Goal: Task Accomplishment & Management: Complete application form

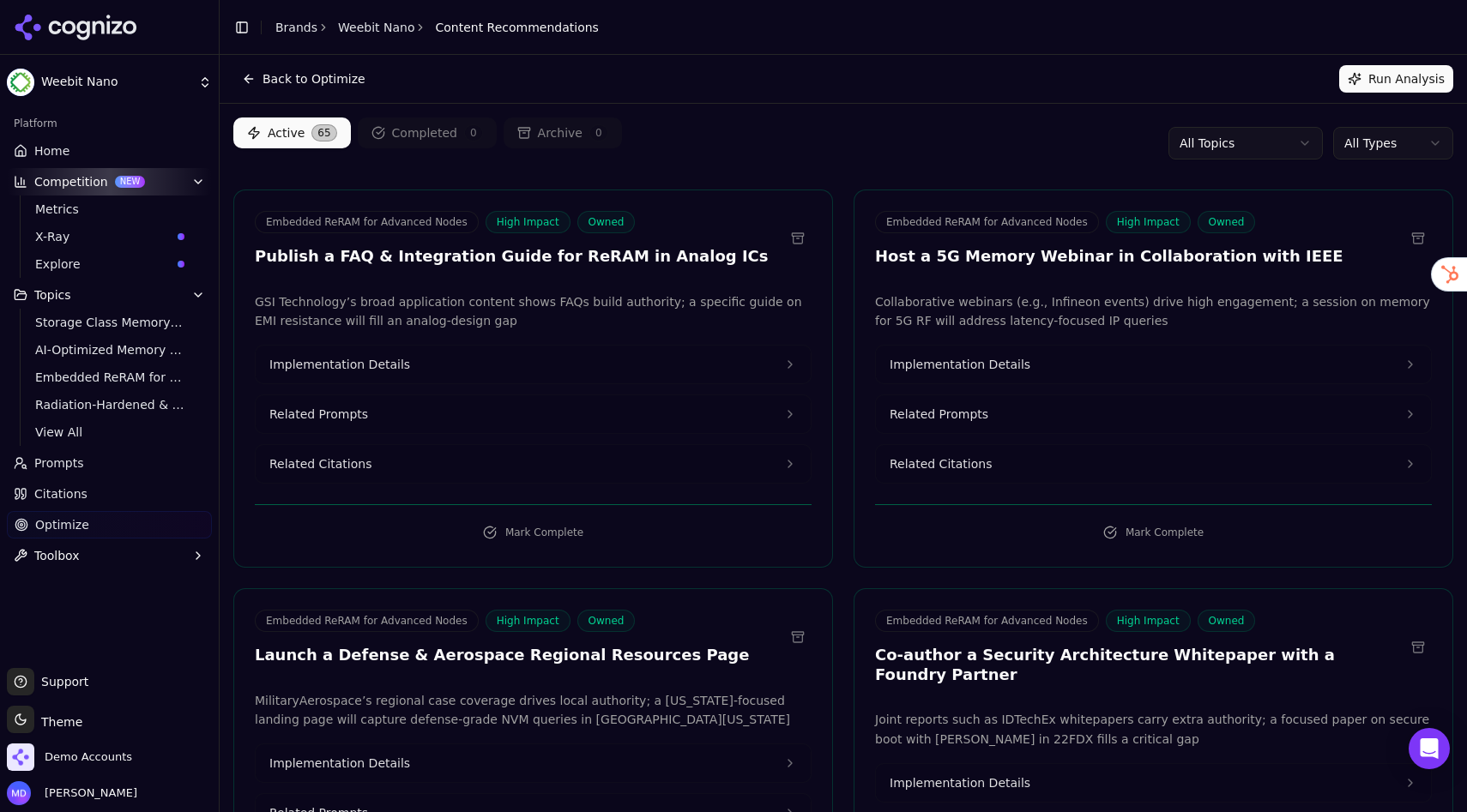
click at [301, 24] on link "Brands" at bounding box center [296, 27] width 42 height 13
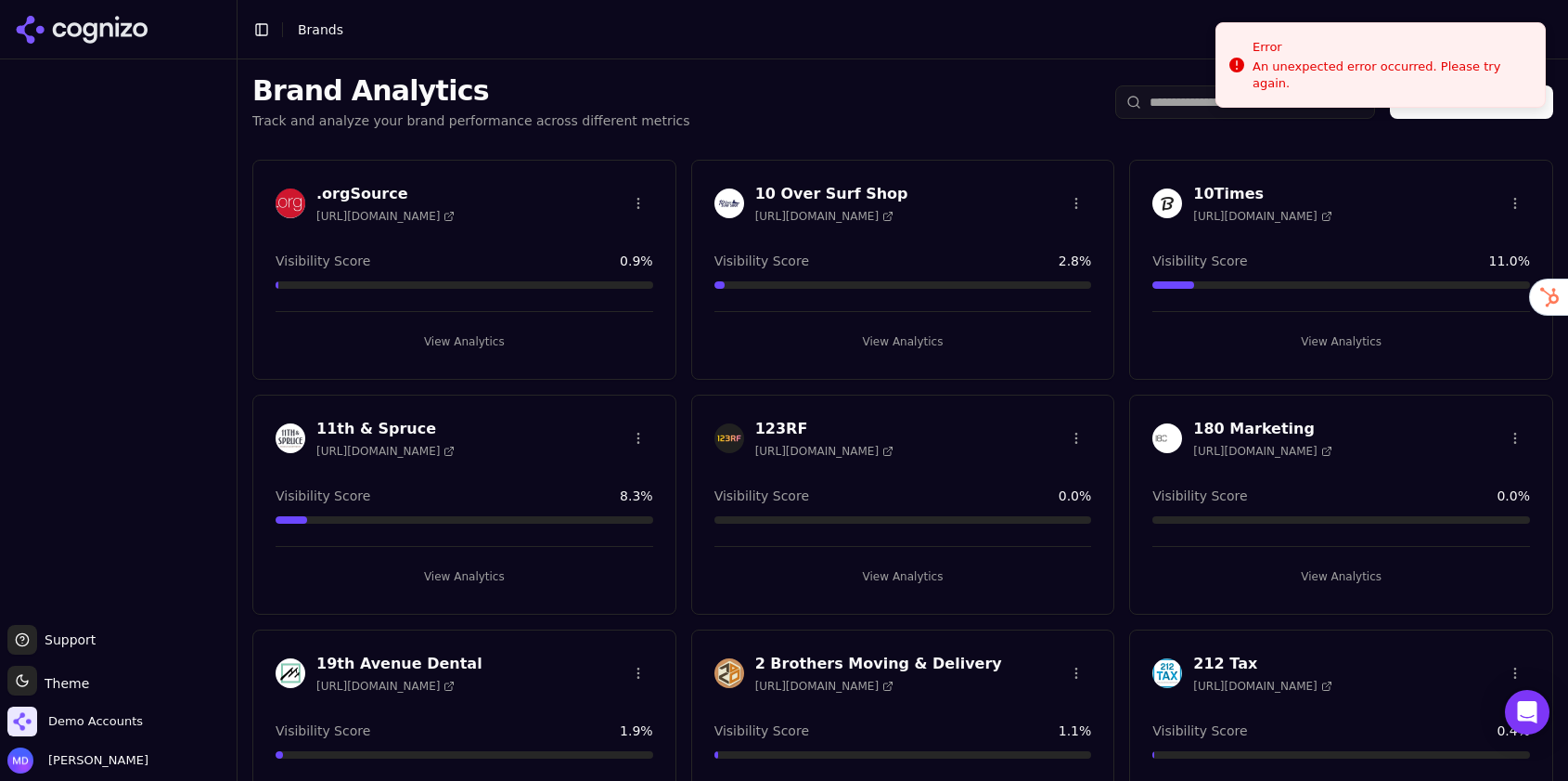
click at [1198, 107] on input "search" at bounding box center [1245, 102] width 260 height 34
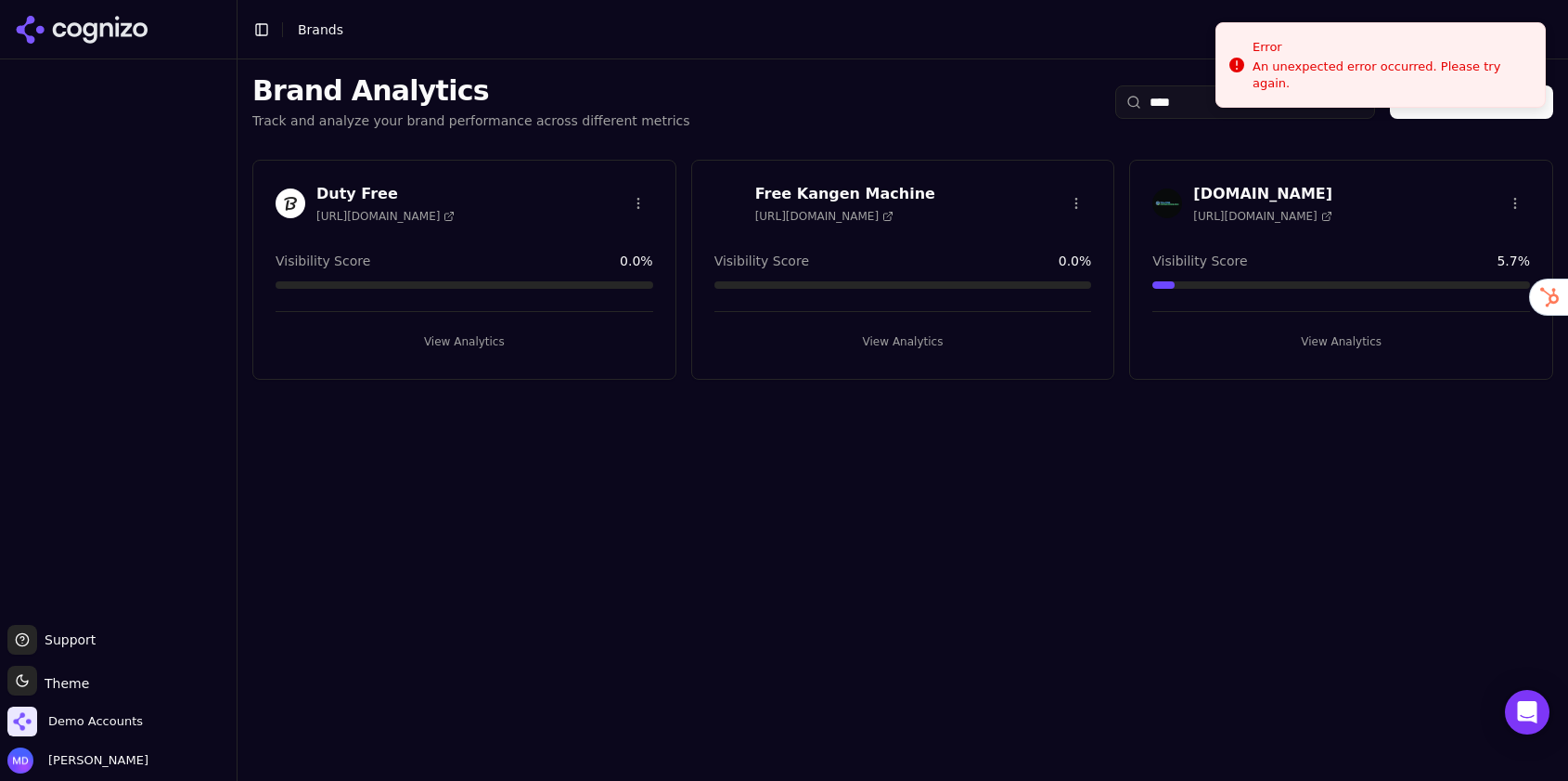
type input "****"
click at [906, 350] on button "View Analytics" at bounding box center [903, 342] width 377 height 30
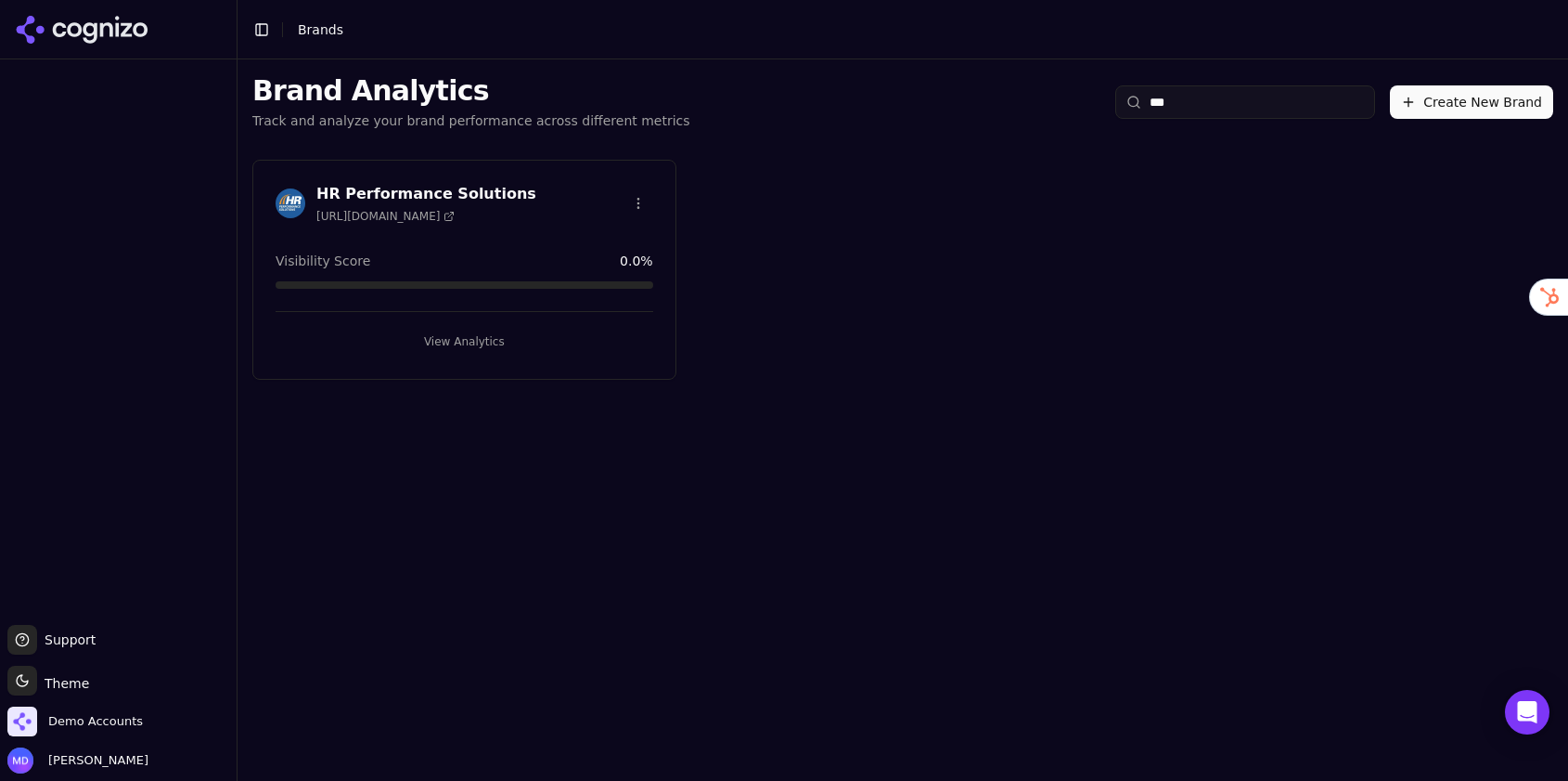
type input "**"
click at [513, 337] on button "View Analytics" at bounding box center [464, 342] width 377 height 30
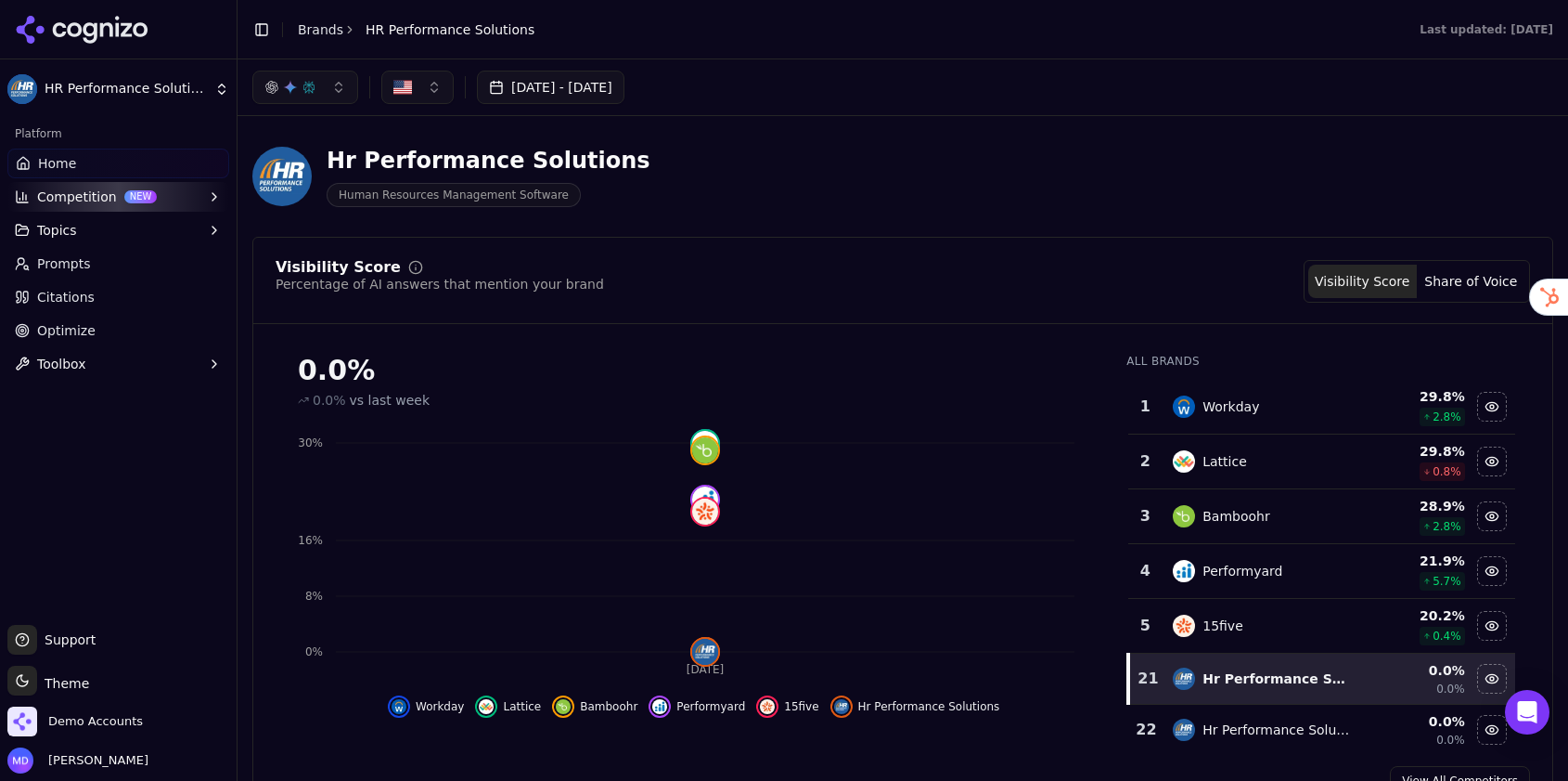
click at [559, 76] on button "[DATE] - [DATE]" at bounding box center [550, 87] width 147 height 34
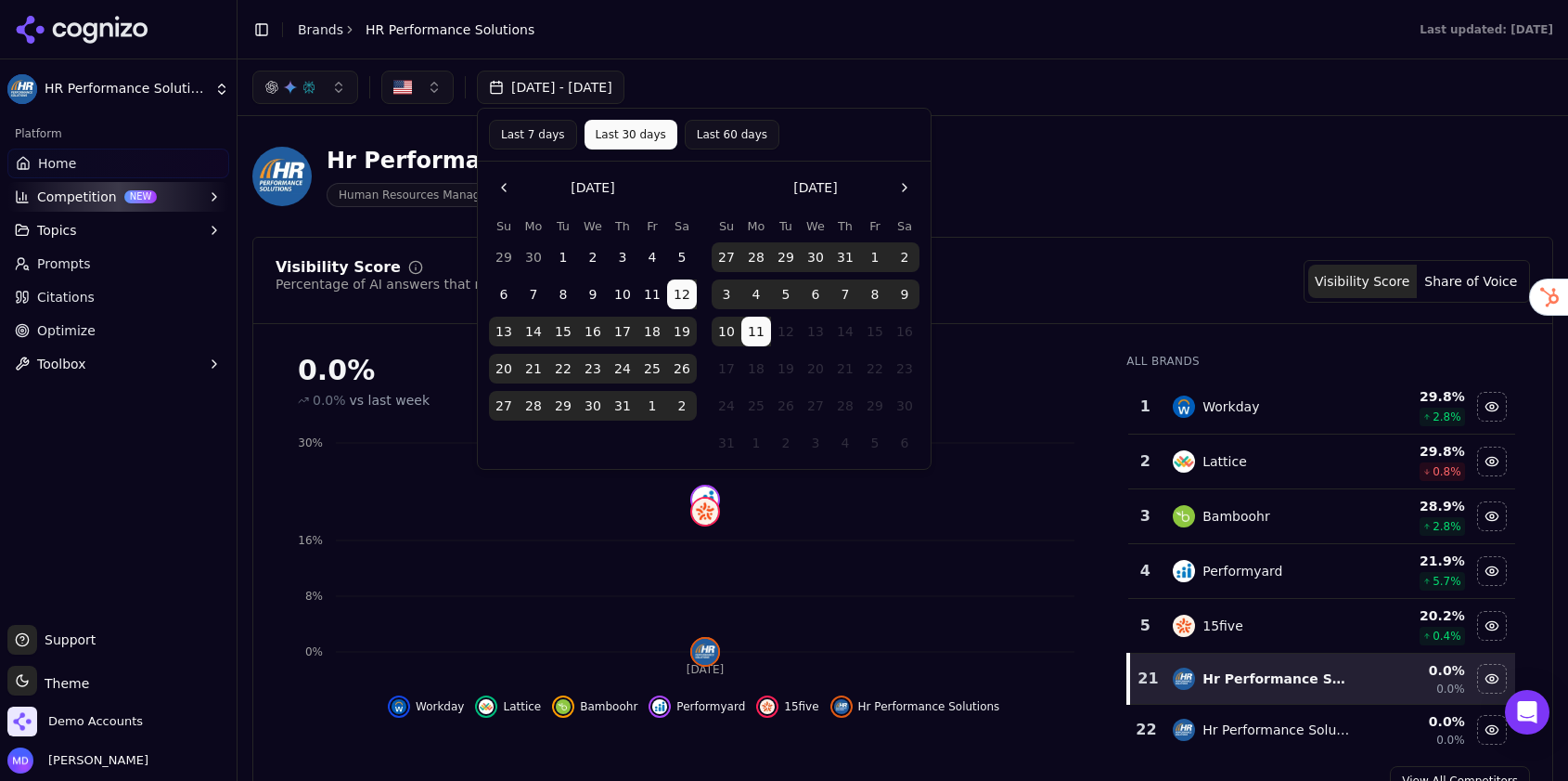
click at [715, 133] on button "Last 60 days" at bounding box center [732, 135] width 95 height 30
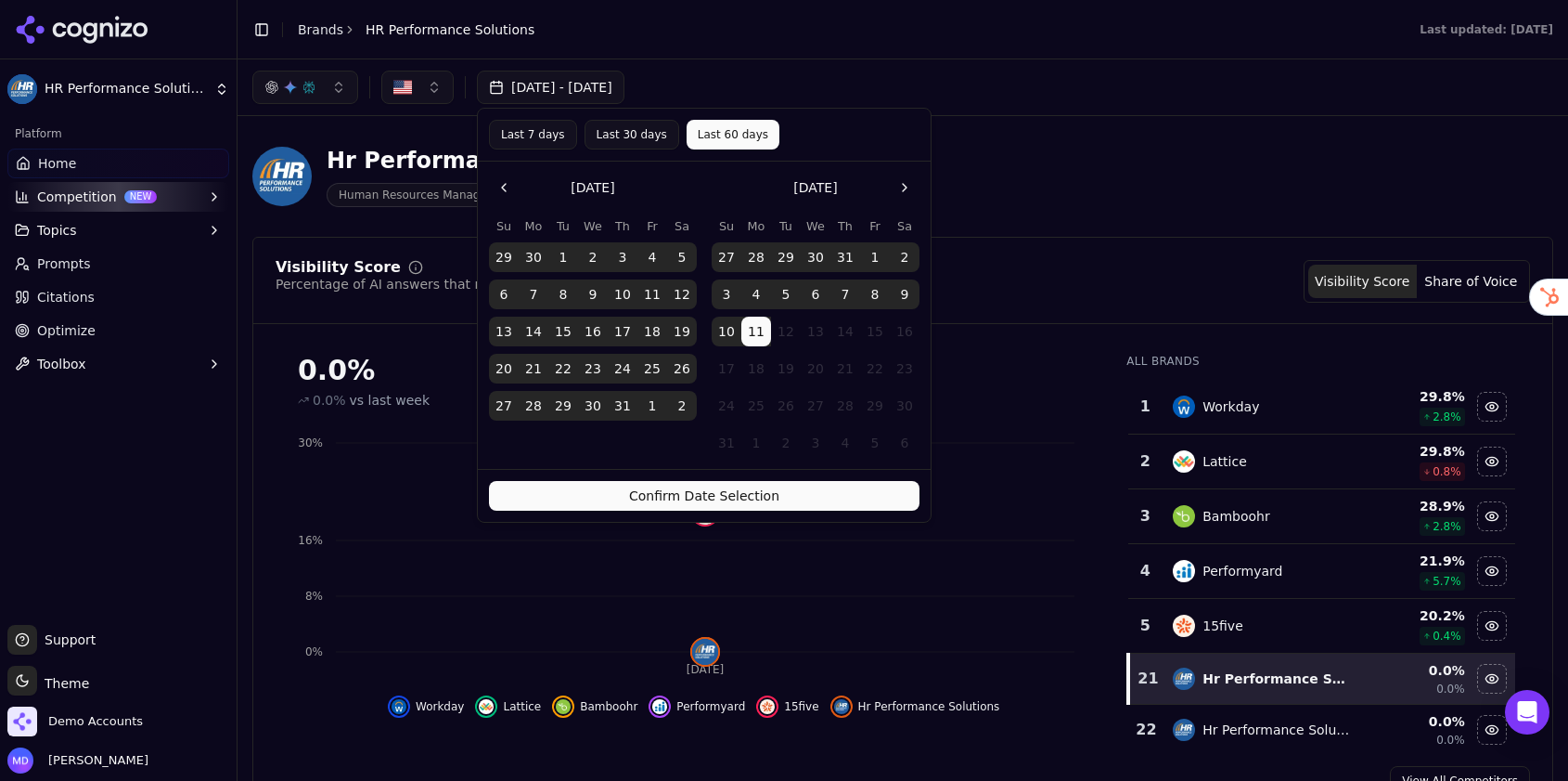
click at [640, 495] on button "Confirm Date Selection" at bounding box center [703, 496] width 430 height 30
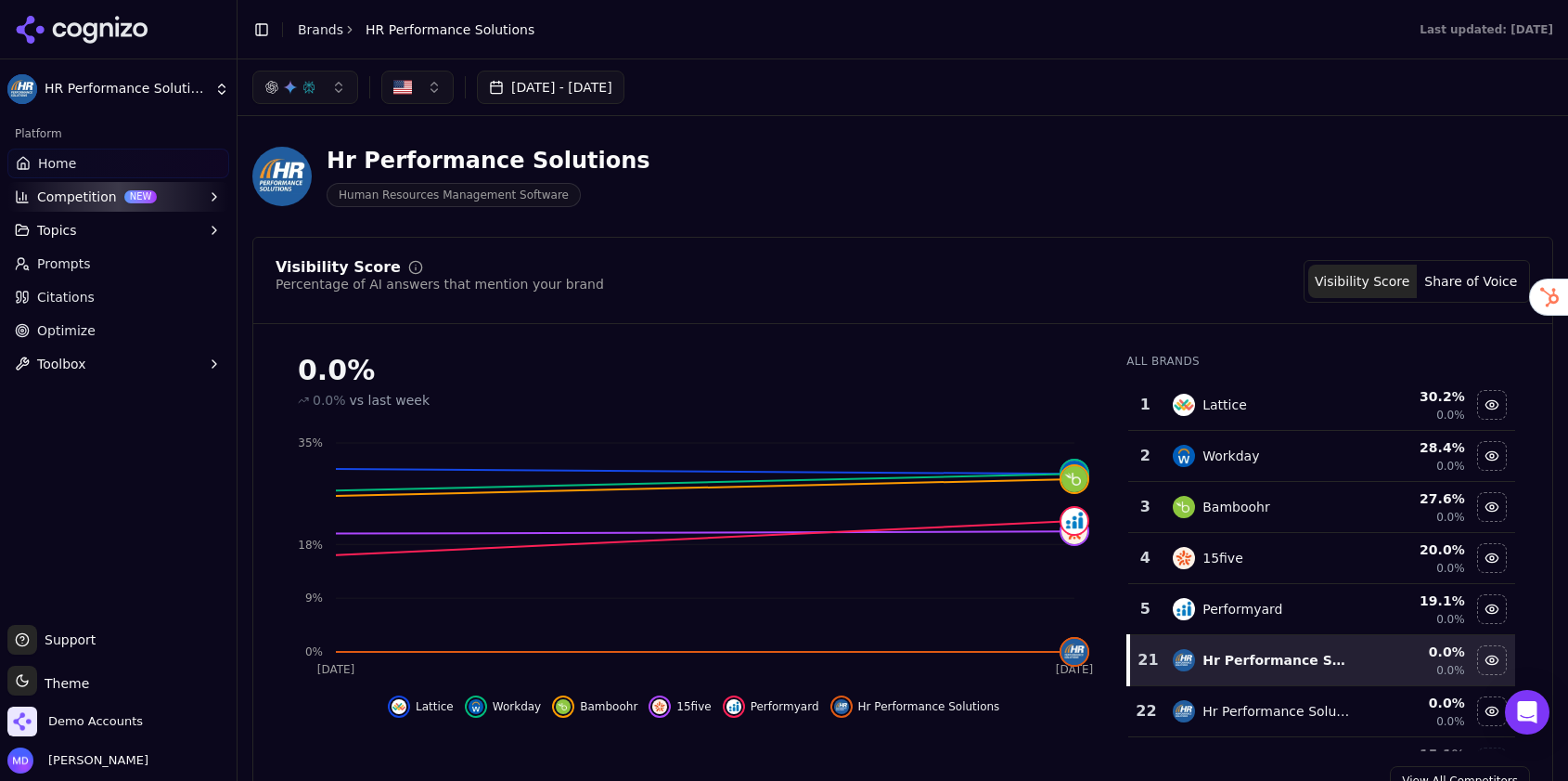
click at [74, 327] on span "Optimize" at bounding box center [66, 330] width 58 height 18
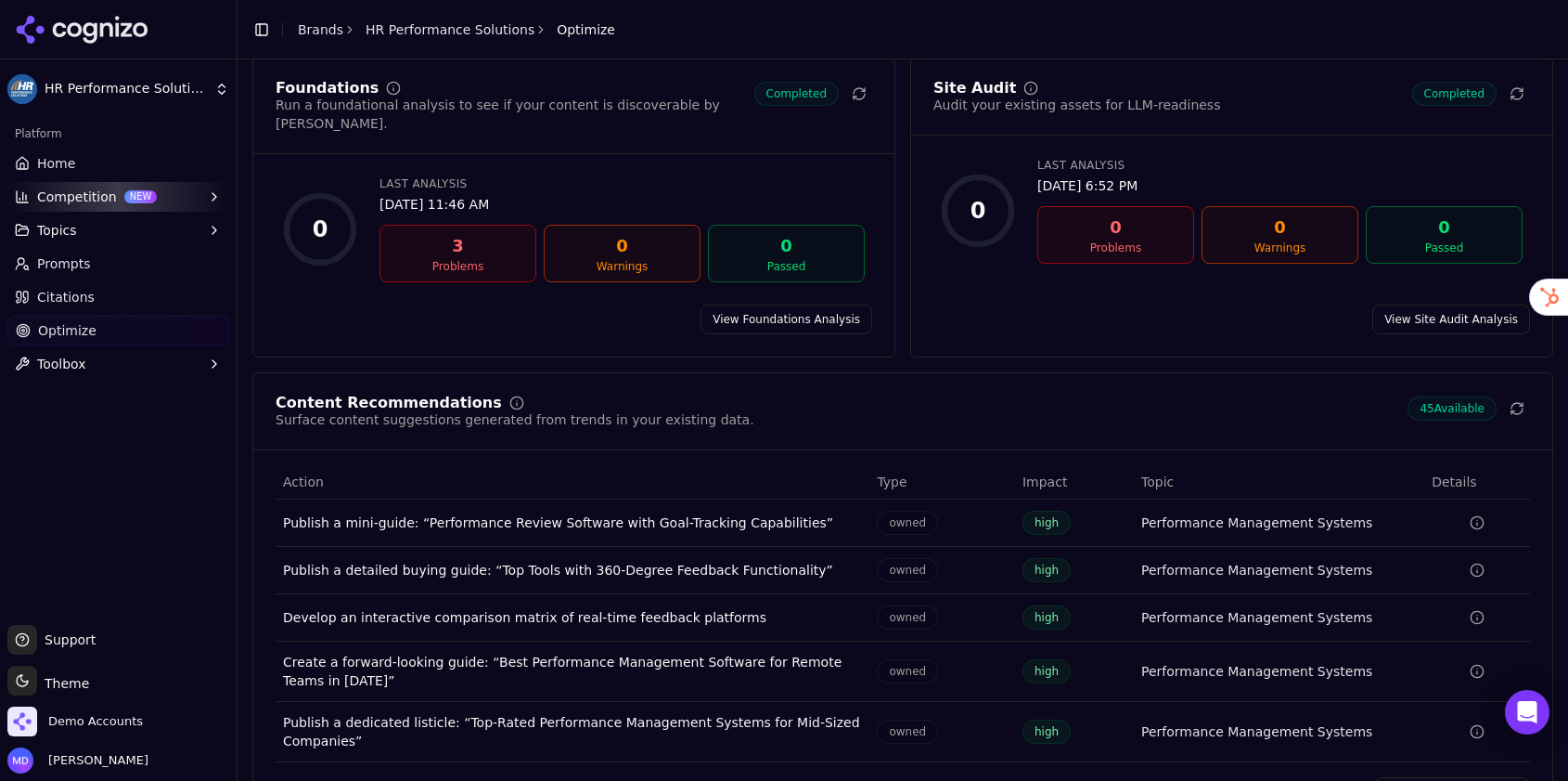
scroll to position [116, 0]
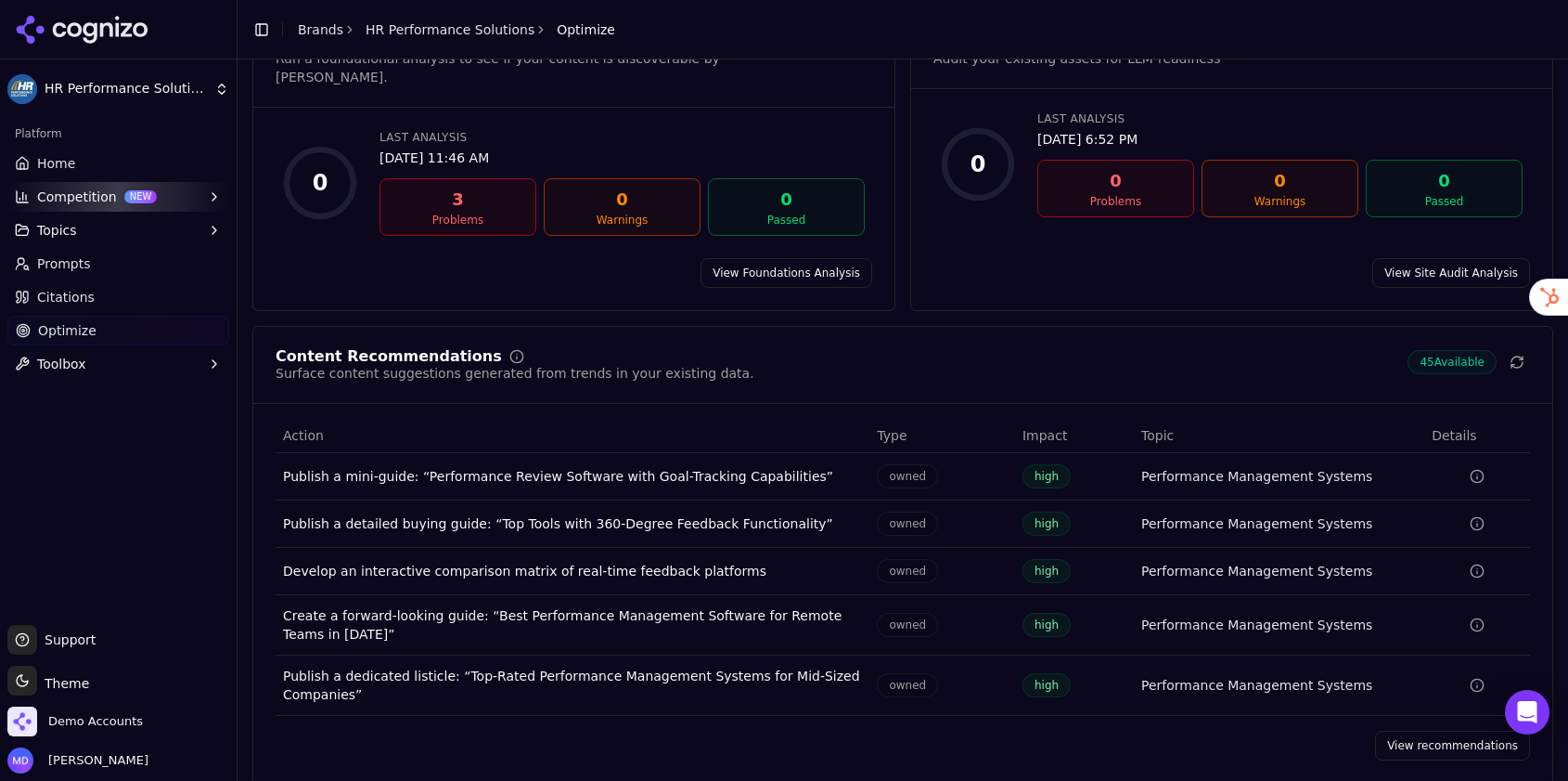
click at [111, 263] on link "Prompts" at bounding box center [118, 263] width 222 height 30
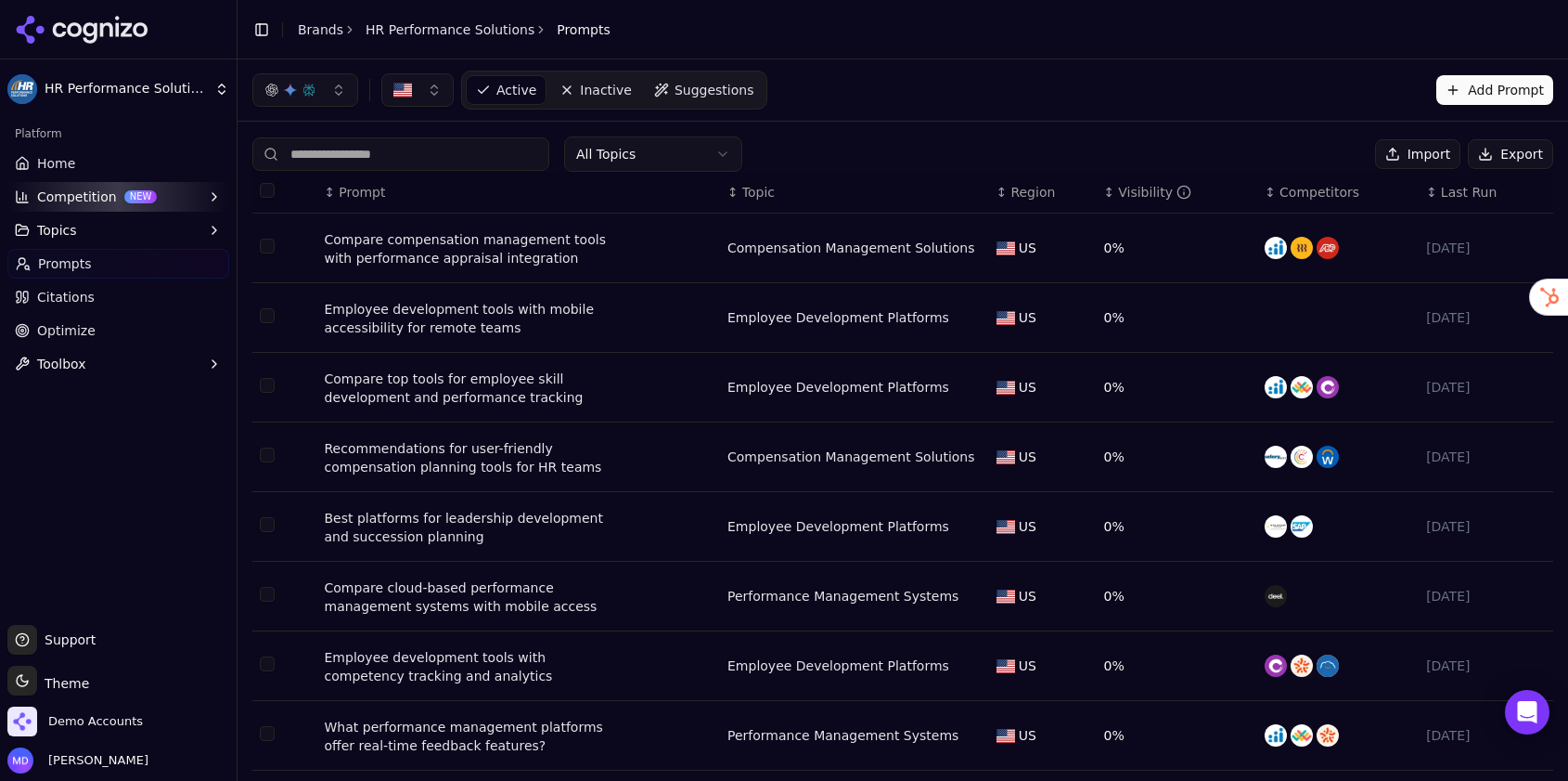
click at [57, 166] on span "Home" at bounding box center [55, 163] width 38 height 18
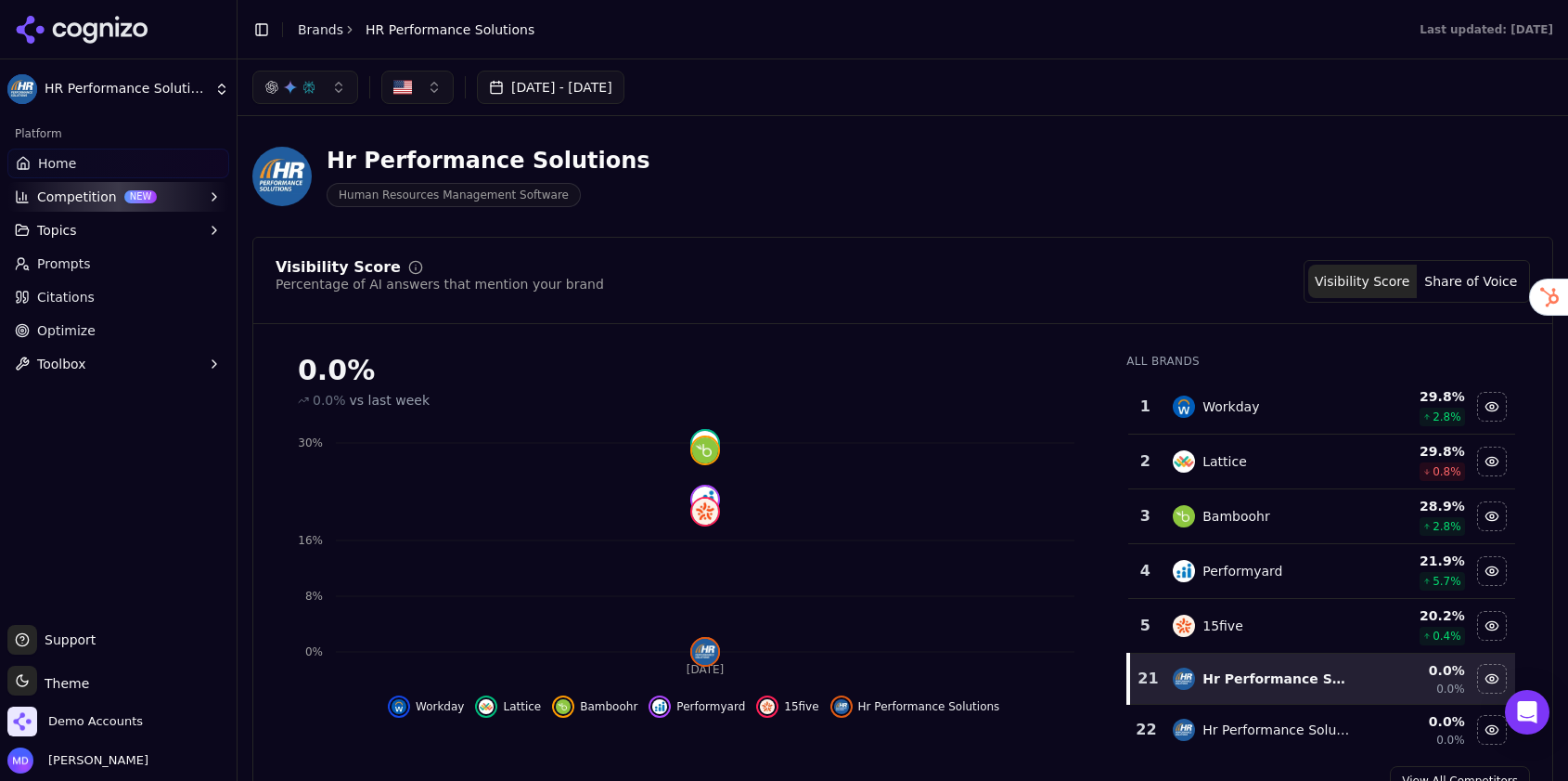
click at [553, 84] on button "[DATE] - [DATE]" at bounding box center [550, 87] width 147 height 34
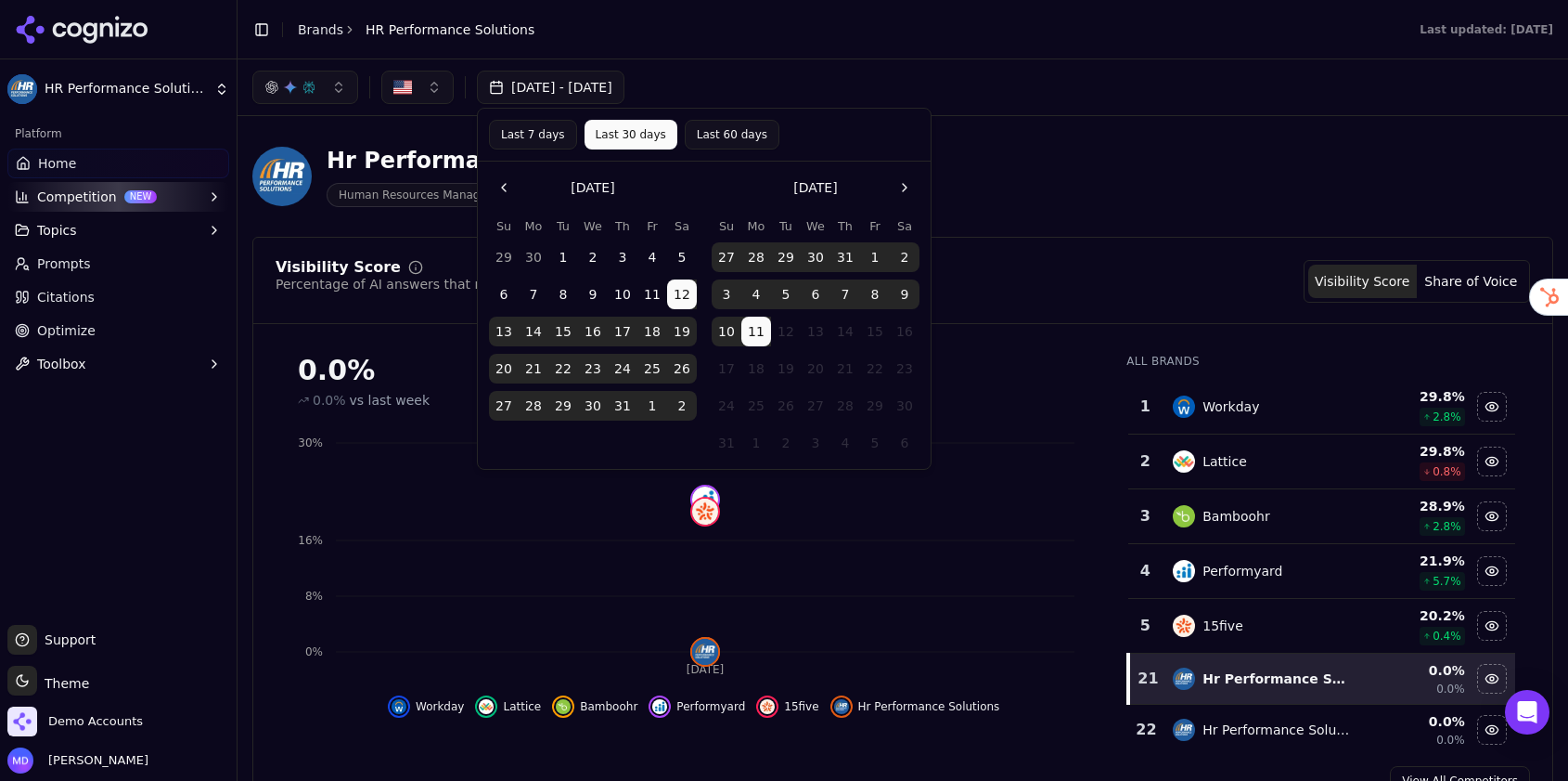
click at [717, 132] on button "Last 60 days" at bounding box center [732, 135] width 95 height 30
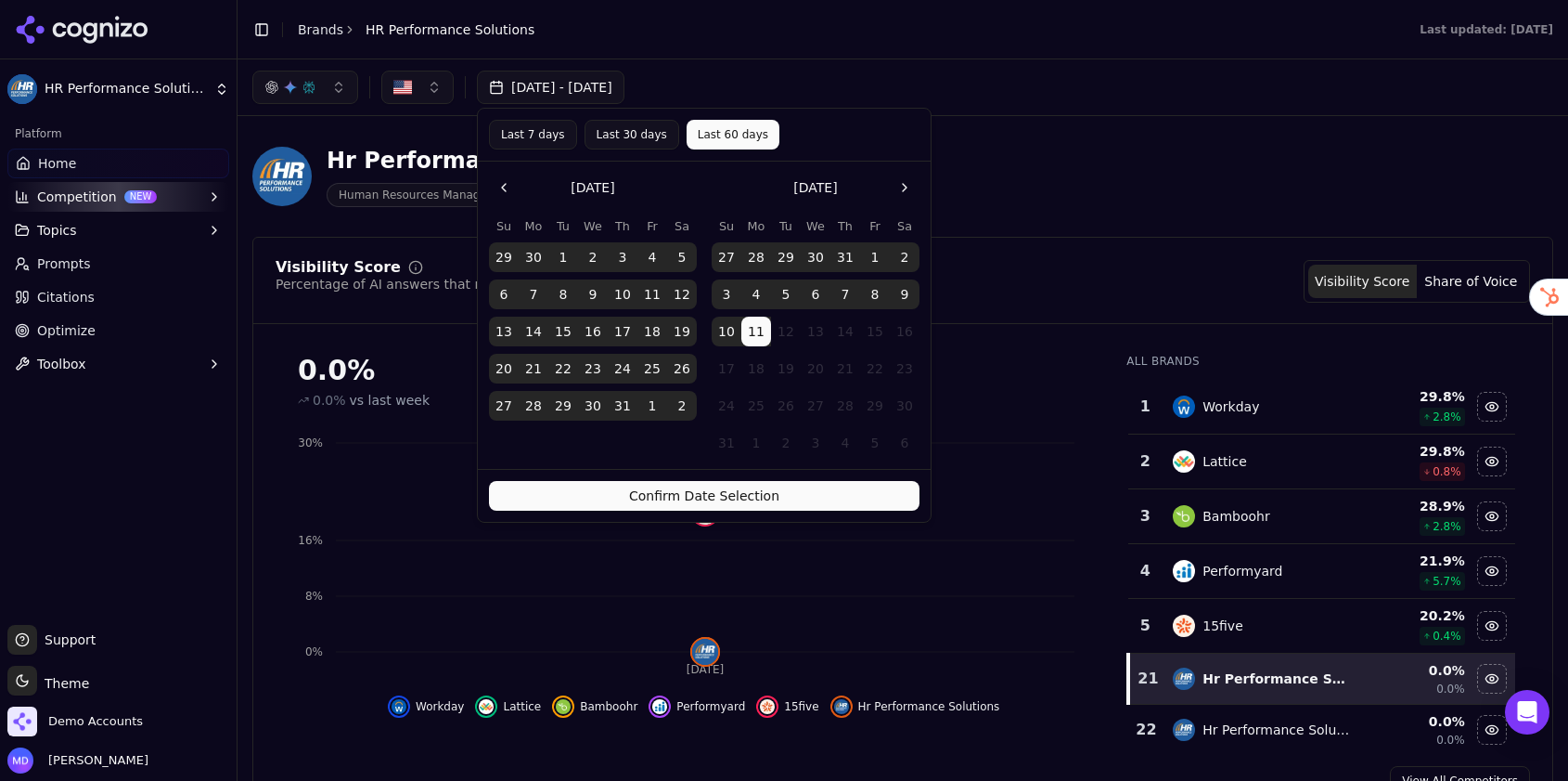
click at [636, 143] on button "Last 30 days" at bounding box center [632, 135] width 95 height 30
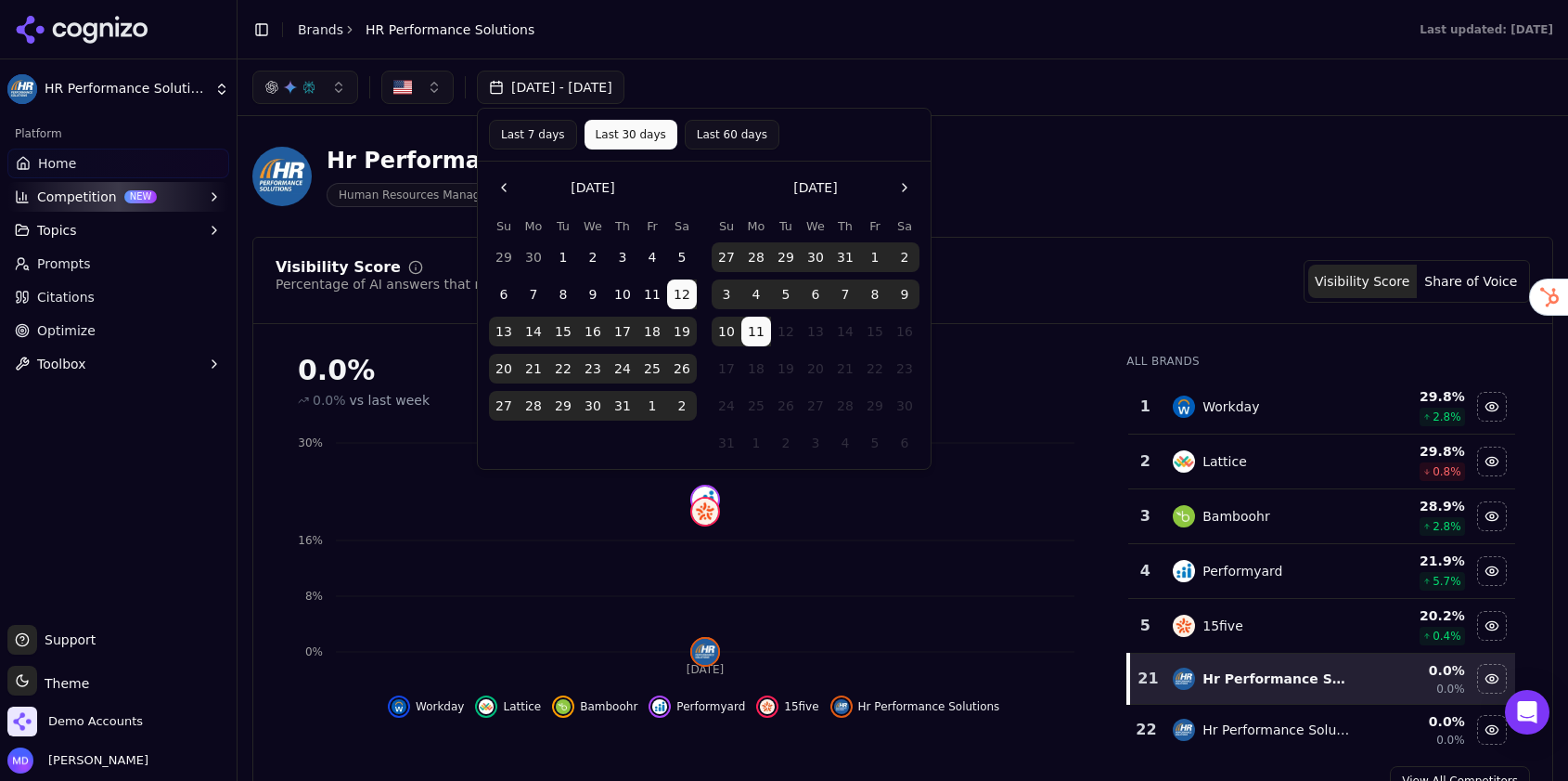
click at [729, 136] on button "Last 60 days" at bounding box center [732, 135] width 95 height 30
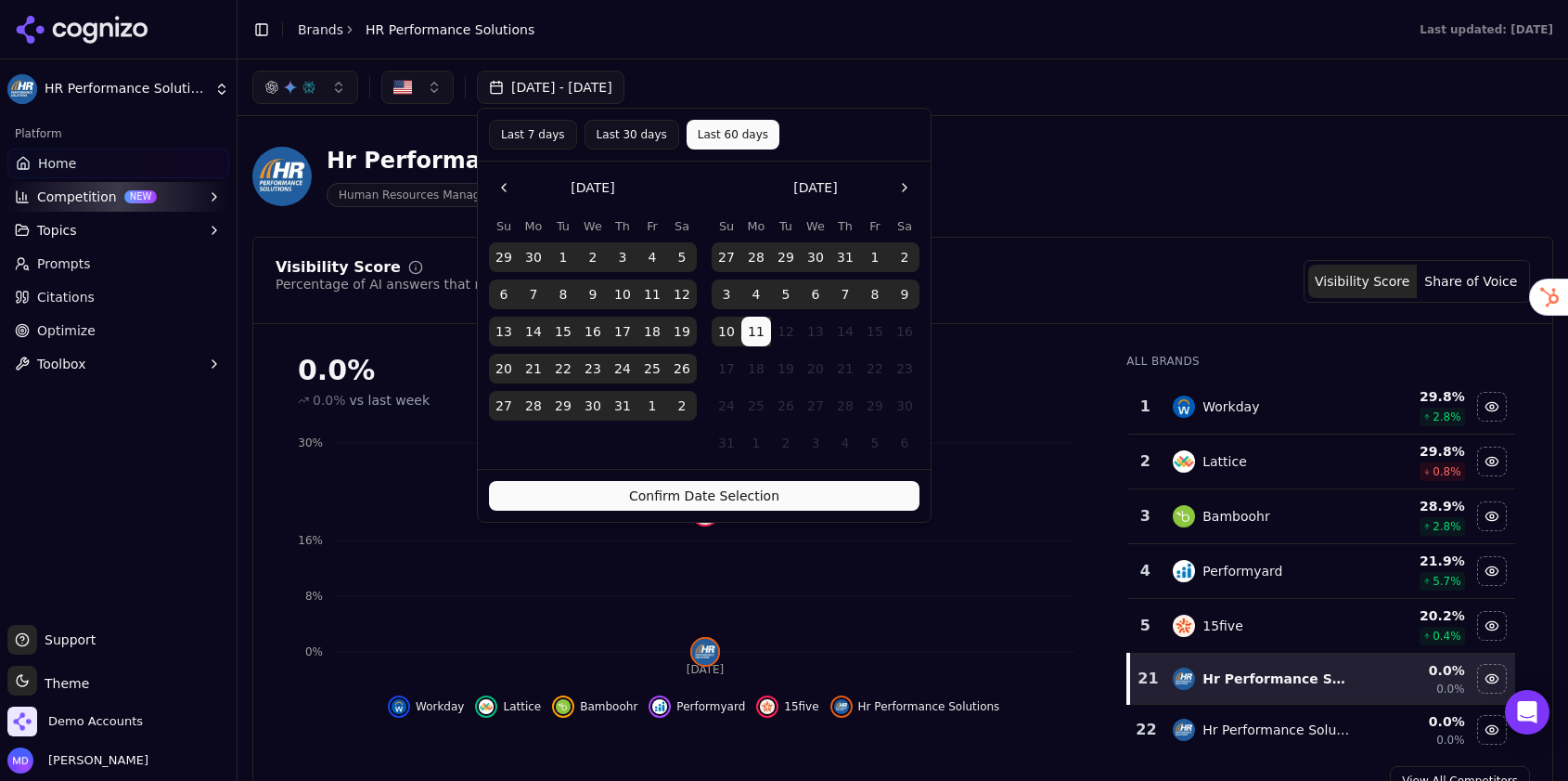
click at [650, 497] on button "Confirm Date Selection" at bounding box center [703, 496] width 430 height 30
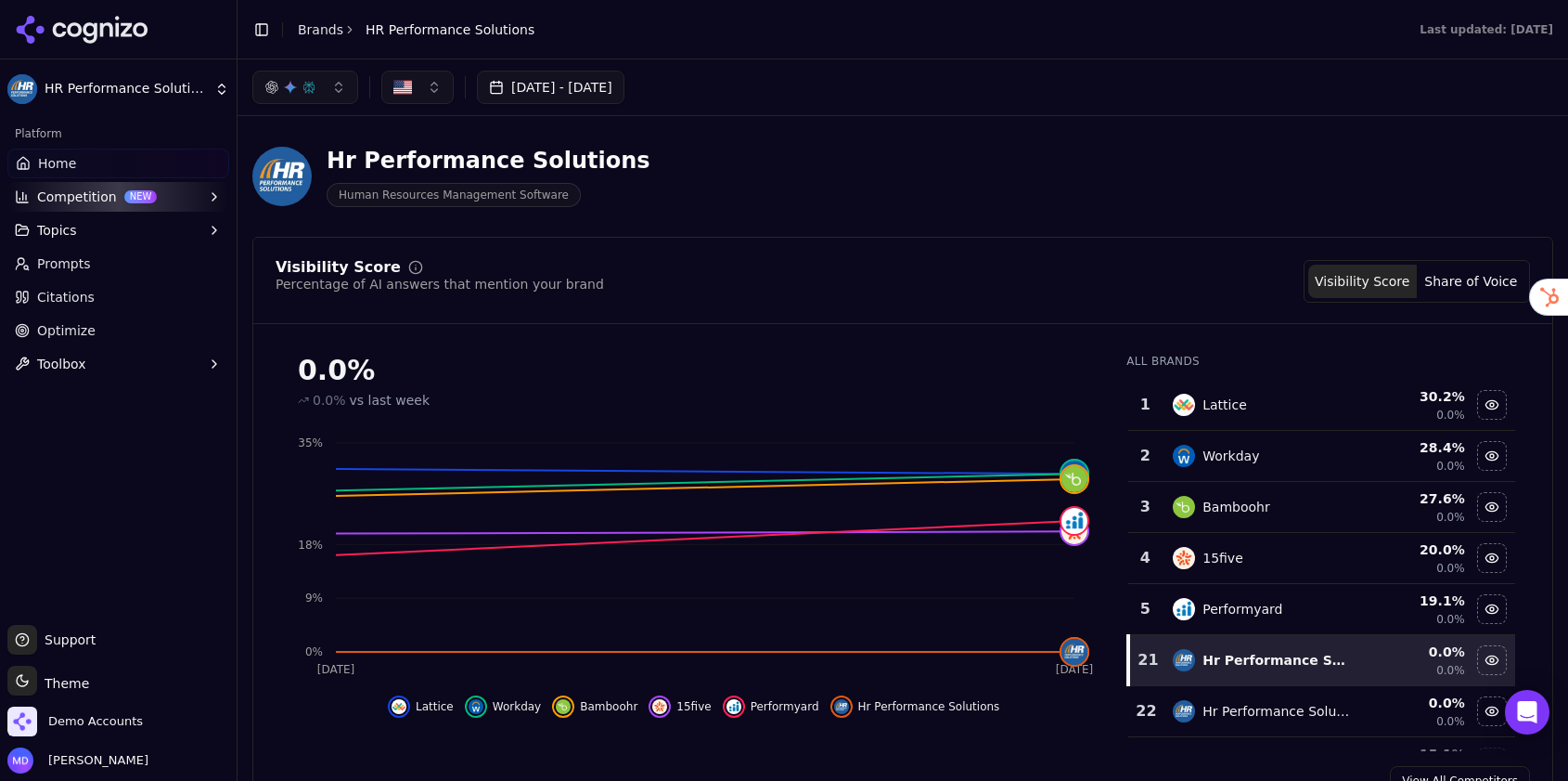
click at [86, 326] on span "Optimize" at bounding box center [66, 330] width 58 height 18
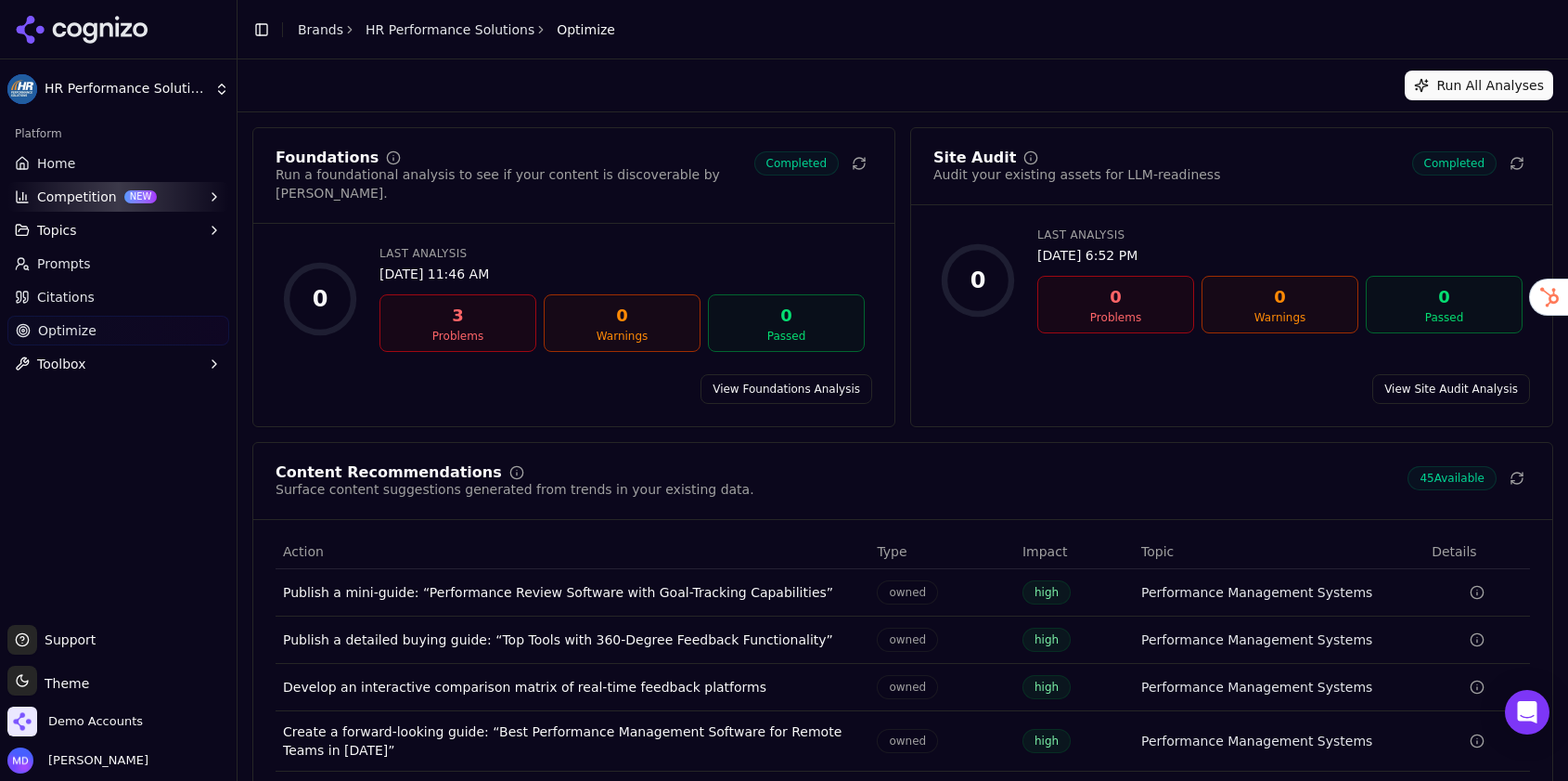
click at [767, 375] on link "View Foundations Analysis" at bounding box center [785, 389] width 171 height 30
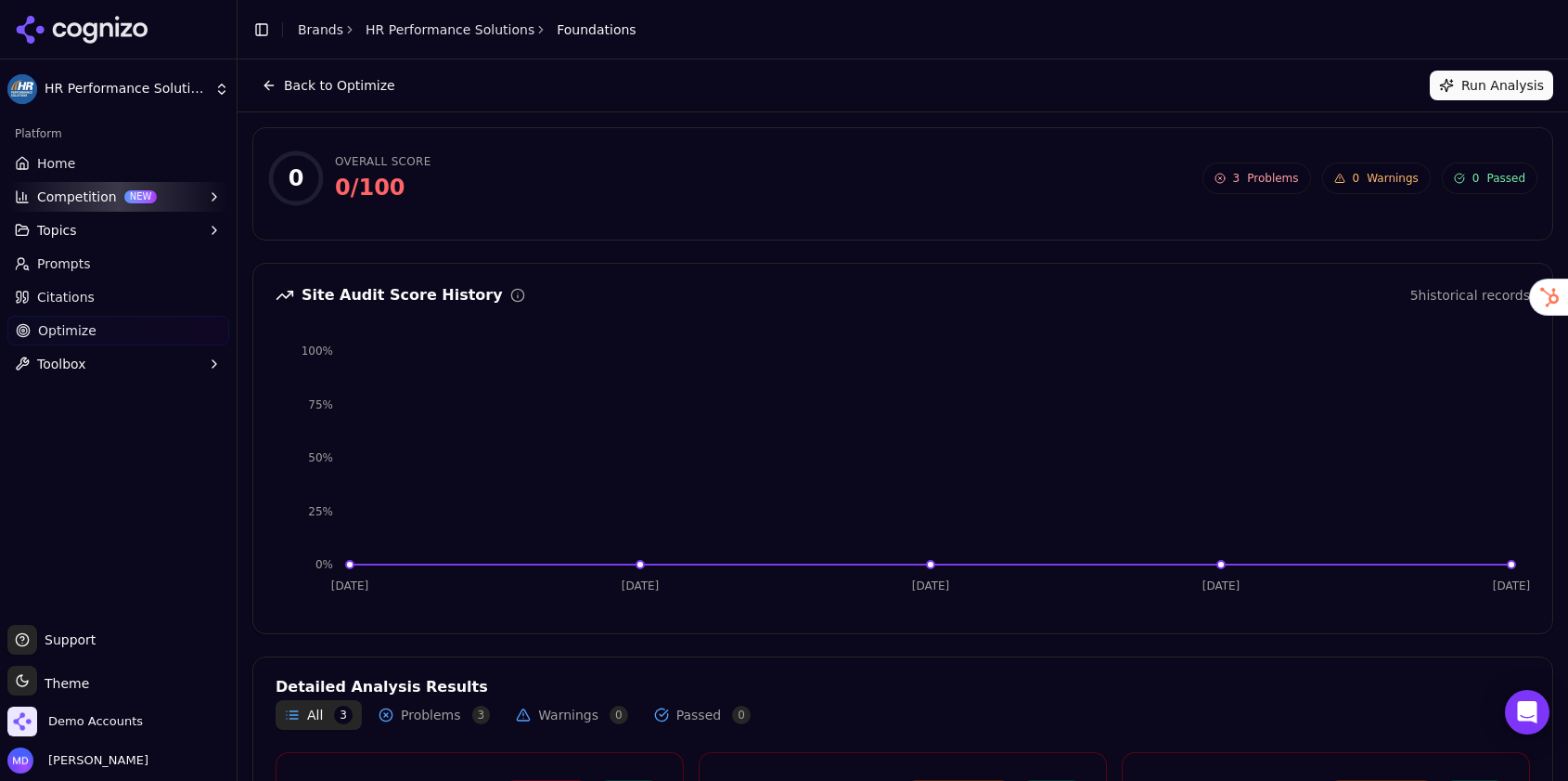
click at [1476, 84] on button "Run Analysis" at bounding box center [1492, 85] width 124 height 30
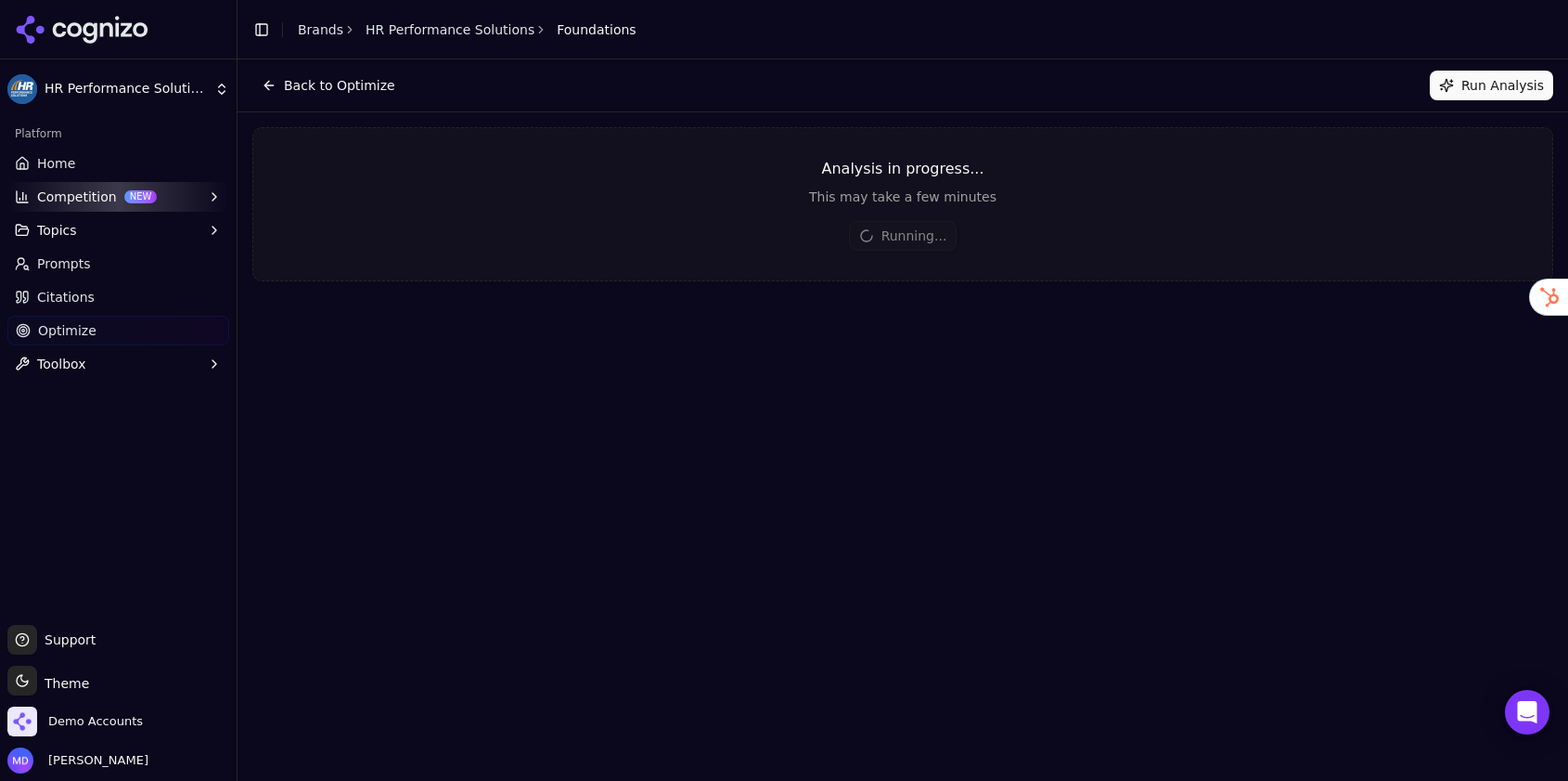
click at [172, 162] on link "Home" at bounding box center [118, 163] width 222 height 30
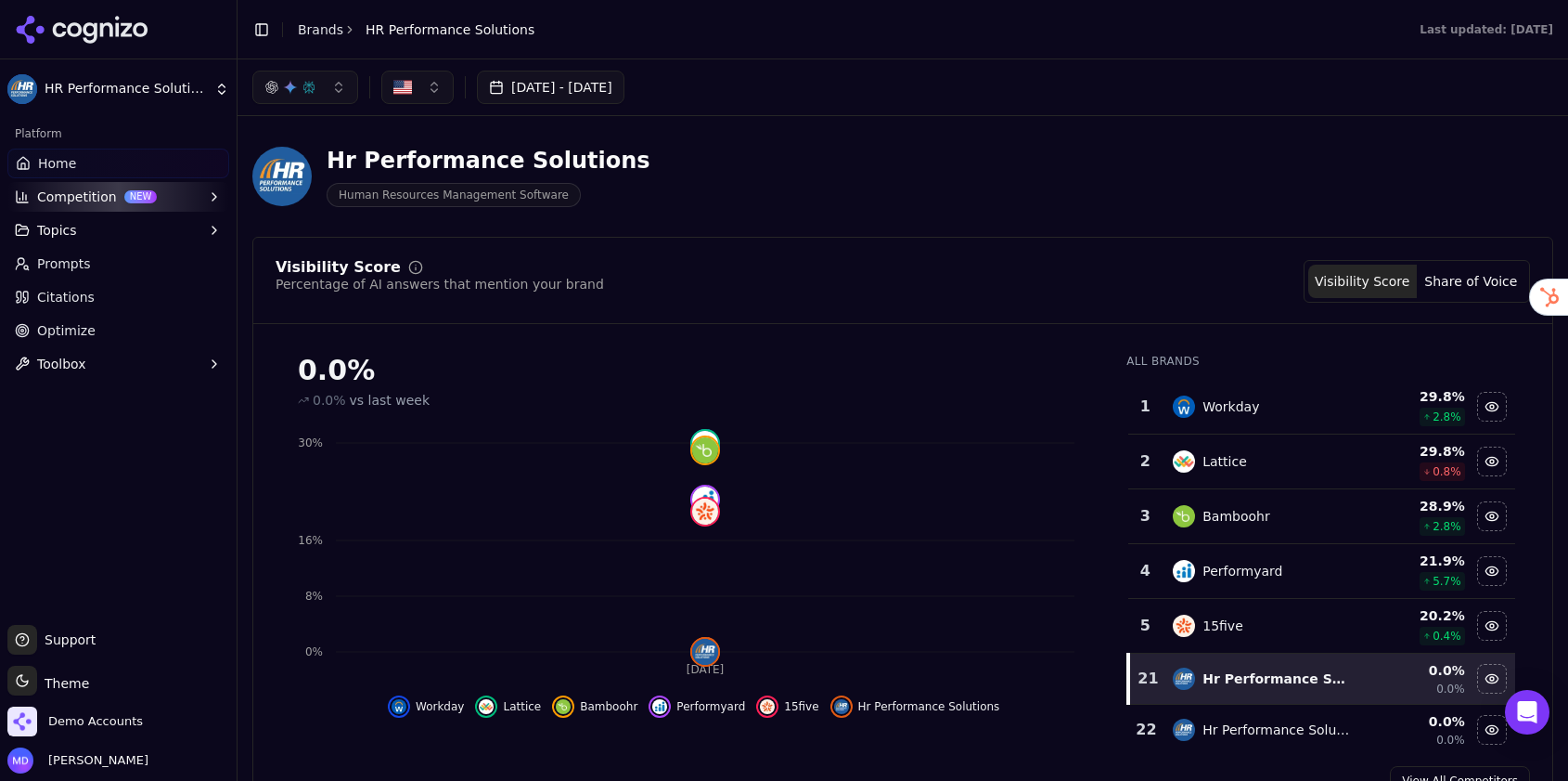
click at [316, 27] on link "Brands" at bounding box center [320, 29] width 45 height 15
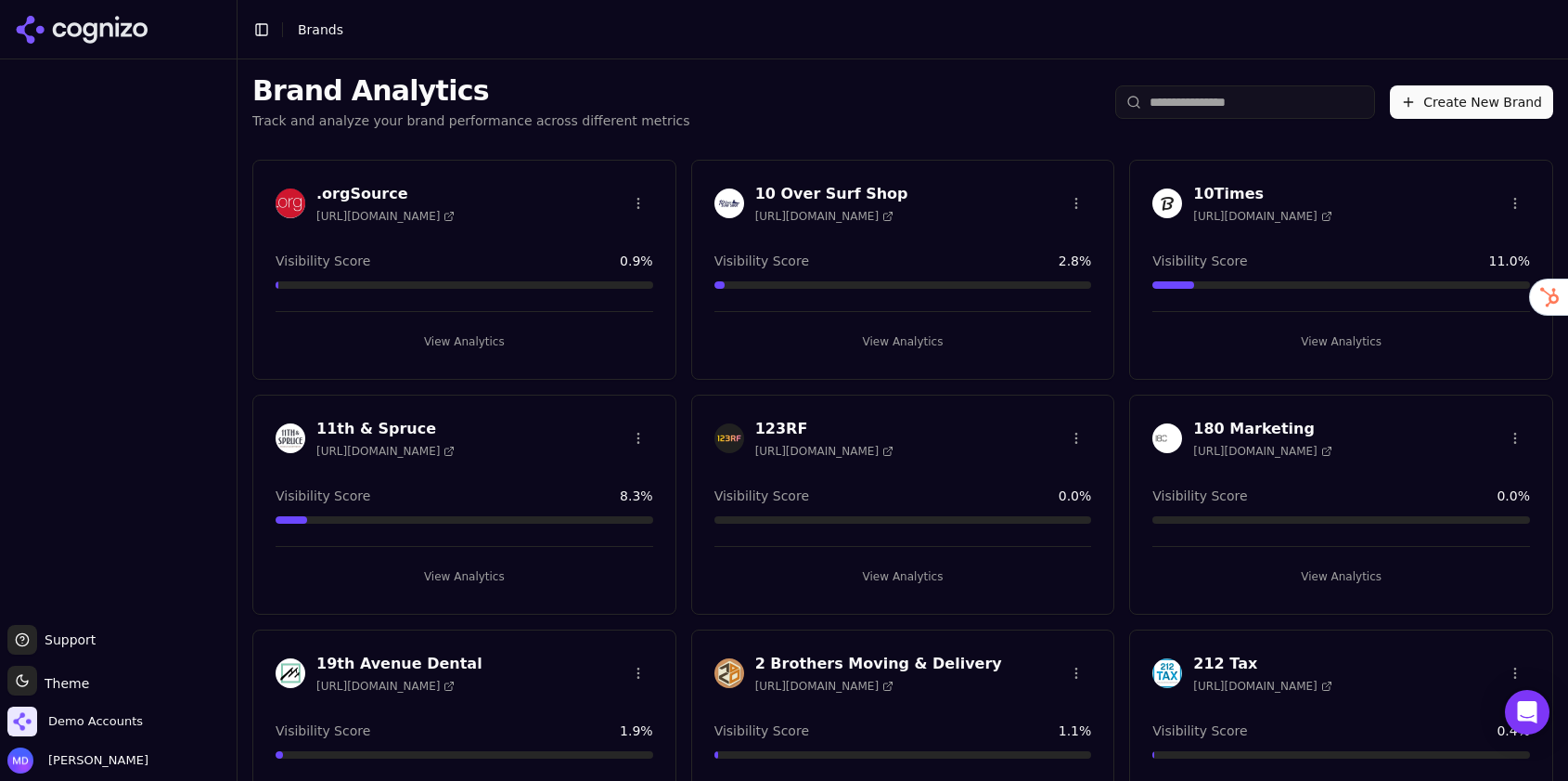
click at [1219, 90] on input "search" at bounding box center [1245, 102] width 260 height 34
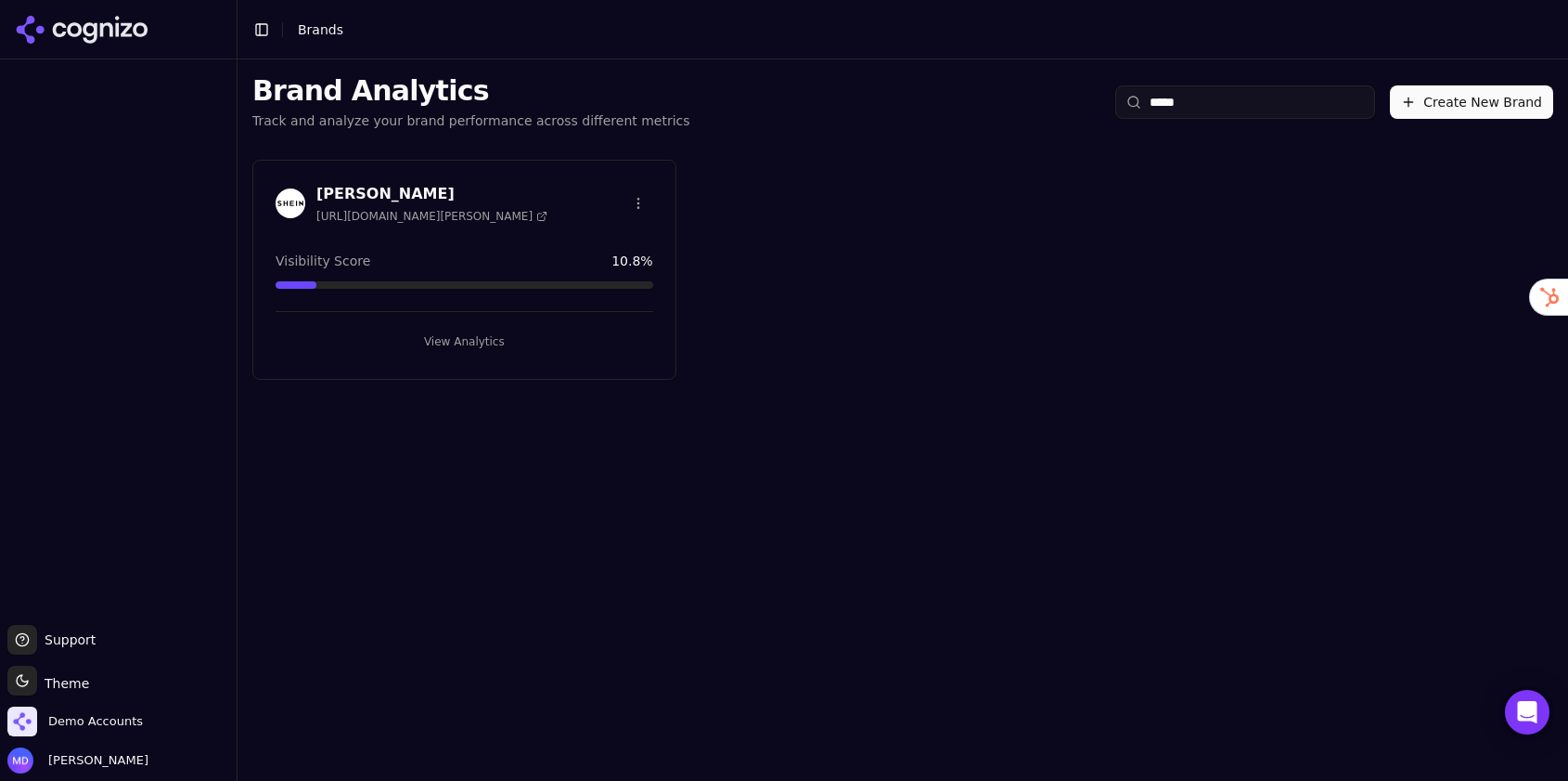
type input "*****"
click at [530, 340] on button "View Analytics" at bounding box center [464, 342] width 377 height 30
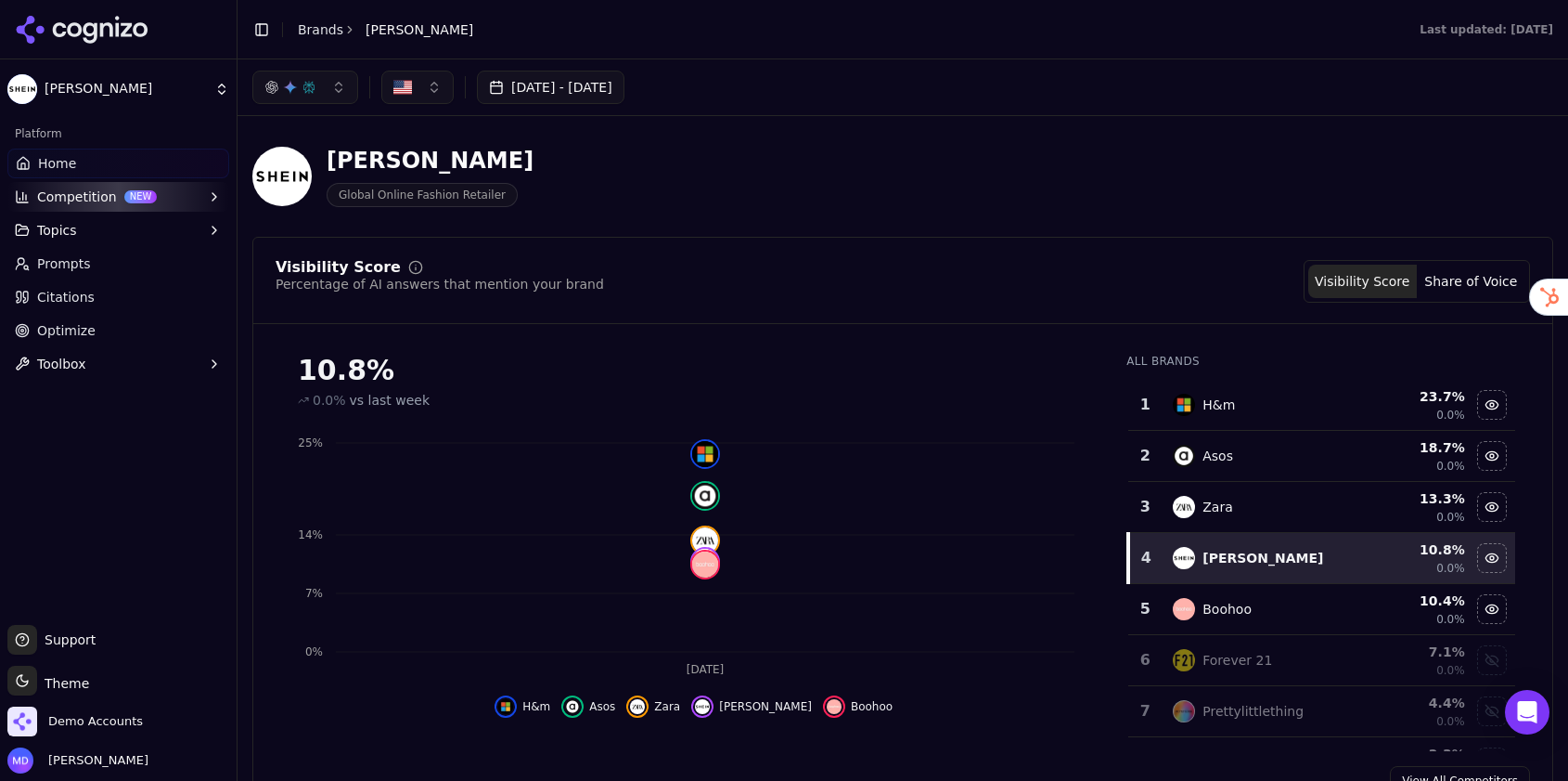
click at [113, 332] on link "Optimize" at bounding box center [118, 330] width 222 height 30
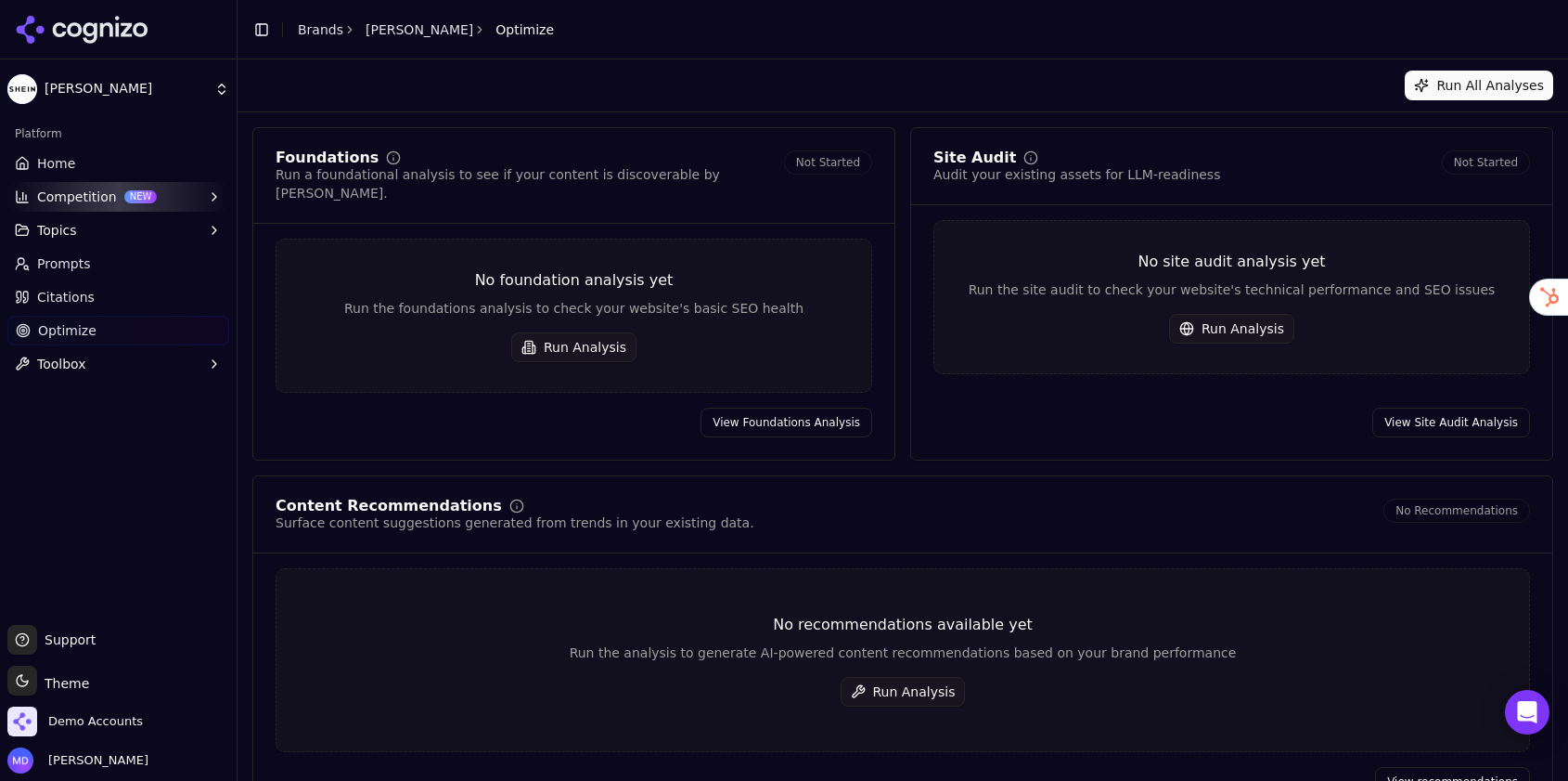
click at [1447, 92] on button "Run All Analyses" at bounding box center [1478, 85] width 148 height 30
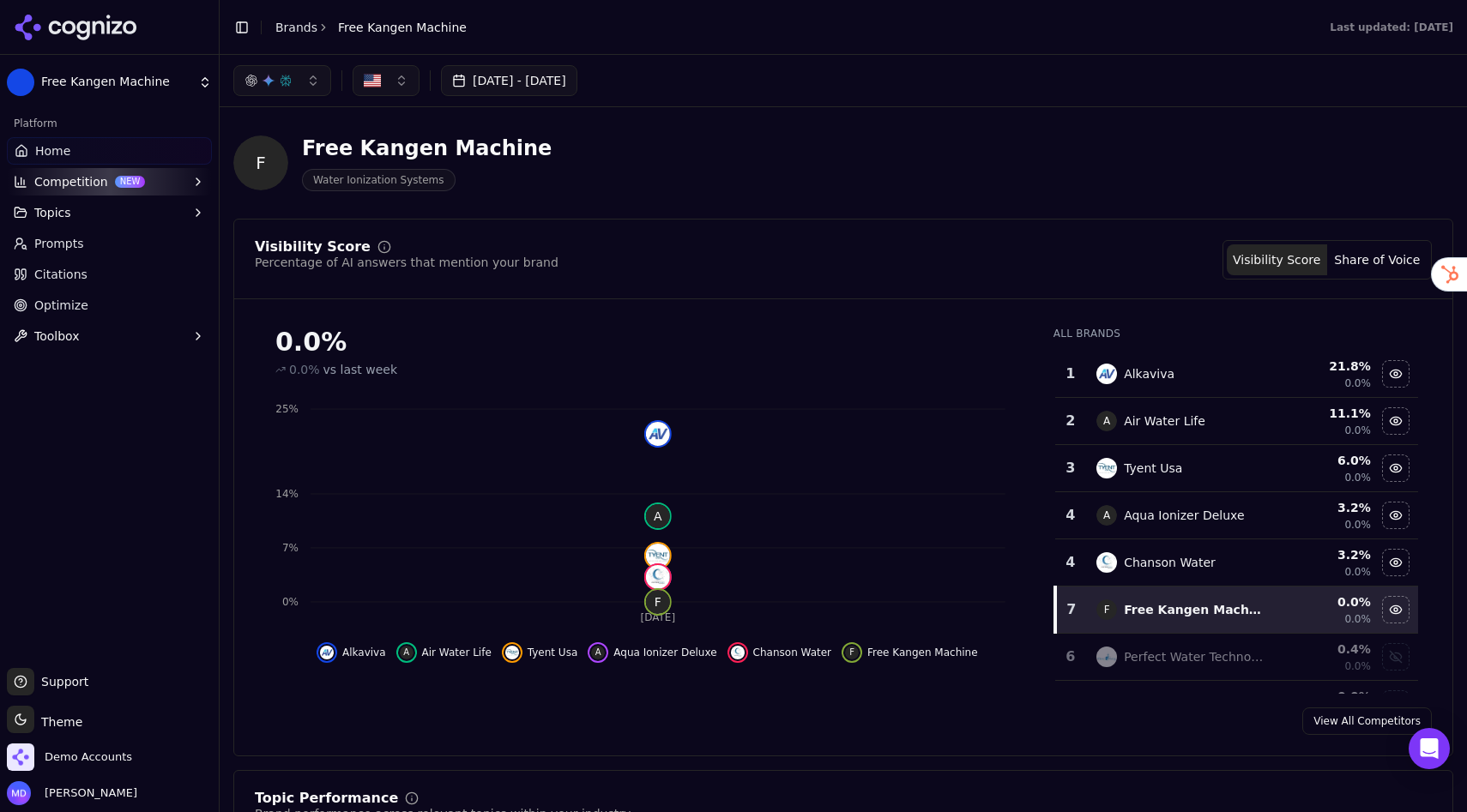
click at [290, 29] on link "Brands" at bounding box center [296, 27] width 42 height 13
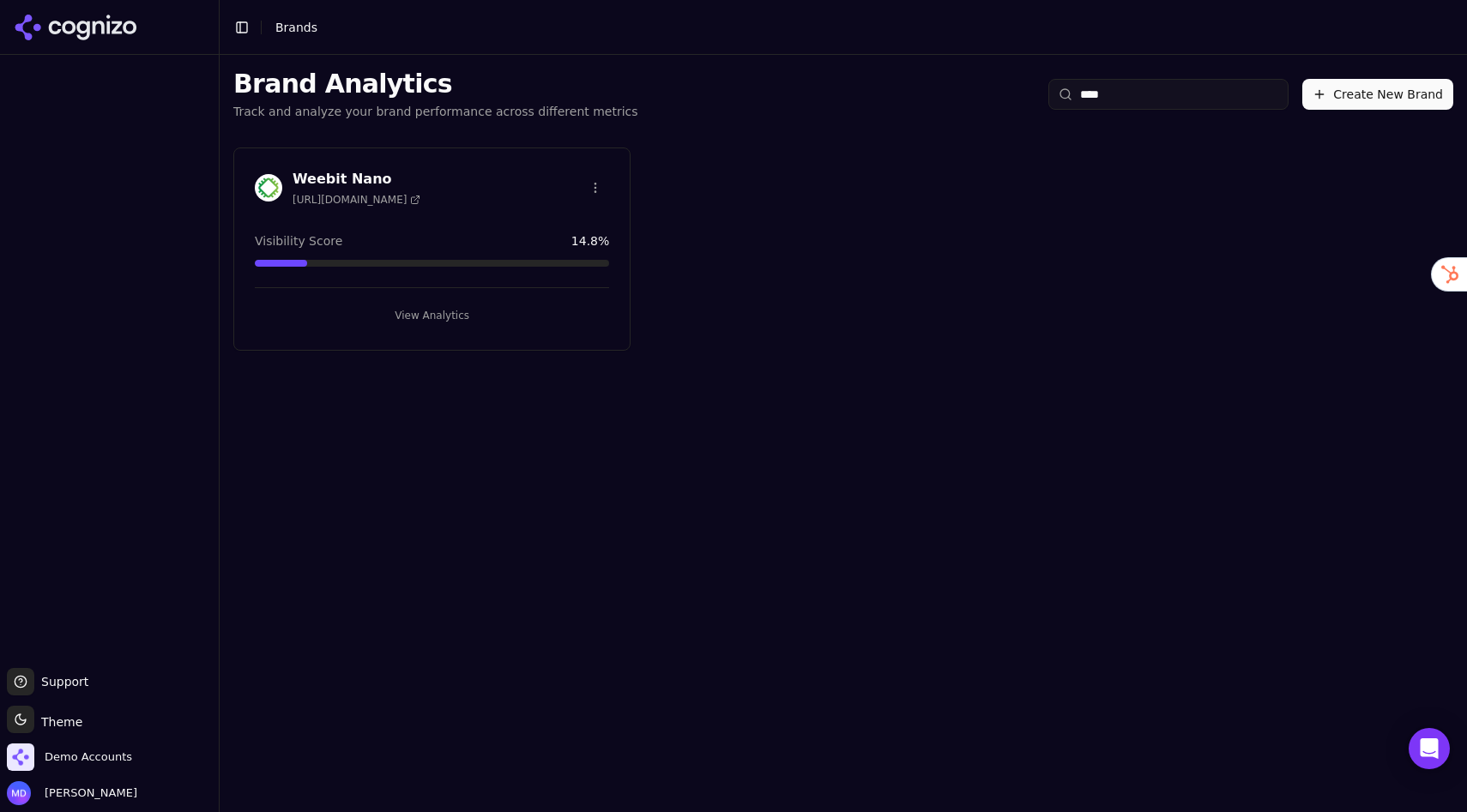
type input "****"
click at [493, 316] on button "View Analytics" at bounding box center [432, 316] width 354 height 28
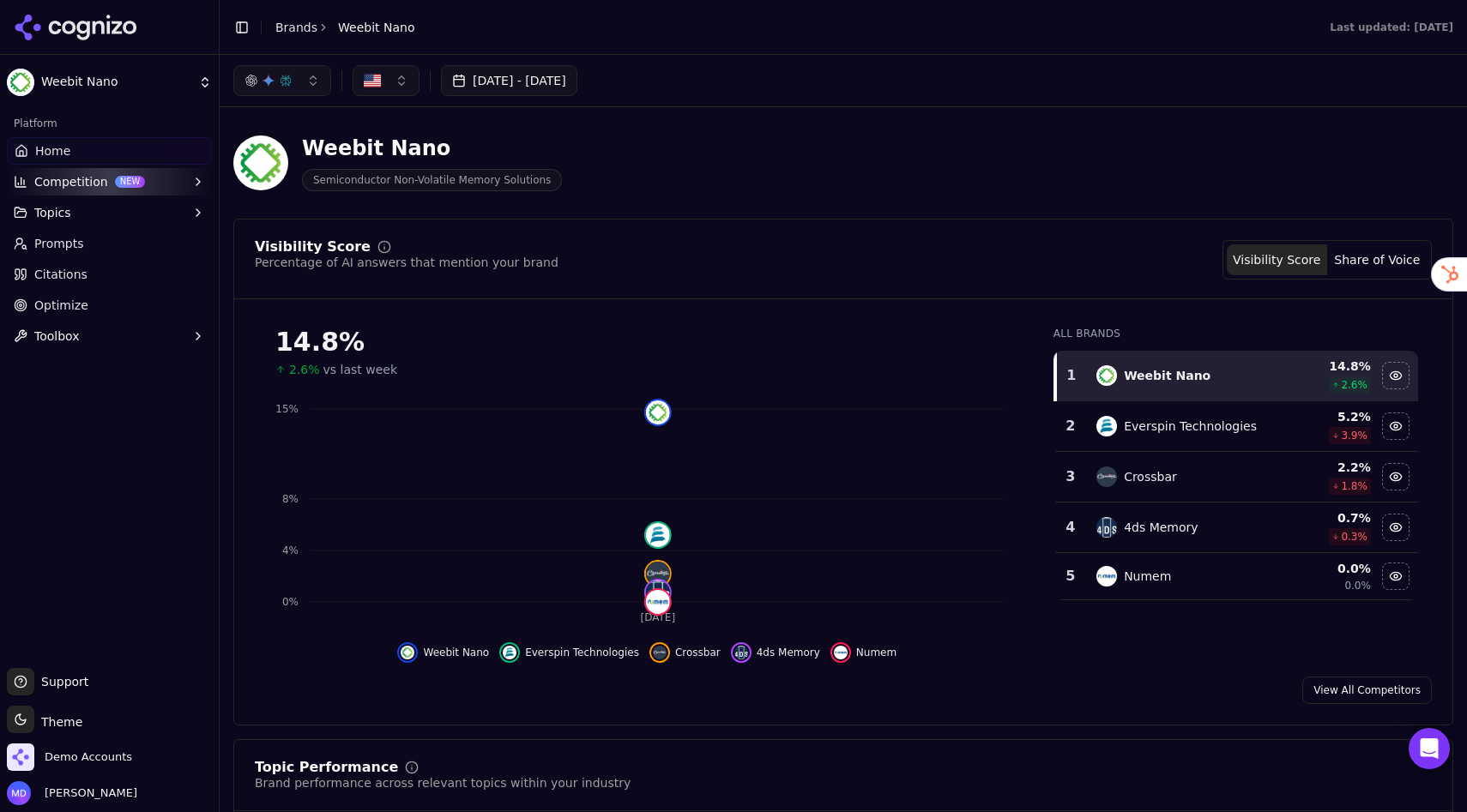
click at [66, 246] on span "Prompts" at bounding box center [59, 243] width 50 height 17
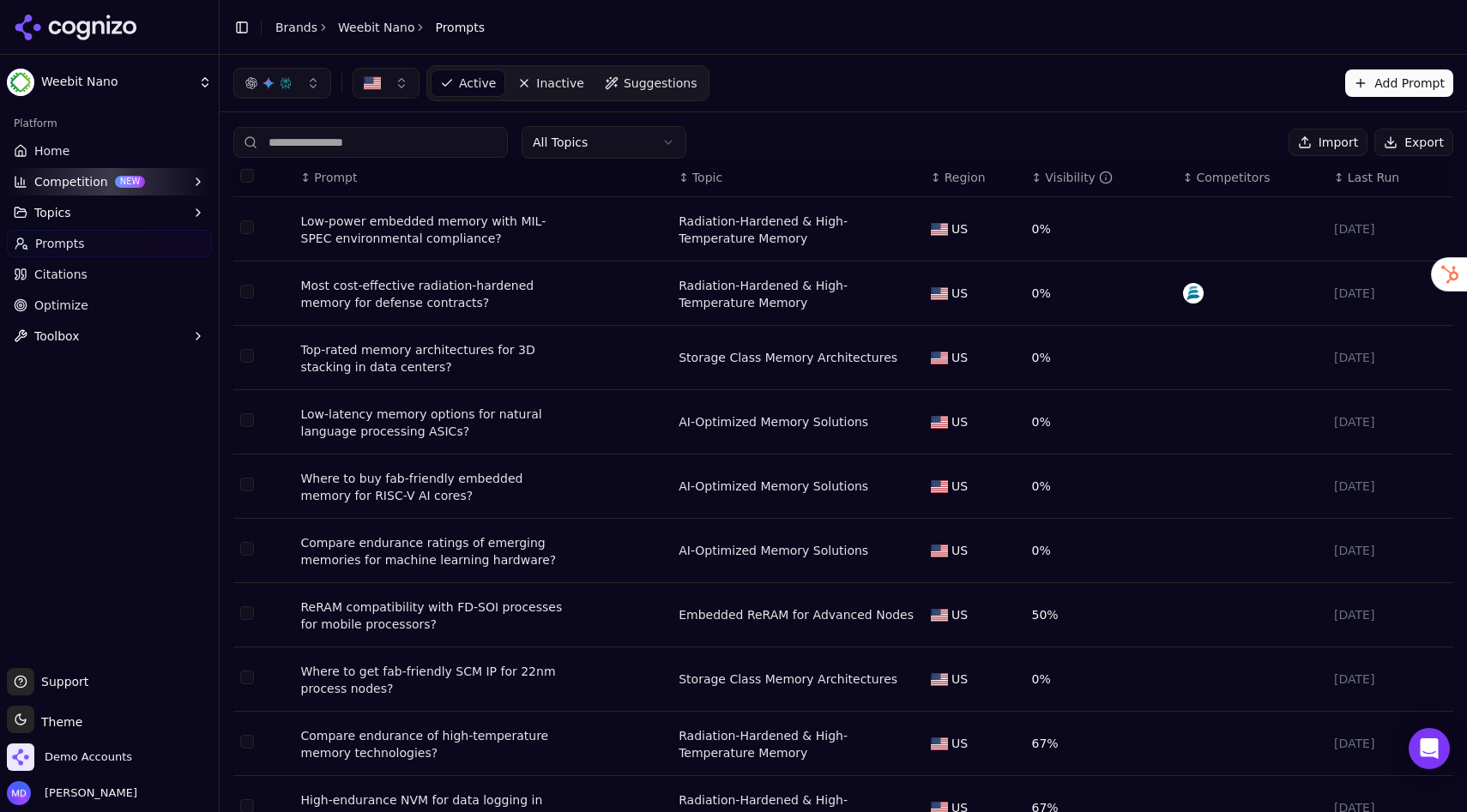
click at [430, 233] on div "Low-power embedded memory with MIL-SPEC environmental compliance?" at bounding box center [438, 230] width 275 height 34
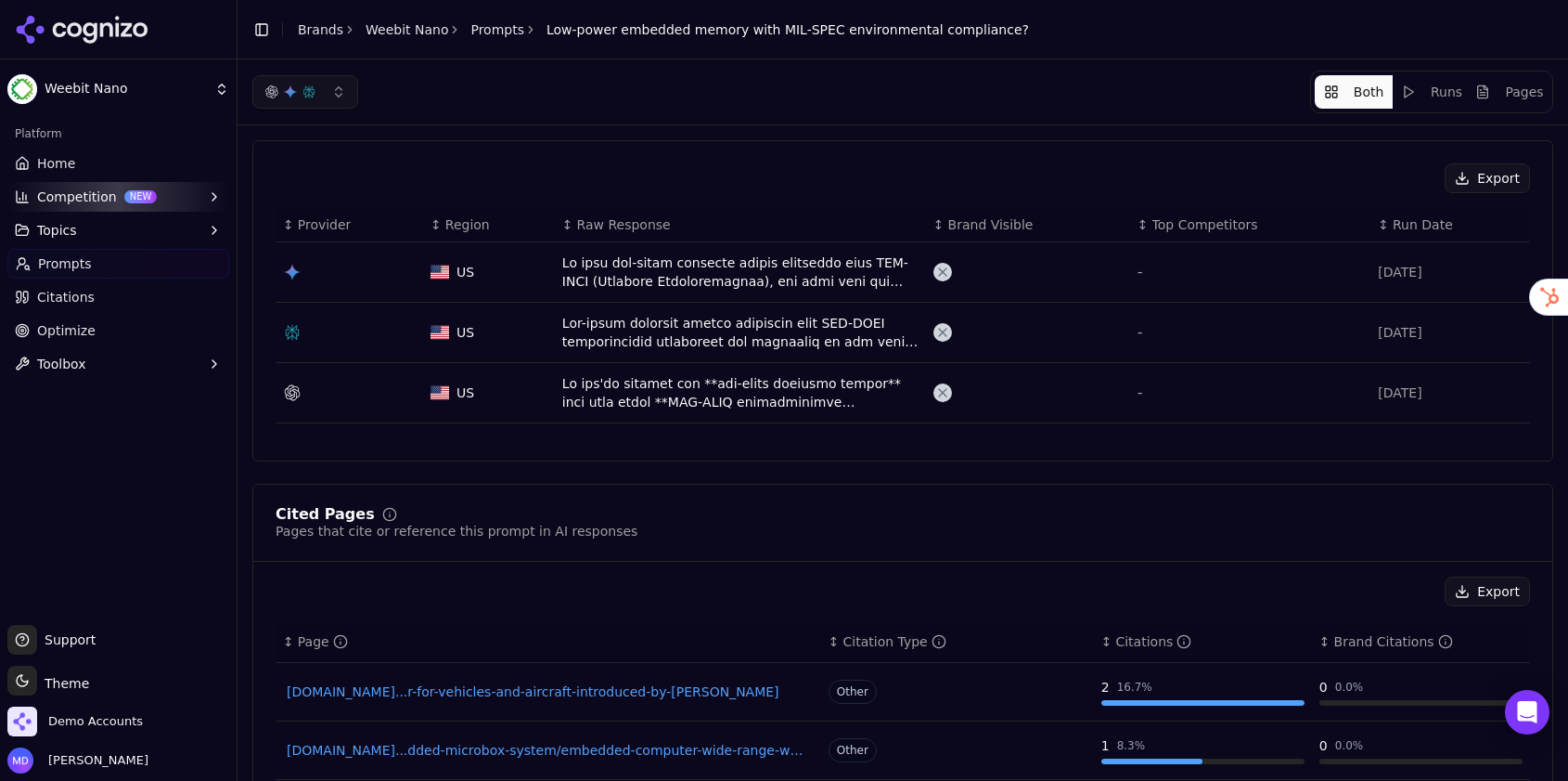
click at [311, 34] on link "Brands" at bounding box center [320, 29] width 45 height 15
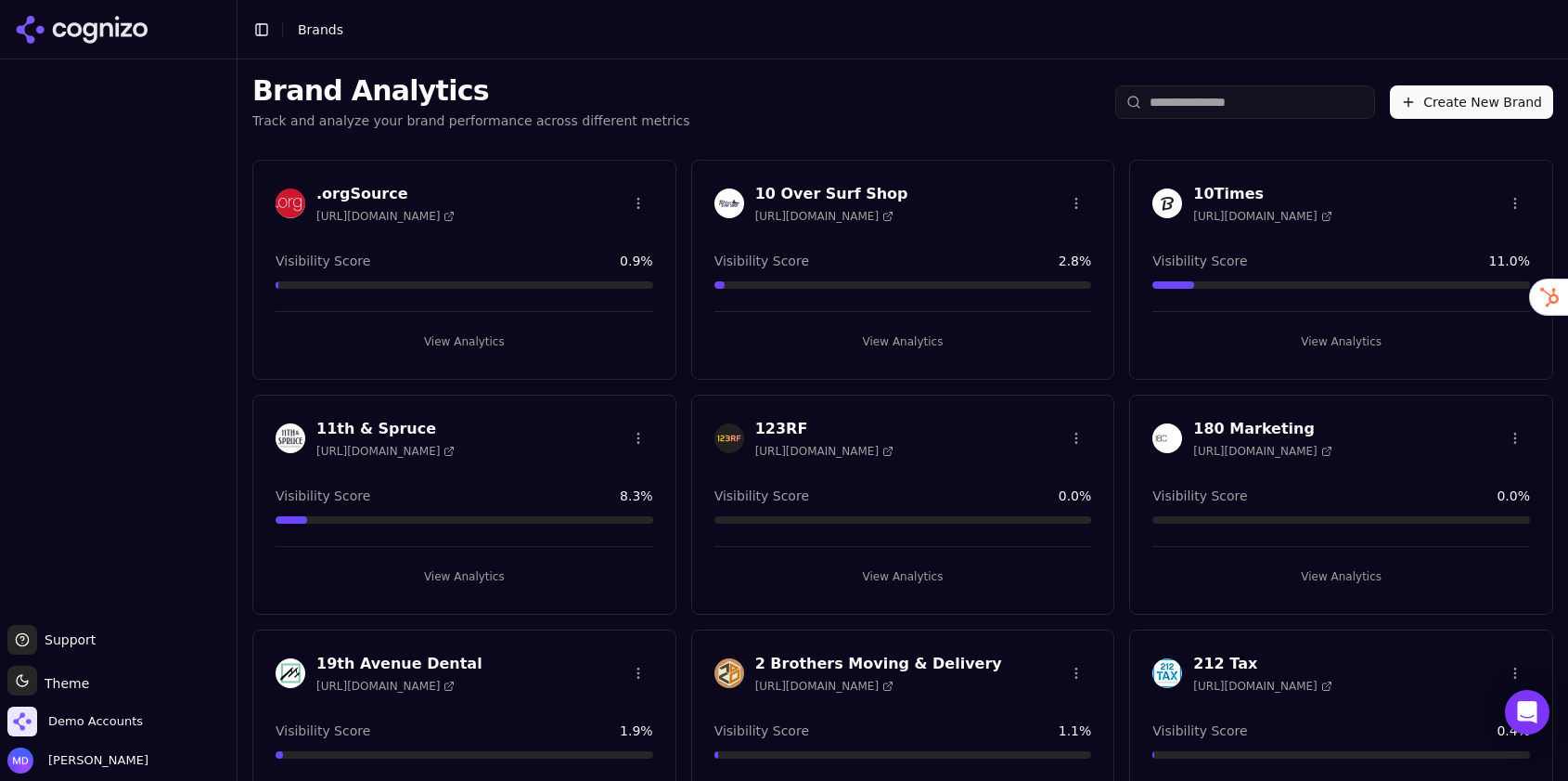
click at [1521, 105] on button "Create New Brand" at bounding box center [1471, 102] width 163 height 34
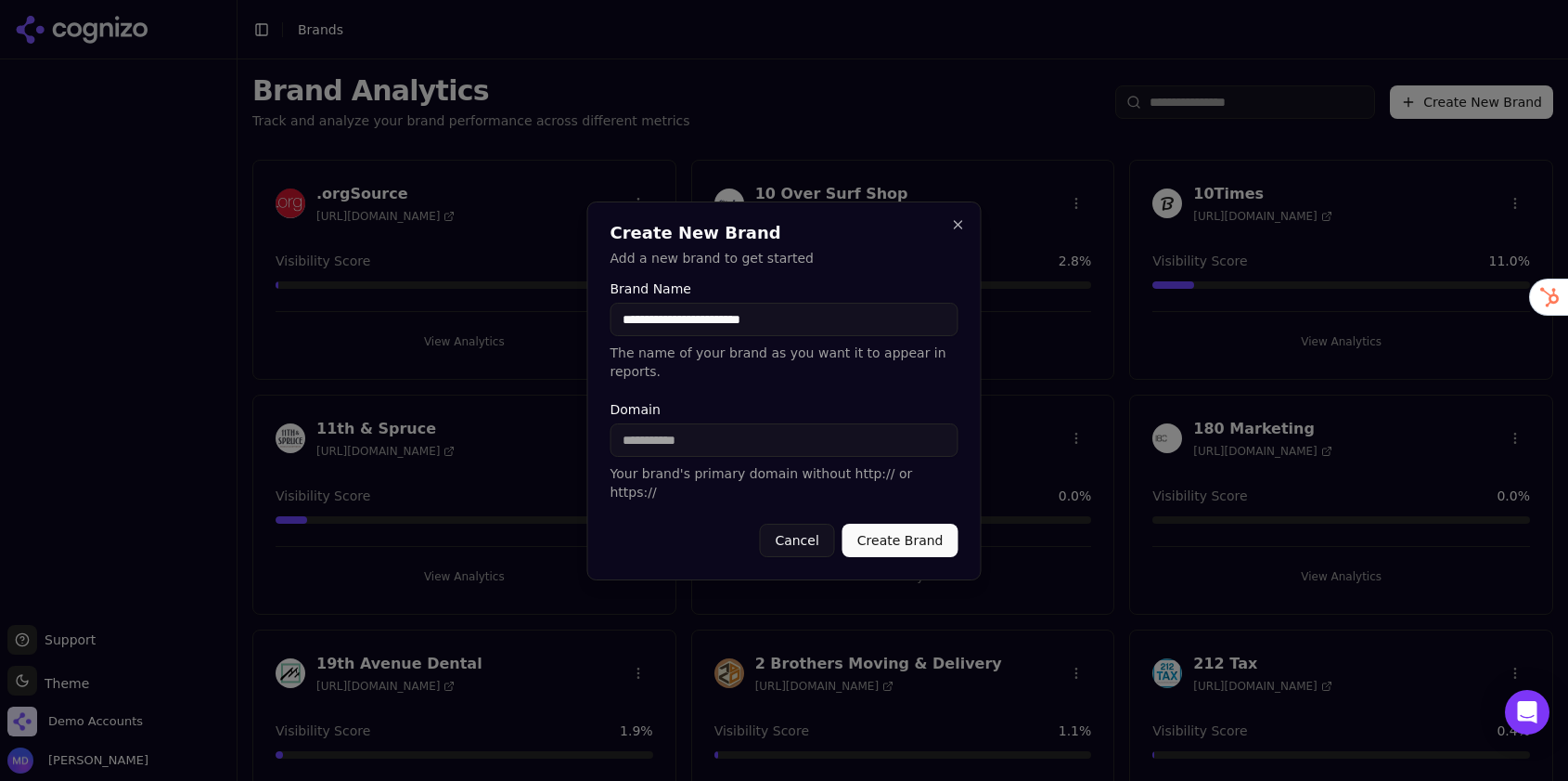
type input "**********"
click at [902, 529] on button "Create Brand" at bounding box center [901, 540] width 116 height 34
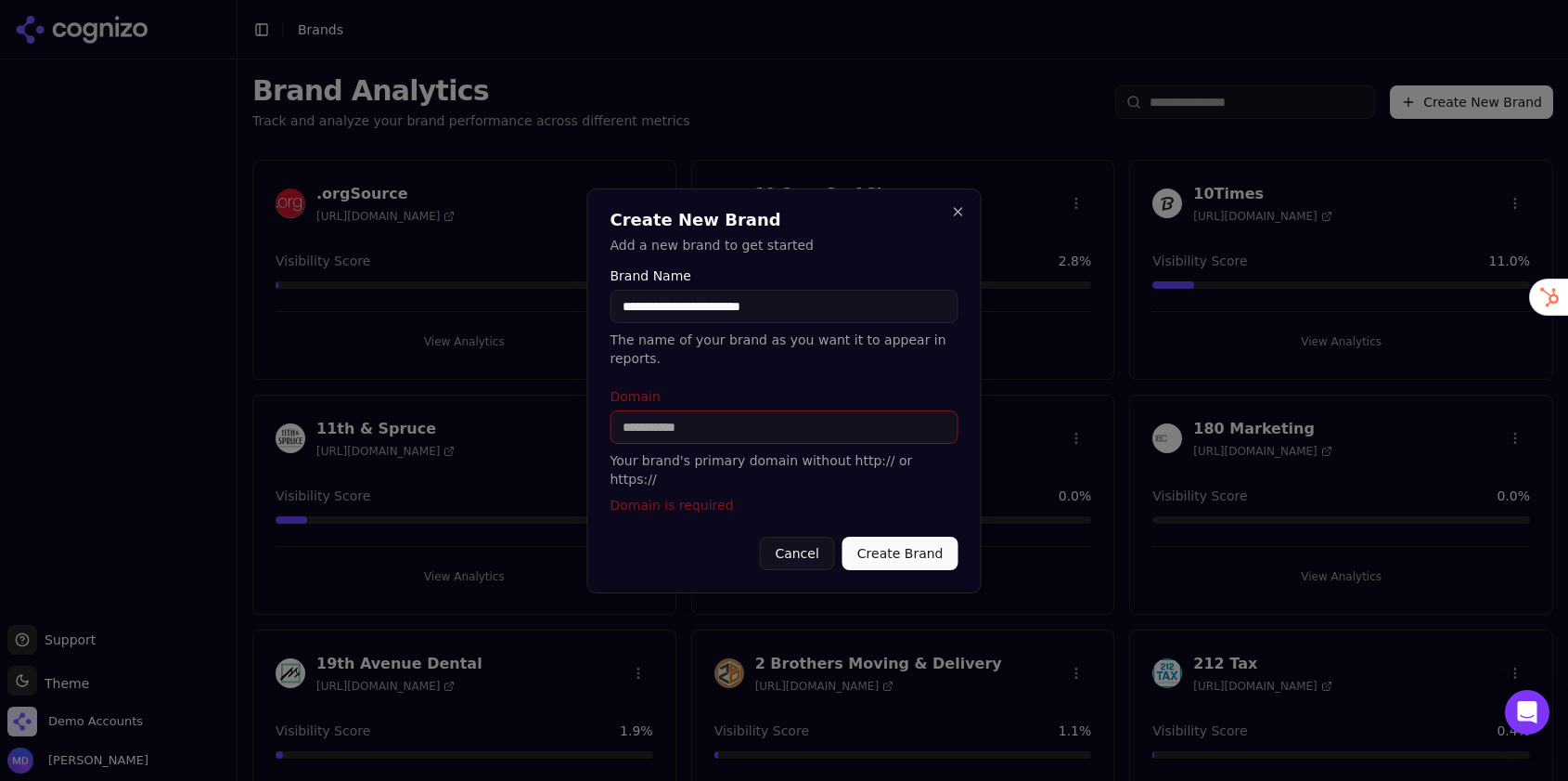
click at [753, 437] on input "Domain" at bounding box center [784, 427] width 348 height 34
paste input "**********"
type input "**********"
drag, startPoint x: 832, startPoint y: 328, endPoint x: 569, endPoint y: 316, distance: 263.3
click at [569, 316] on body "Support Support Toggle theme Theme Demo Accounts Melissa Dowd Toggle Sidebar Br…" at bounding box center [784, 390] width 1568 height 781
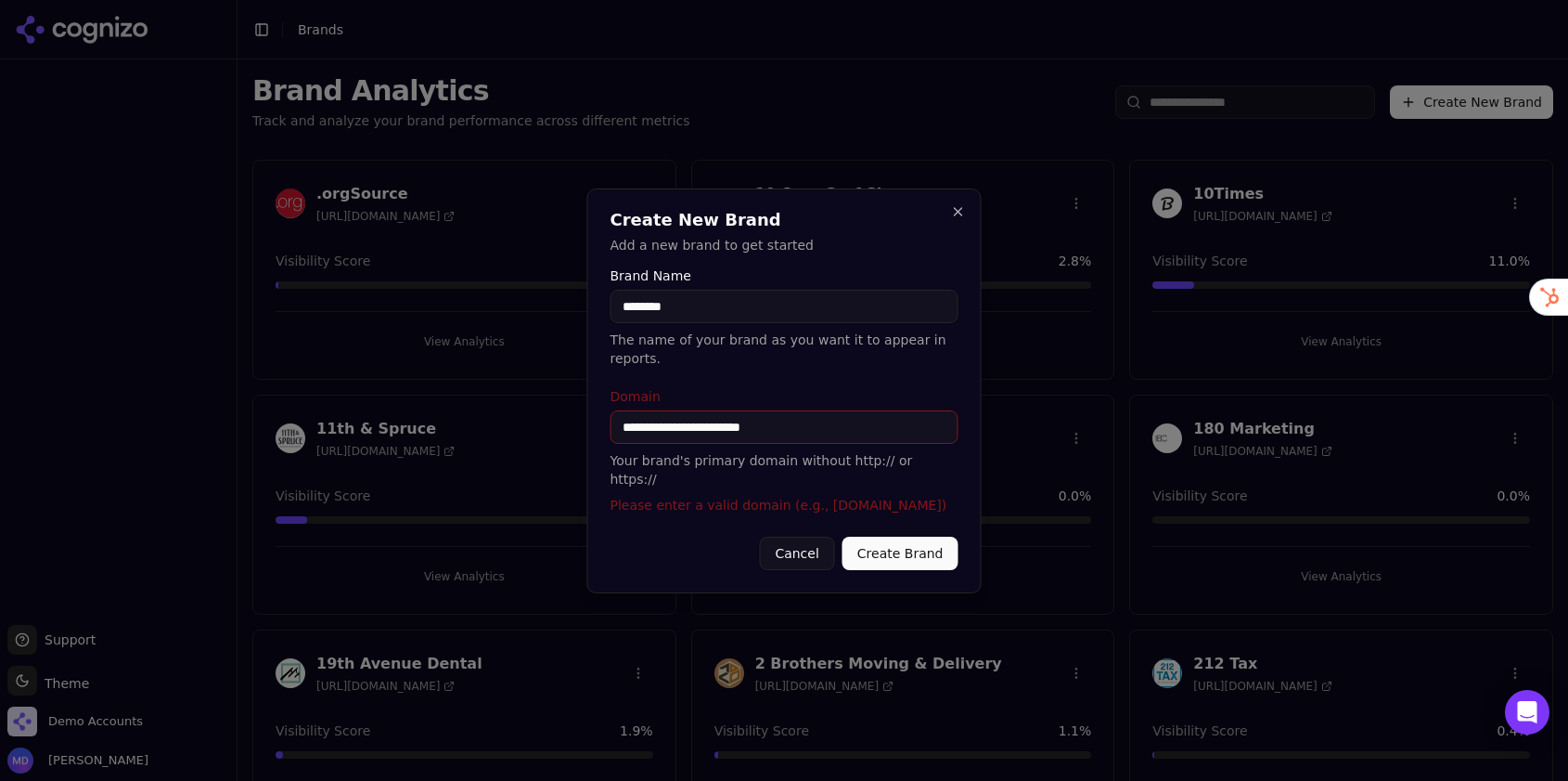
type input "********"
drag, startPoint x: 663, startPoint y: 439, endPoint x: 602, endPoint y: 438, distance: 61.0
click at [602, 438] on div "**********" at bounding box center [784, 391] width 395 height 405
click at [768, 436] on input "**********" at bounding box center [784, 427] width 348 height 34
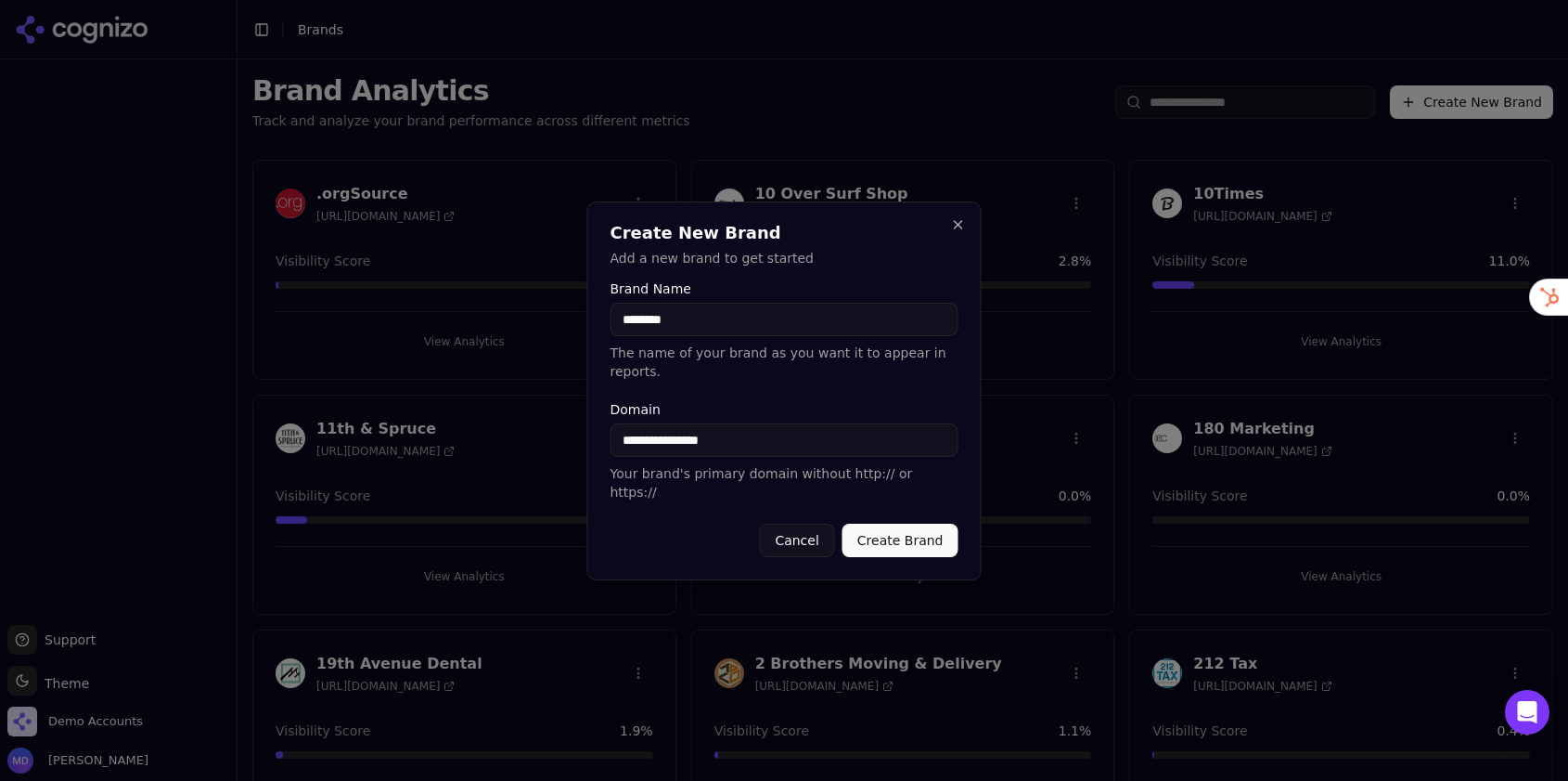
type input "**********"
click at [888, 548] on div "**********" at bounding box center [784, 390] width 395 height 378
click at [888, 544] on button "Create Brand" at bounding box center [901, 540] width 116 height 34
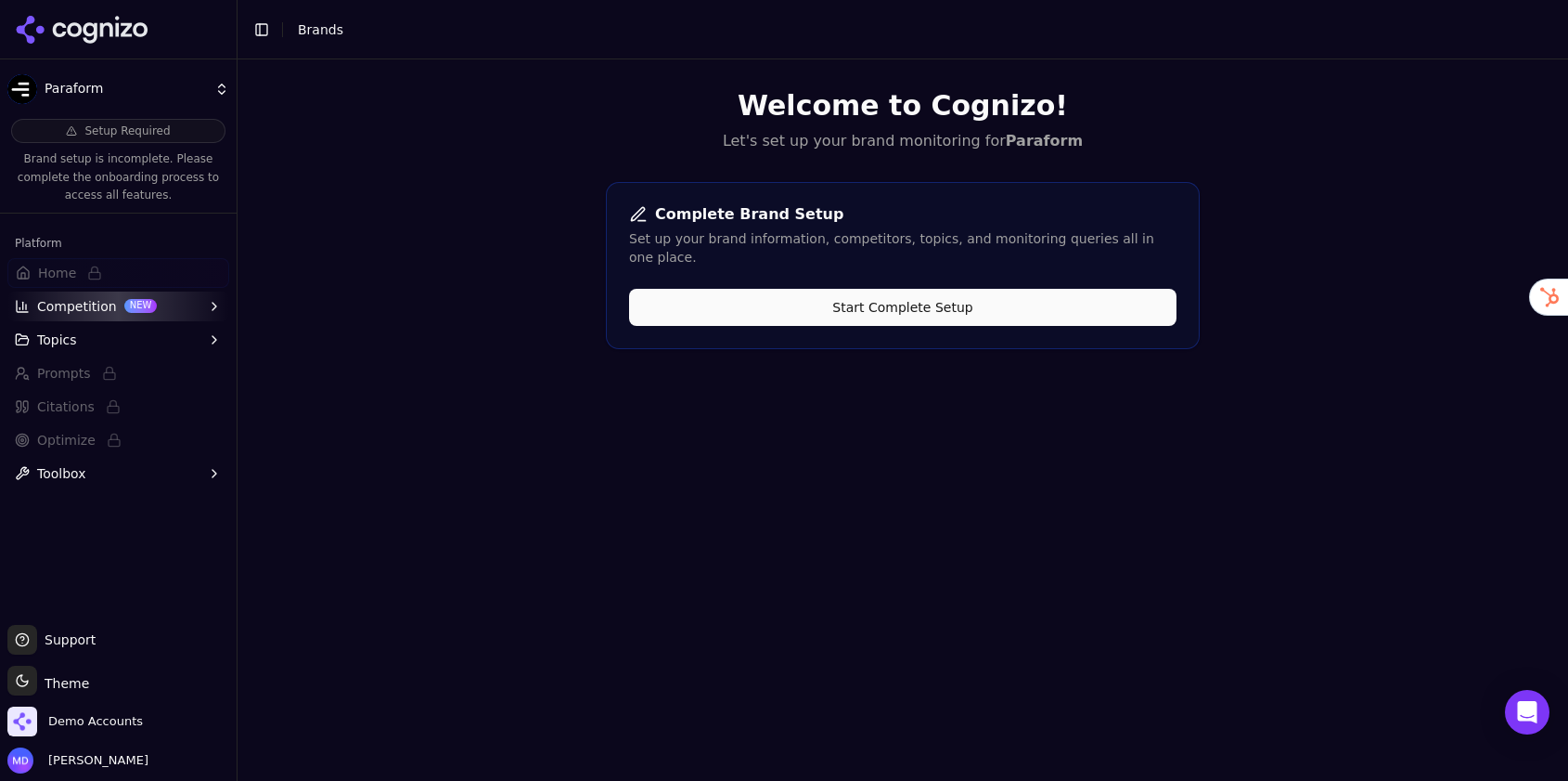
click at [781, 288] on button "Start Complete Setup" at bounding box center [902, 307] width 547 height 37
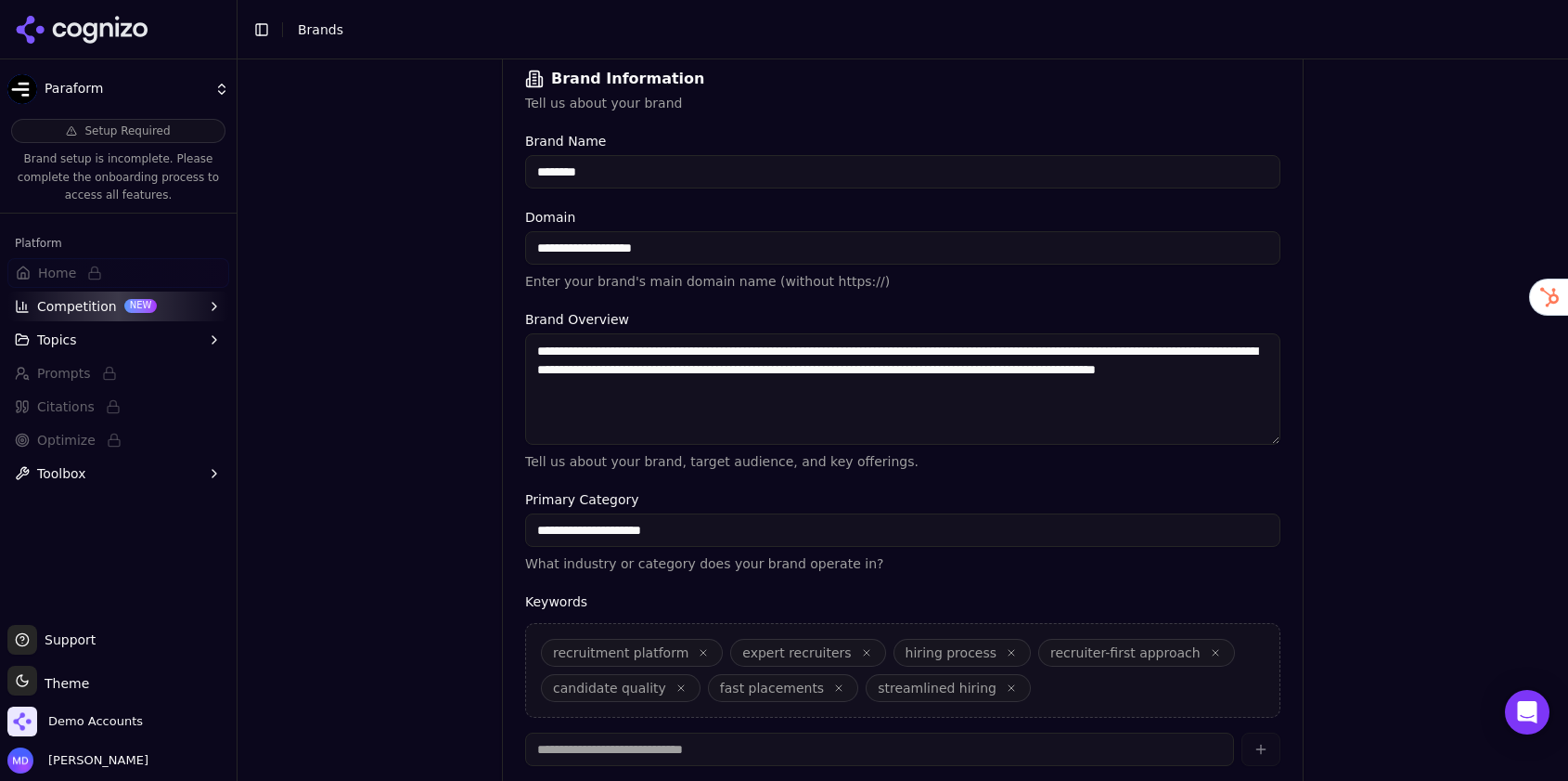
scroll to position [419, 0]
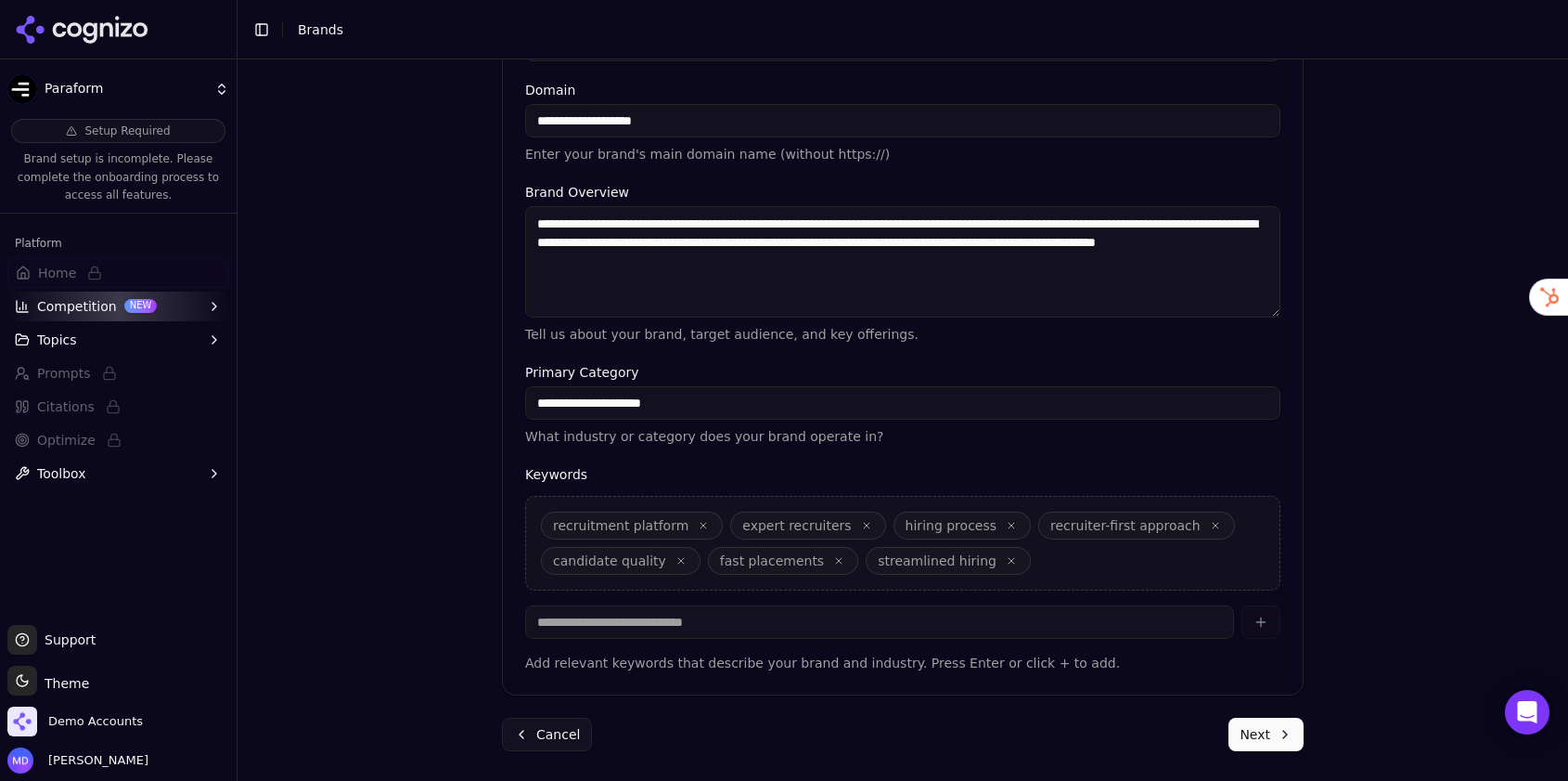
click at [1248, 735] on button "Next" at bounding box center [1266, 734] width 75 height 34
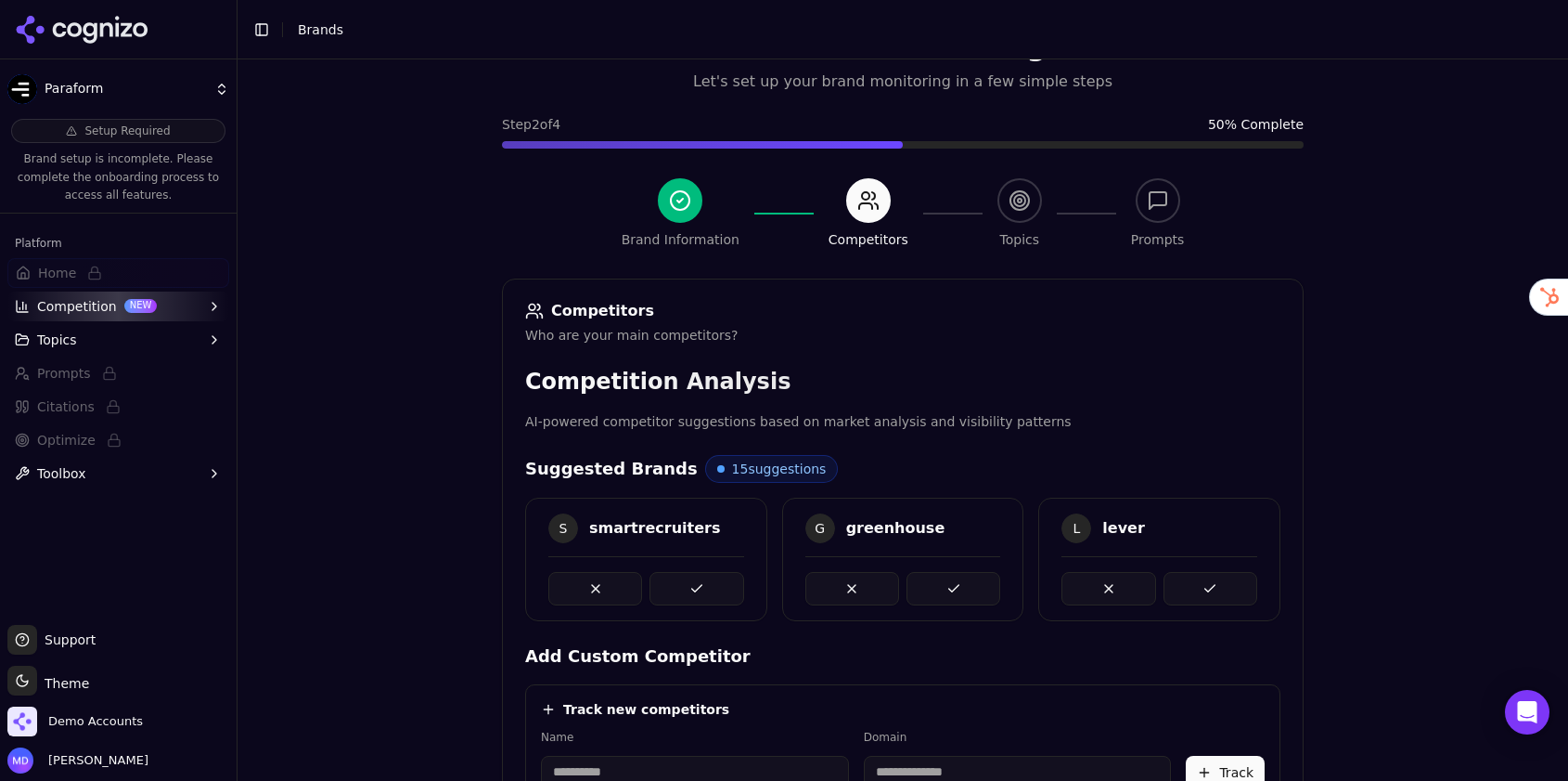
scroll to position [415, 0]
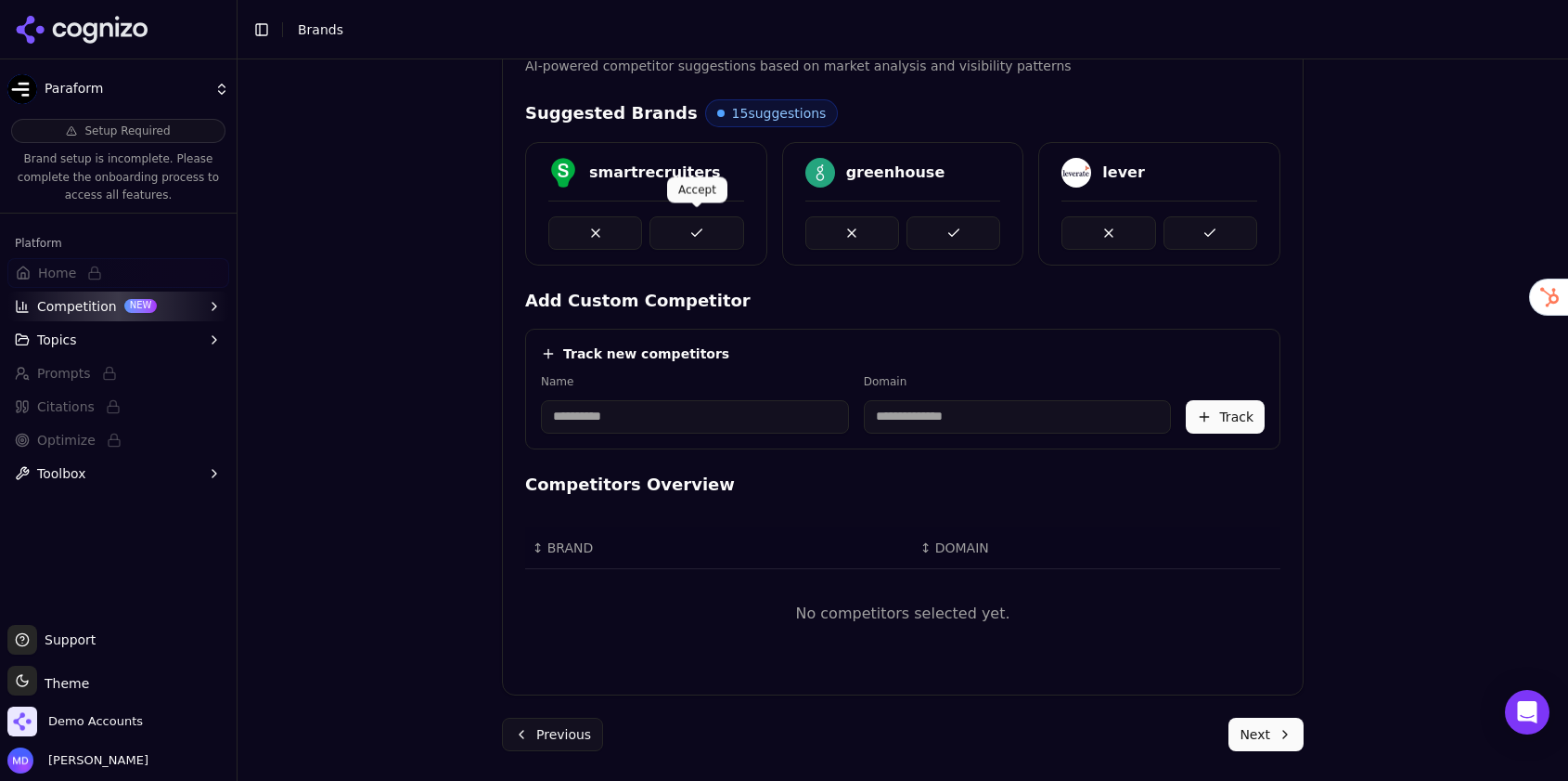
click at [700, 239] on button at bounding box center [695, 232] width 94 height 34
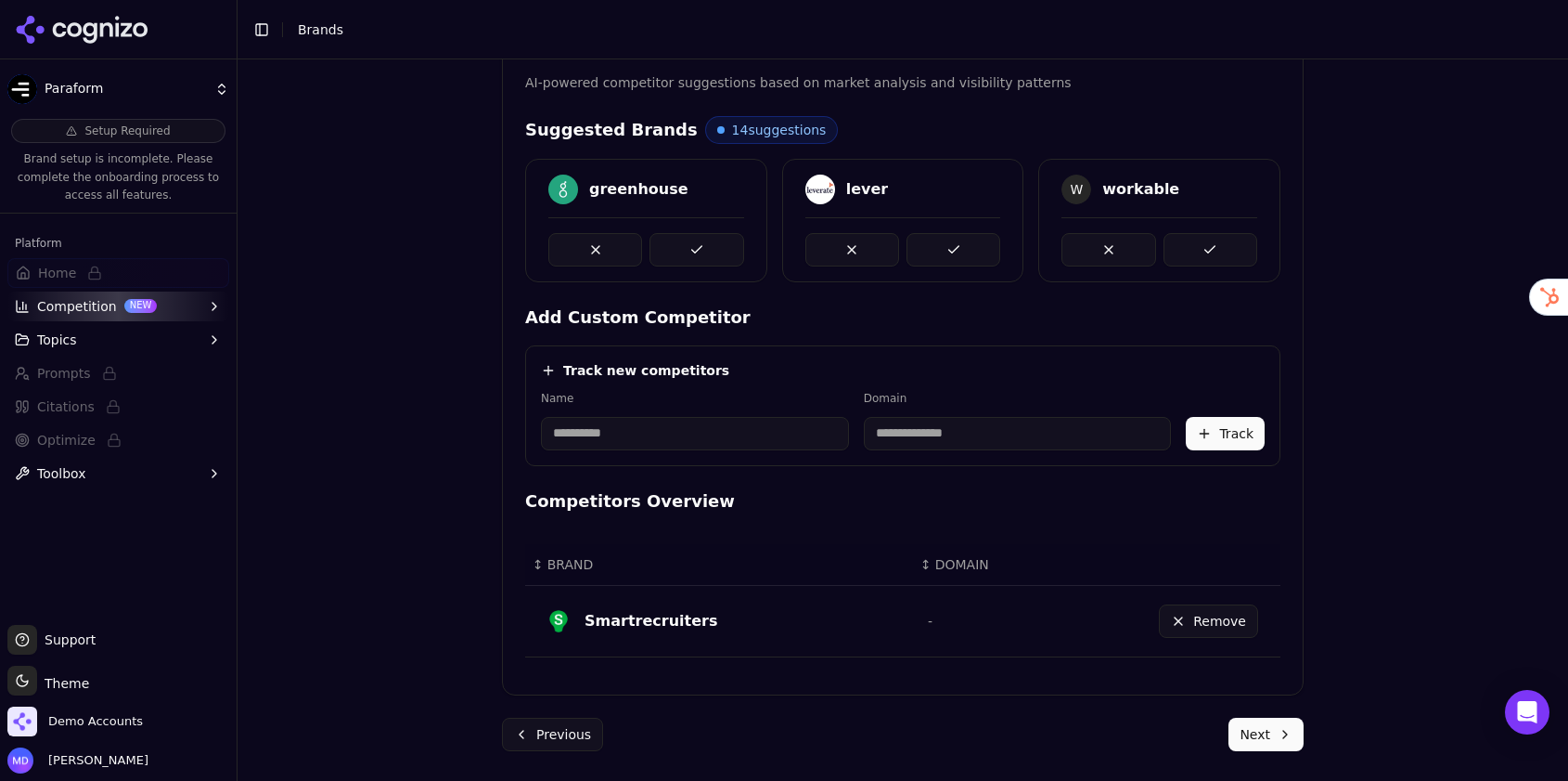
click at [700, 241] on button at bounding box center [695, 250] width 94 height 34
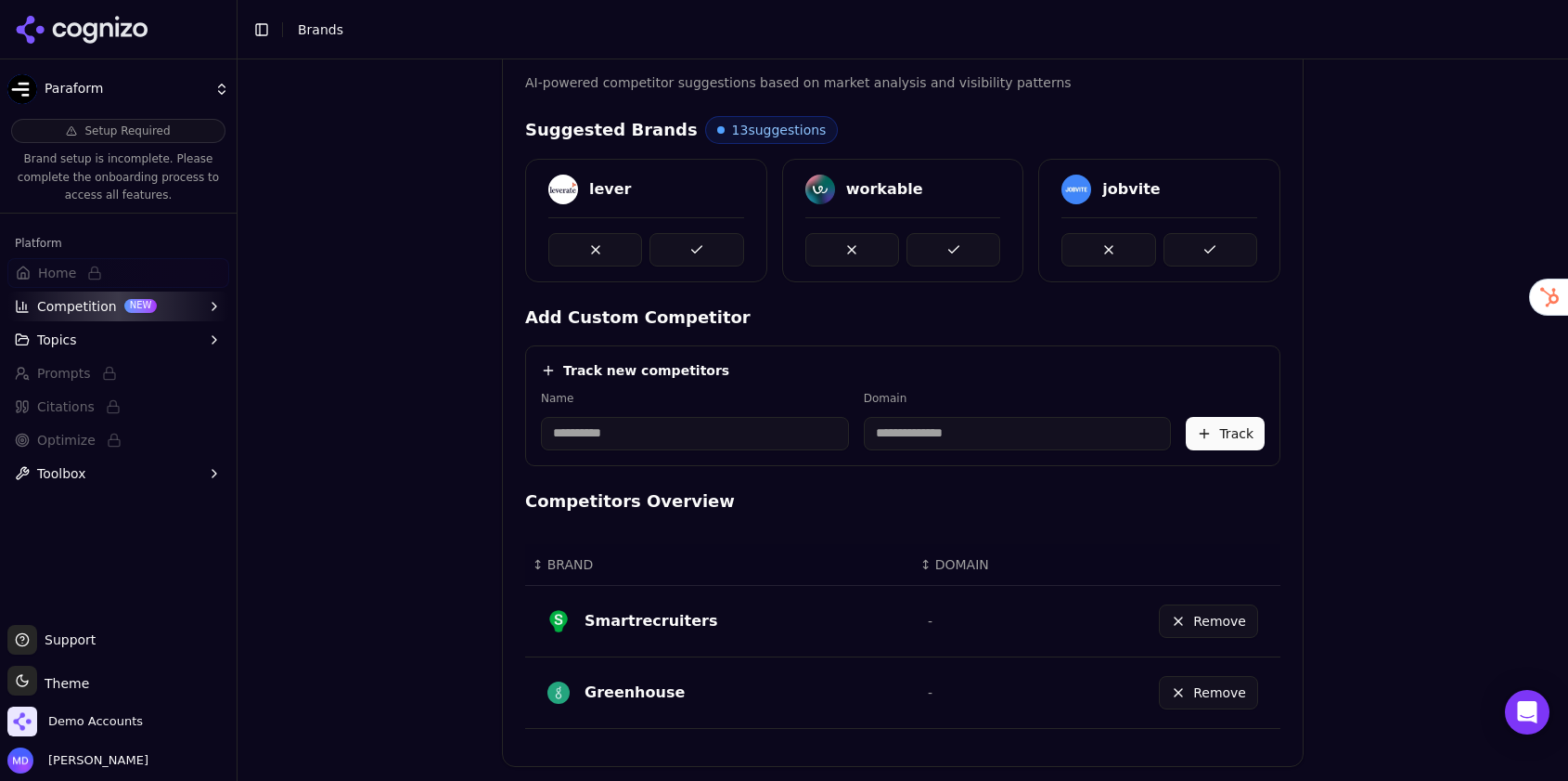
click at [700, 241] on button at bounding box center [695, 250] width 94 height 34
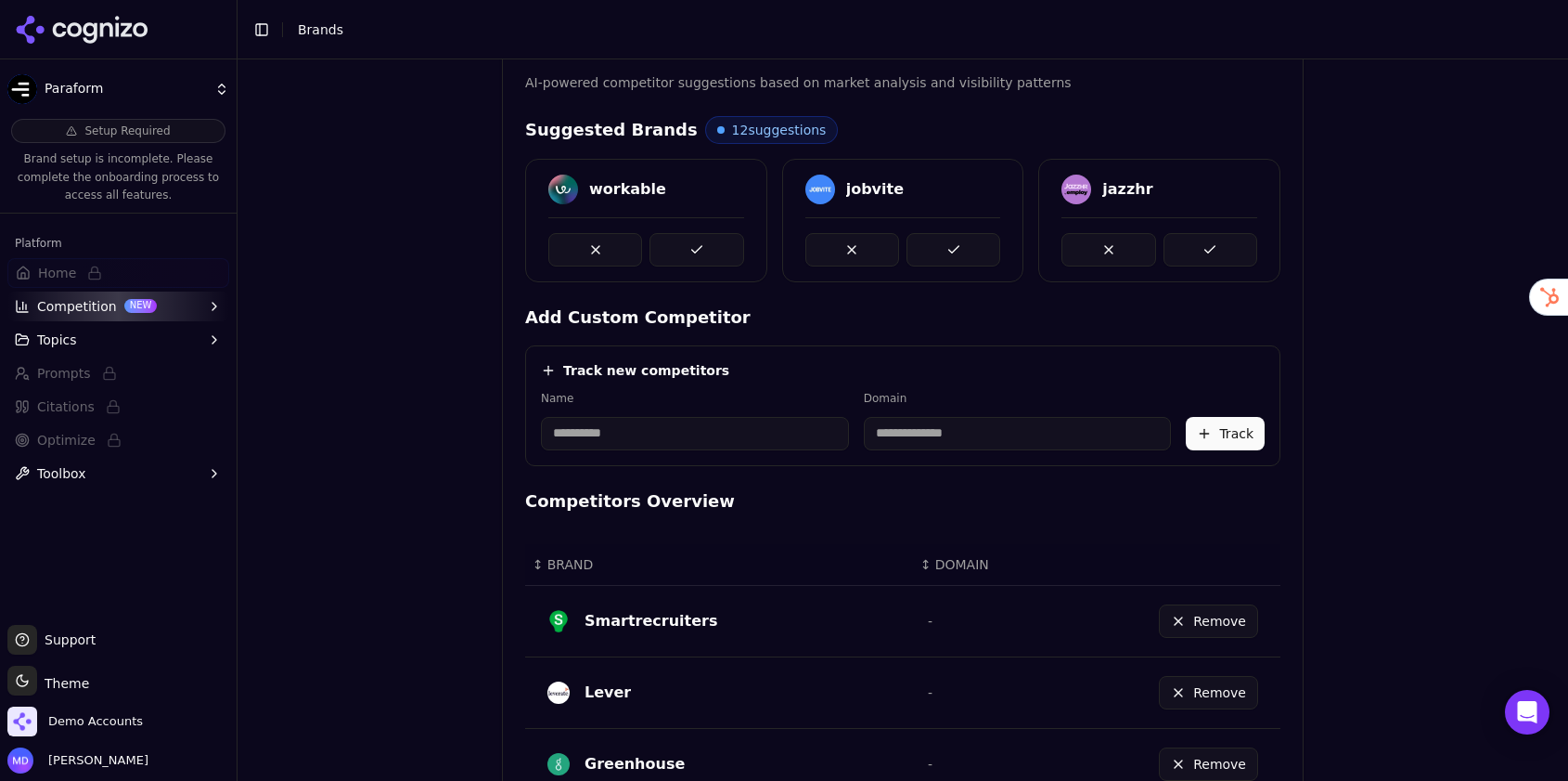
click at [639, 431] on input at bounding box center [695, 434] width 308 height 34
type input "*****"
click at [877, 435] on input at bounding box center [942, 434] width 258 height 34
type input "********"
click at [1250, 438] on button "Track" at bounding box center [1226, 434] width 79 height 34
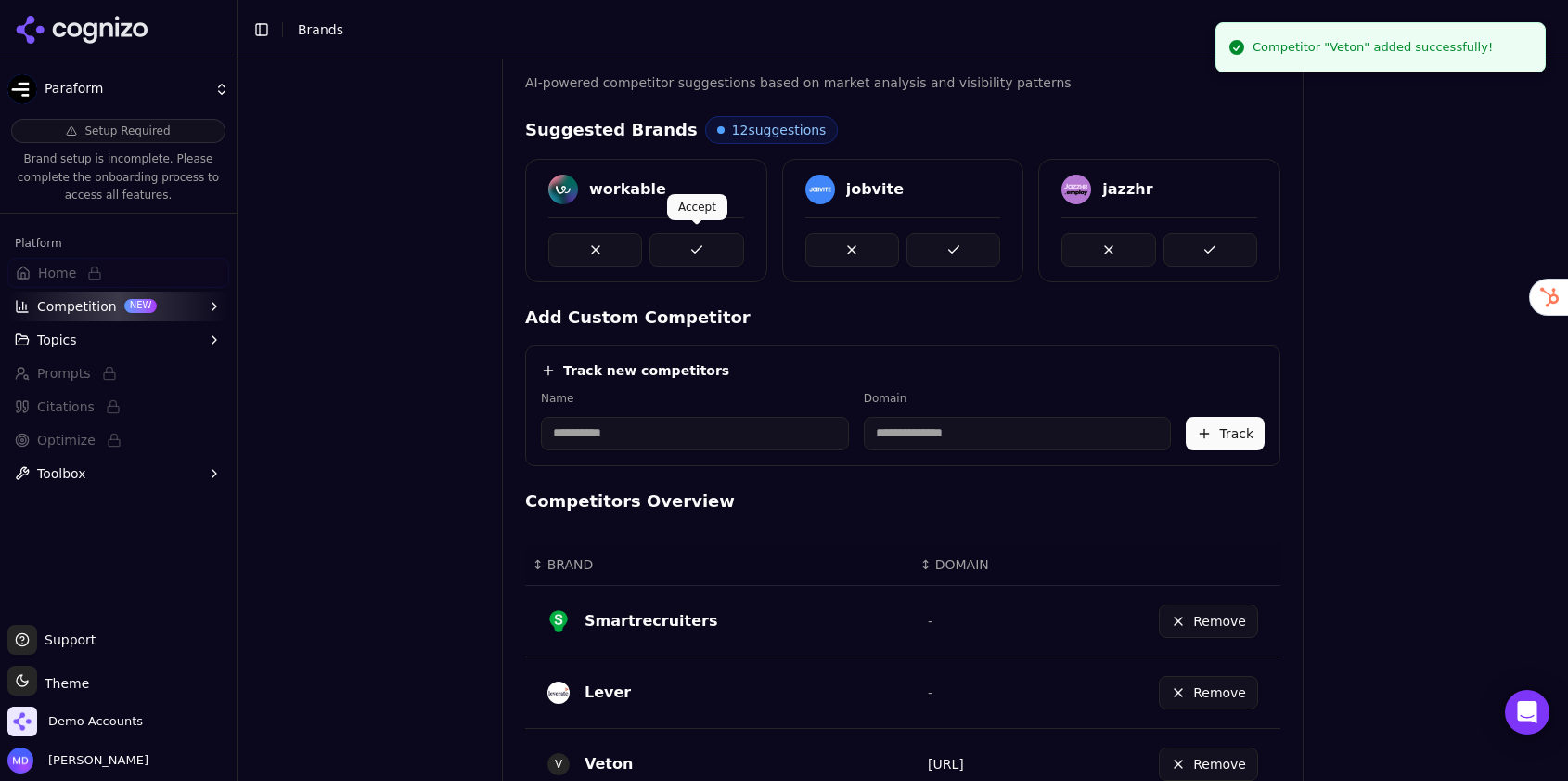
click at [678, 238] on button at bounding box center [695, 250] width 94 height 34
click at [1217, 235] on button at bounding box center [1210, 250] width 94 height 34
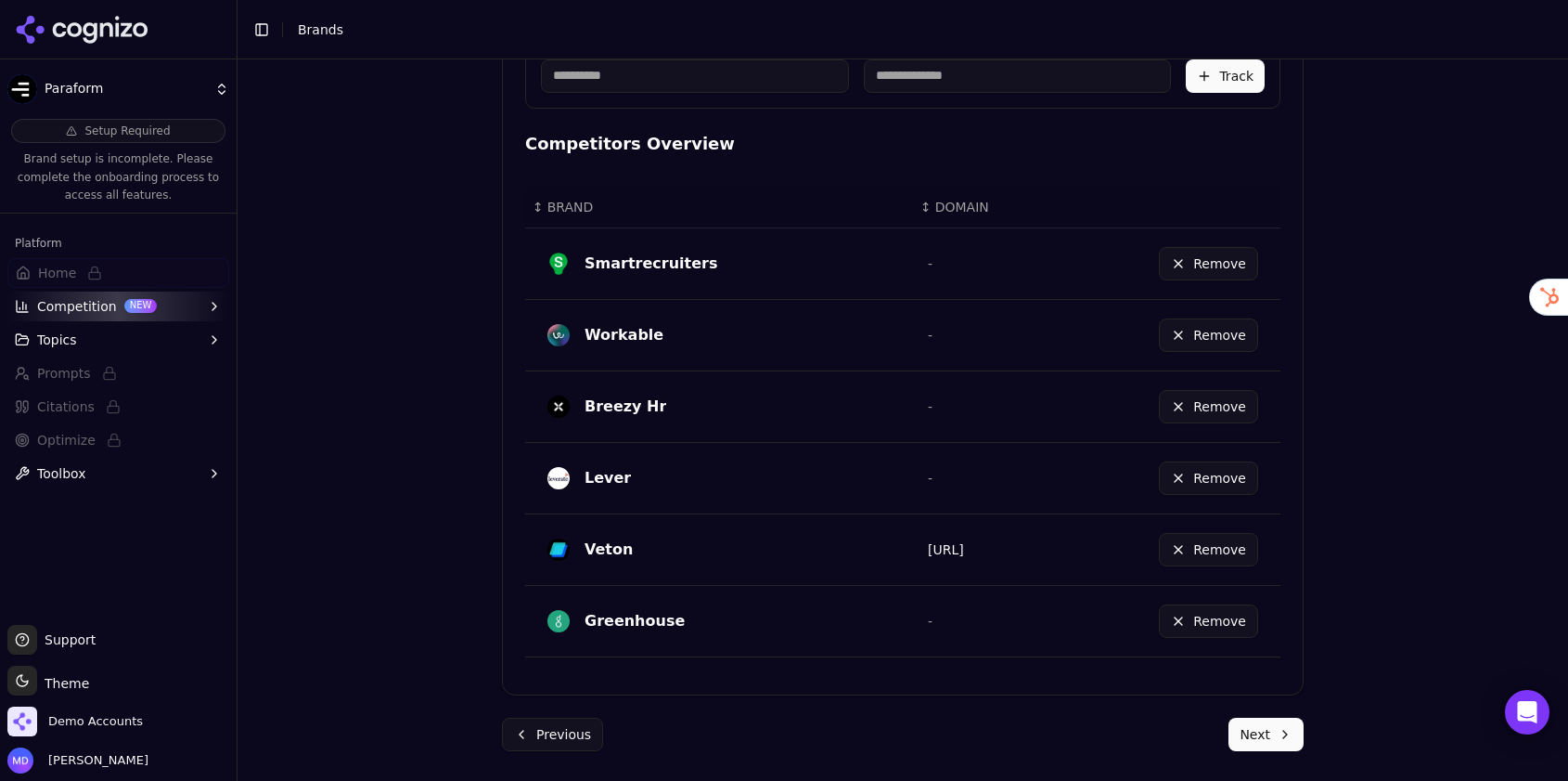
click at [1263, 722] on button "Next" at bounding box center [1266, 734] width 75 height 34
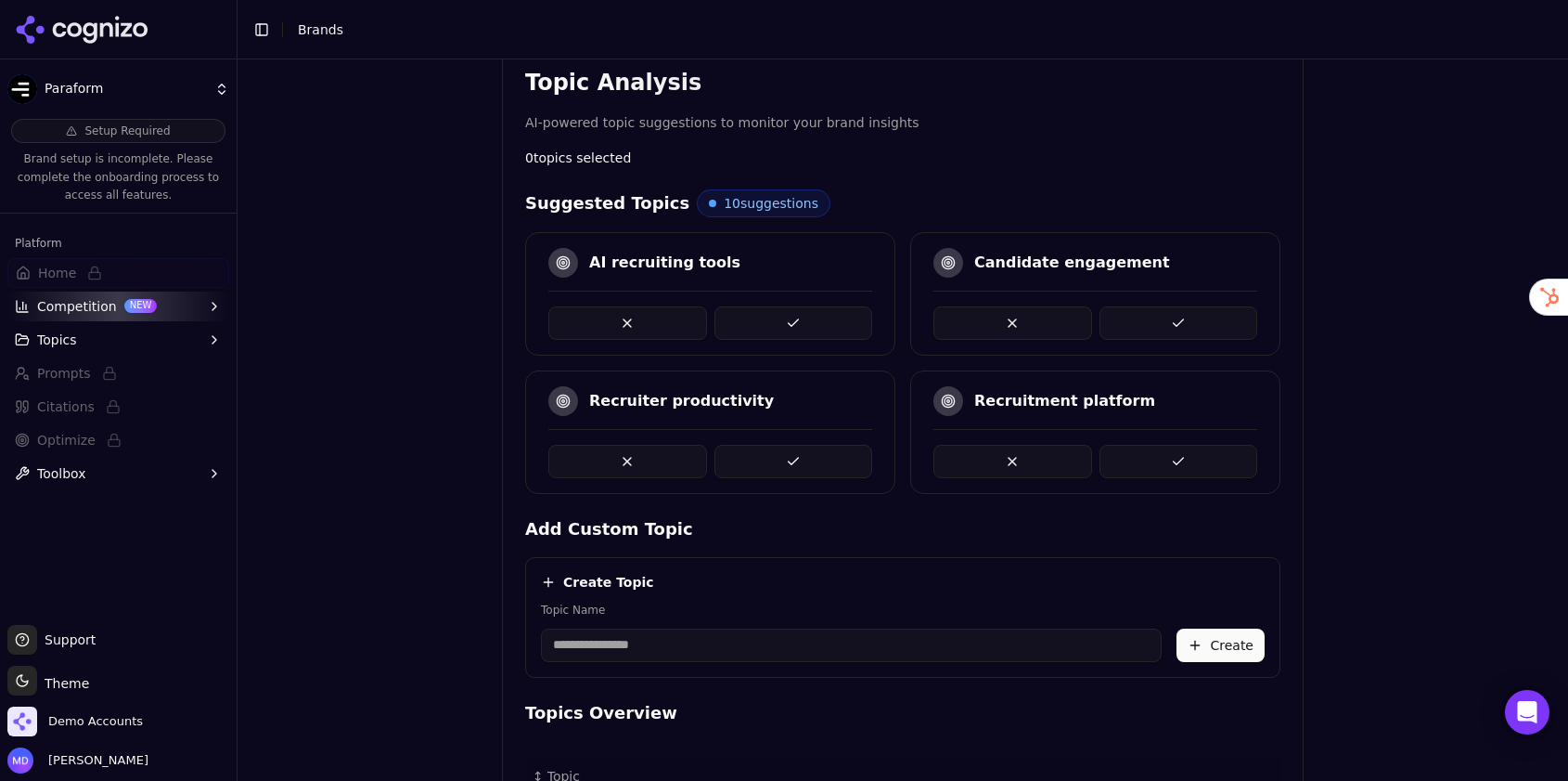
scroll to position [356, 0]
click at [814, 314] on button at bounding box center [794, 324] width 159 height 34
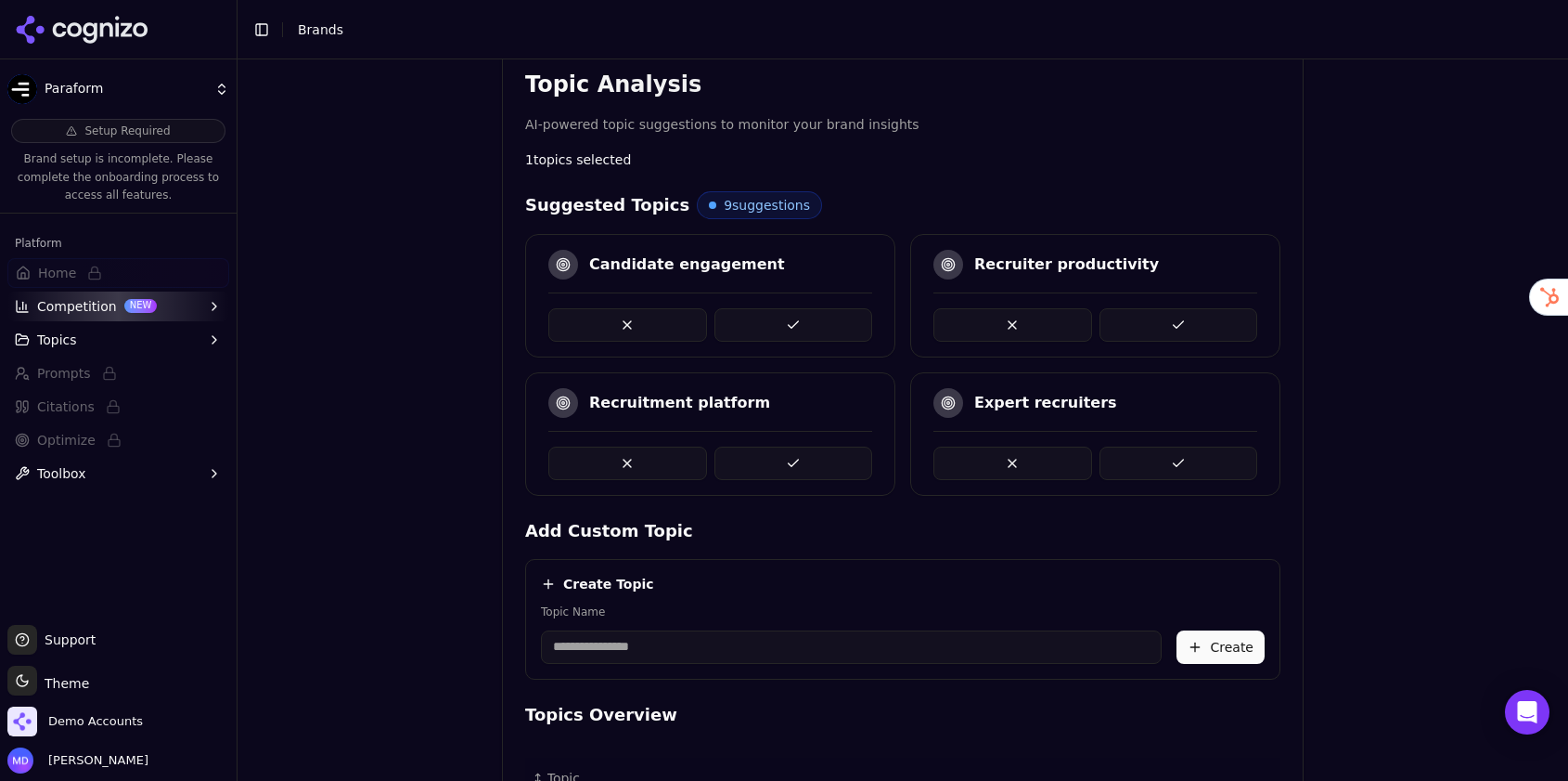
click at [1166, 465] on button at bounding box center [1179, 463] width 159 height 34
click at [1190, 460] on button at bounding box center [1179, 463] width 159 height 34
click at [783, 456] on button at bounding box center [794, 463] width 159 height 34
click at [1169, 456] on button at bounding box center [1179, 463] width 159 height 34
click at [1185, 467] on button at bounding box center [1179, 463] width 159 height 34
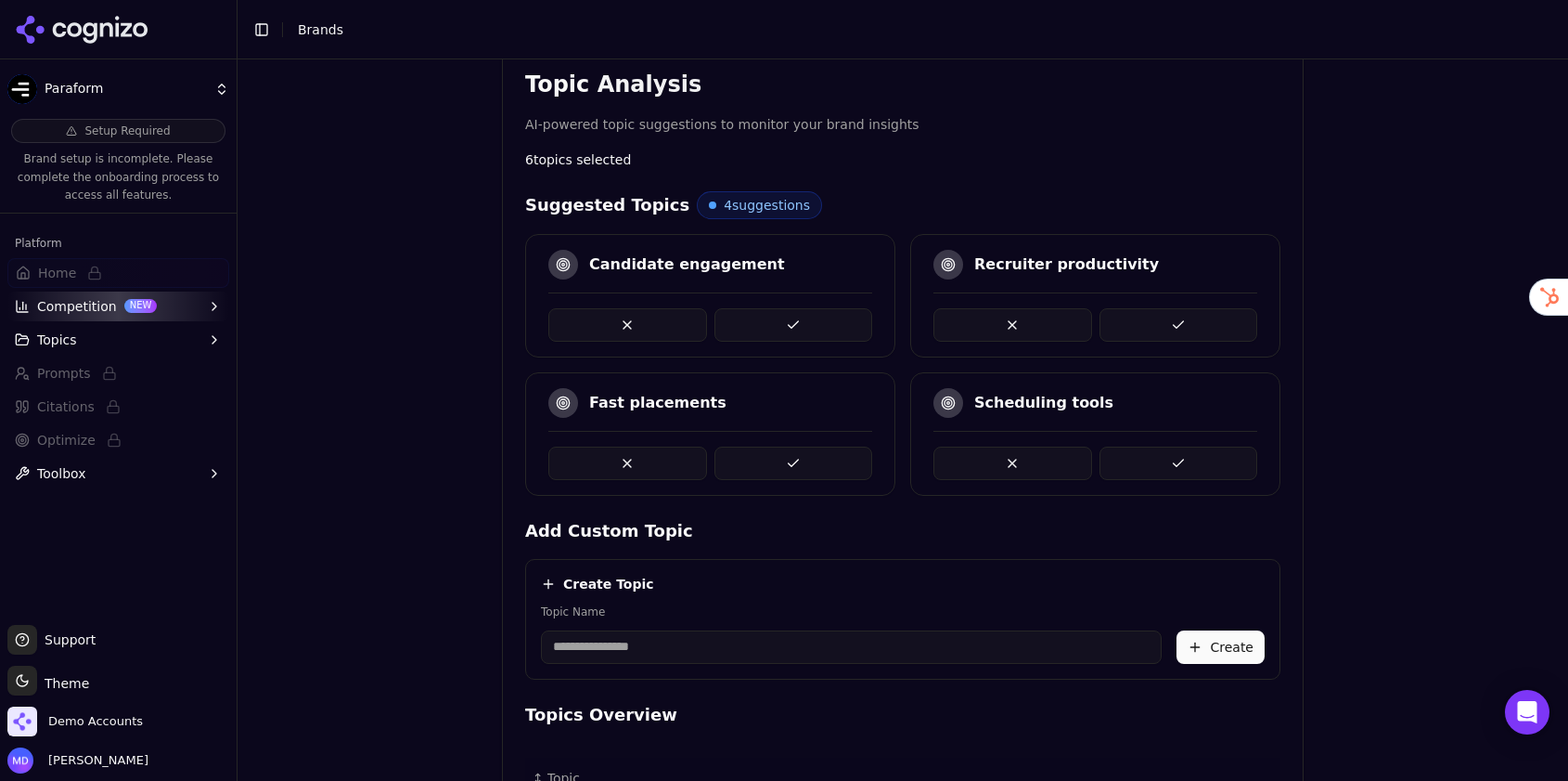
click at [807, 319] on button at bounding box center [794, 324] width 159 height 34
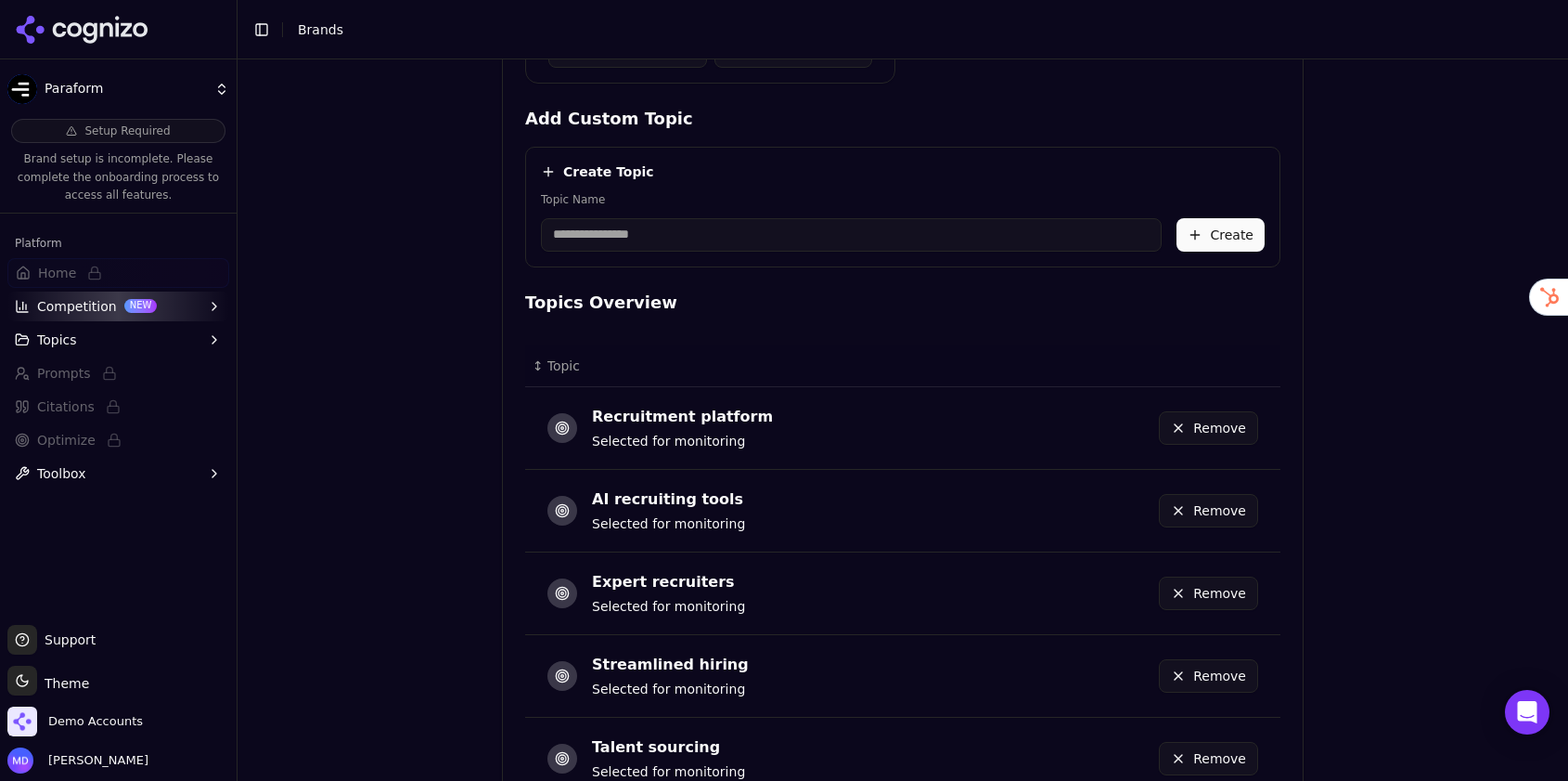
scroll to position [1077, 0]
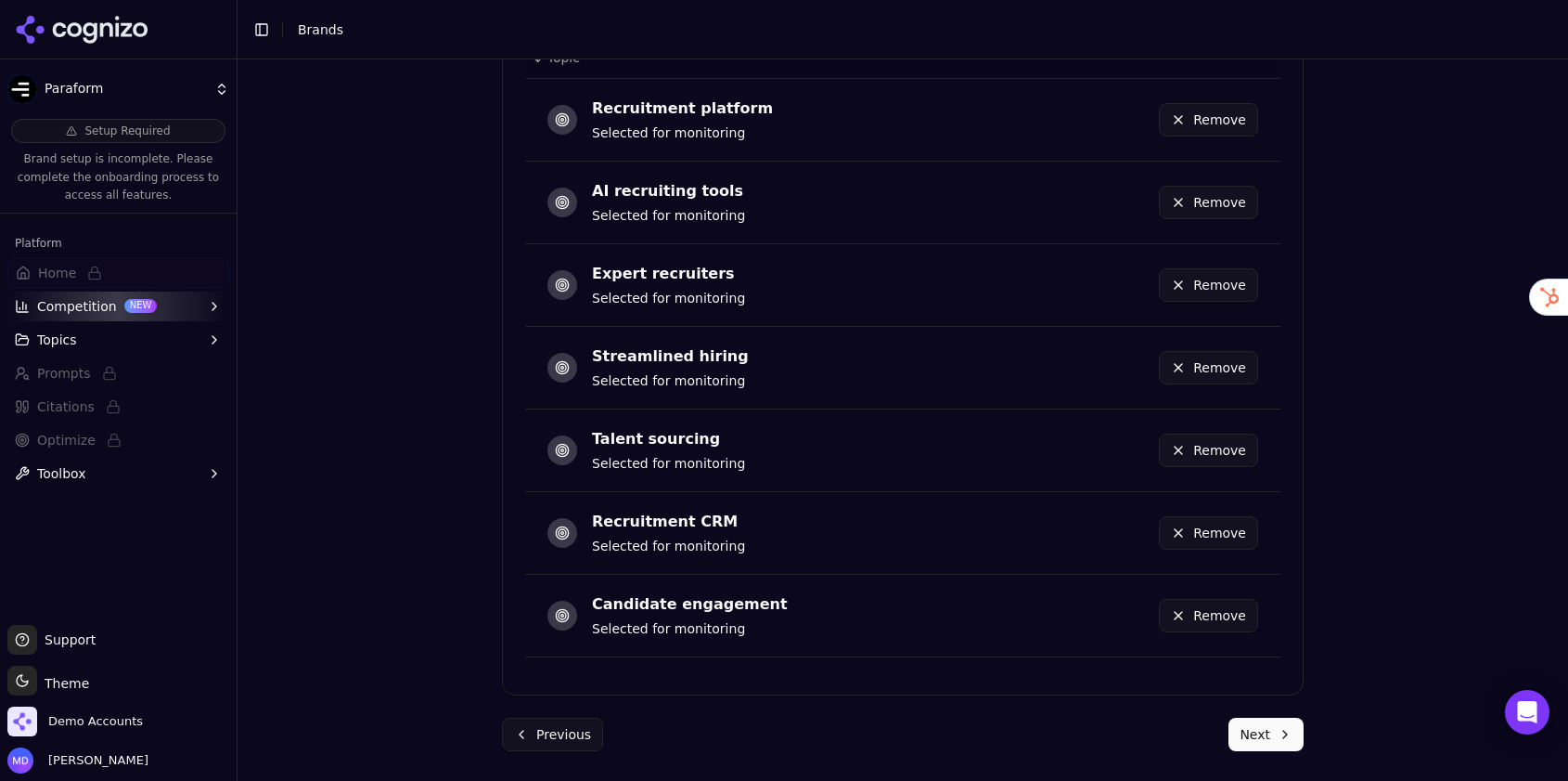
click at [1249, 715] on form "Topics What topics are important to your brand? Topic Analysis AI-powered topic…" at bounding box center [902, 6] width 802 height 1489
click at [1255, 732] on button "Next" at bounding box center [1266, 734] width 75 height 34
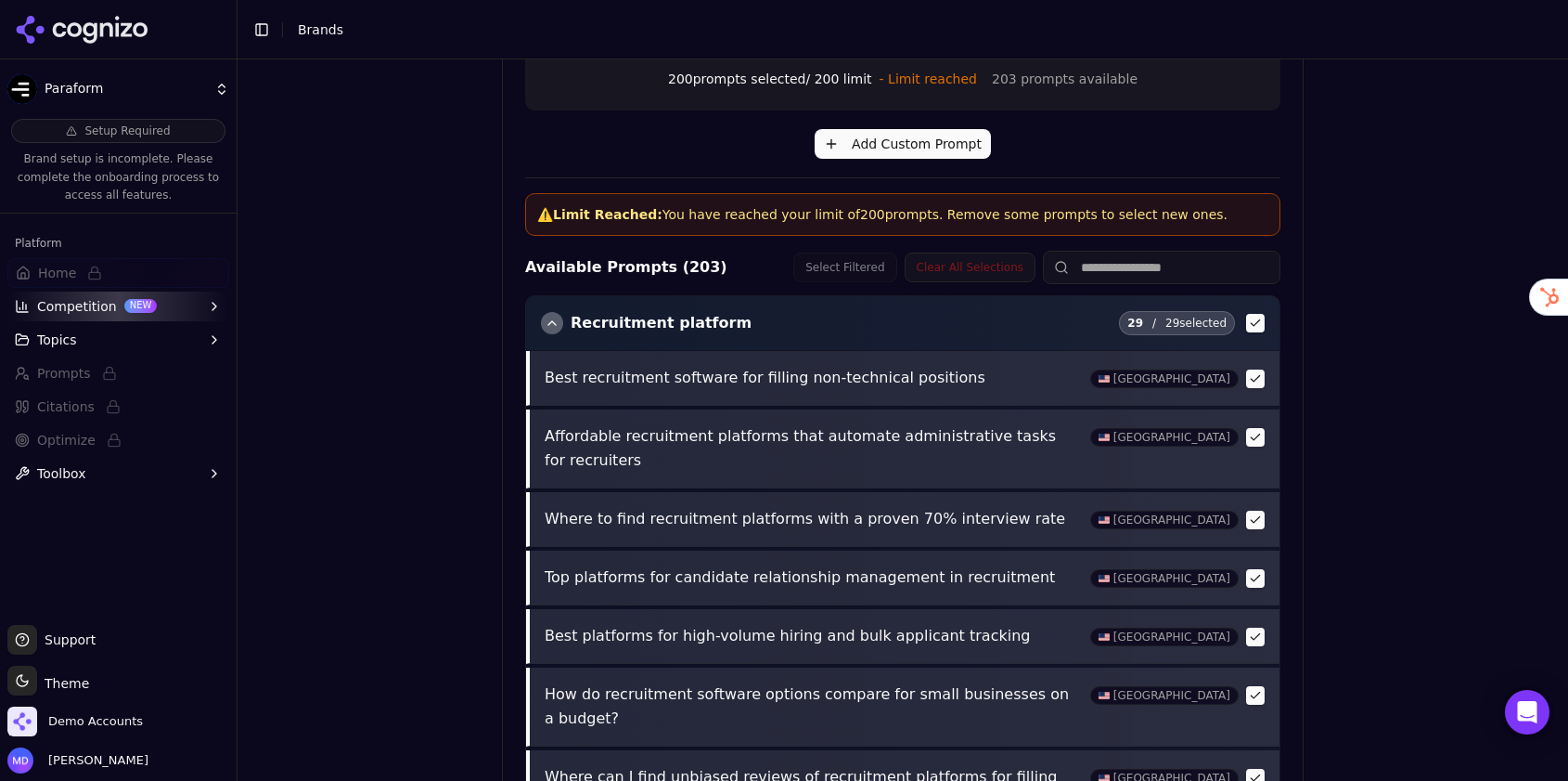
scroll to position [778, 0]
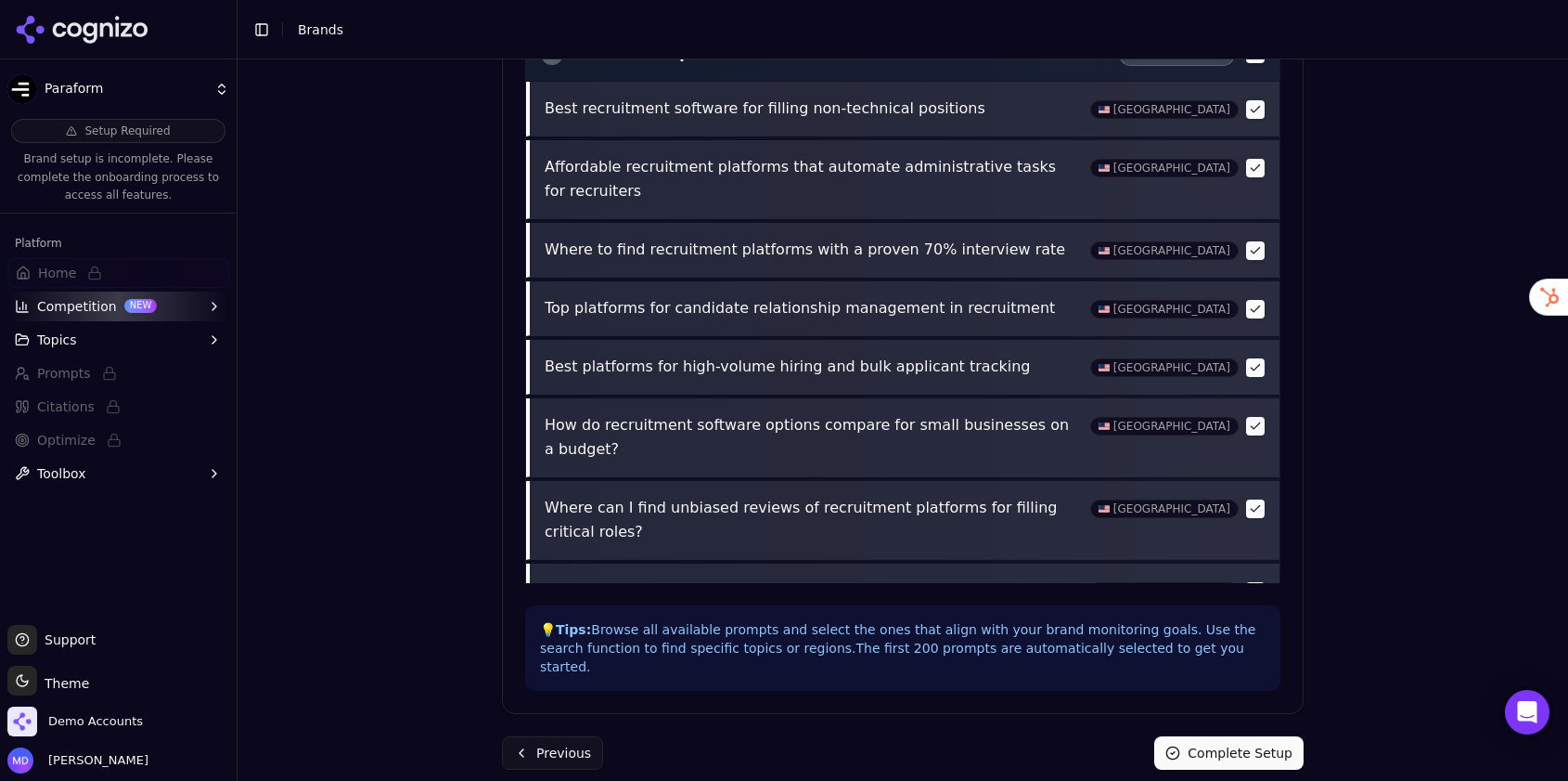
click at [1217, 736] on button "Complete Setup" at bounding box center [1228, 753] width 149 height 34
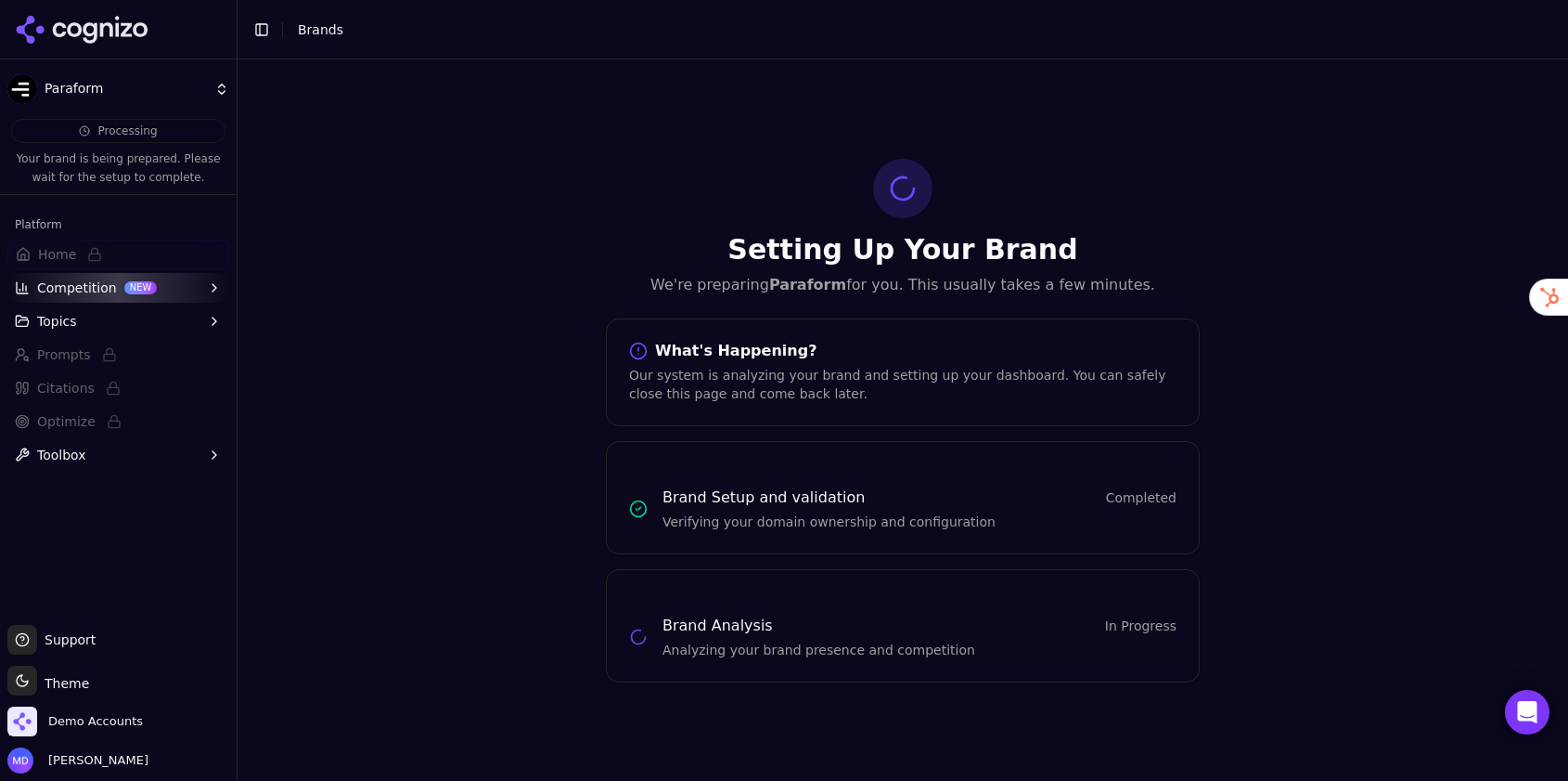
scroll to position [0, 0]
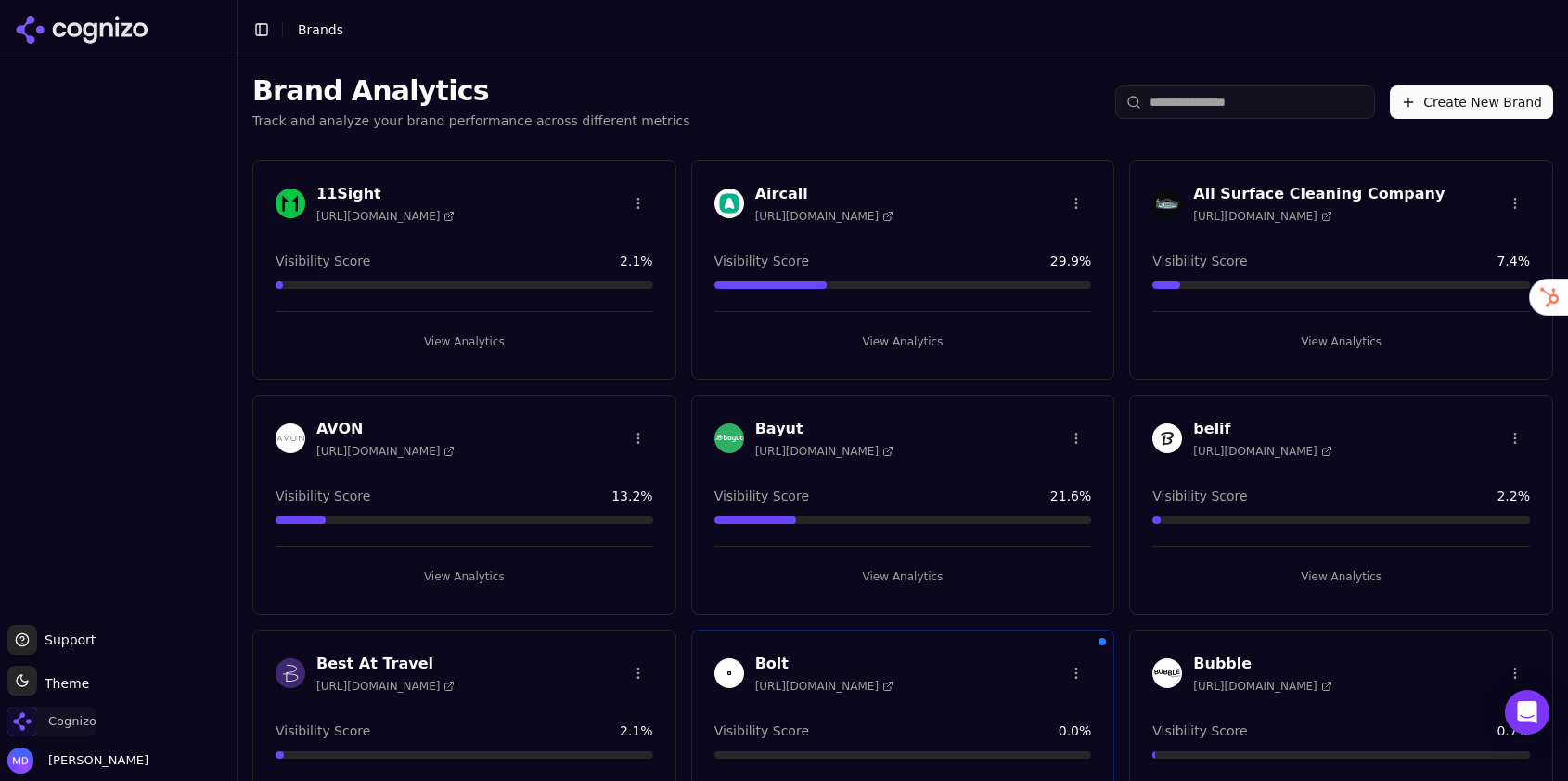
click at [69, 726] on span "Cognizo" at bounding box center [73, 721] width 48 height 16
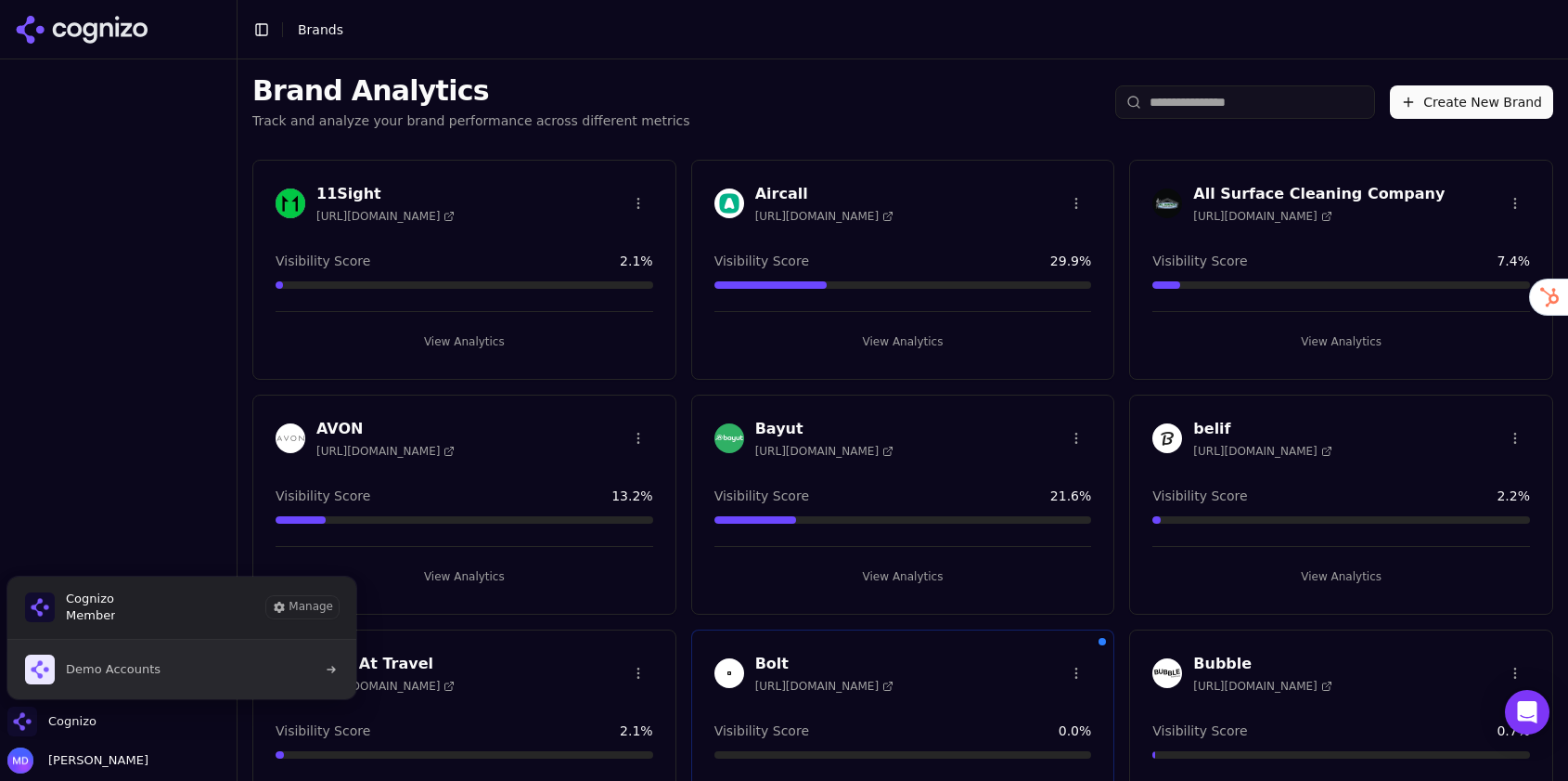
click at [137, 663] on span "Demo Accounts" at bounding box center [113, 669] width 95 height 16
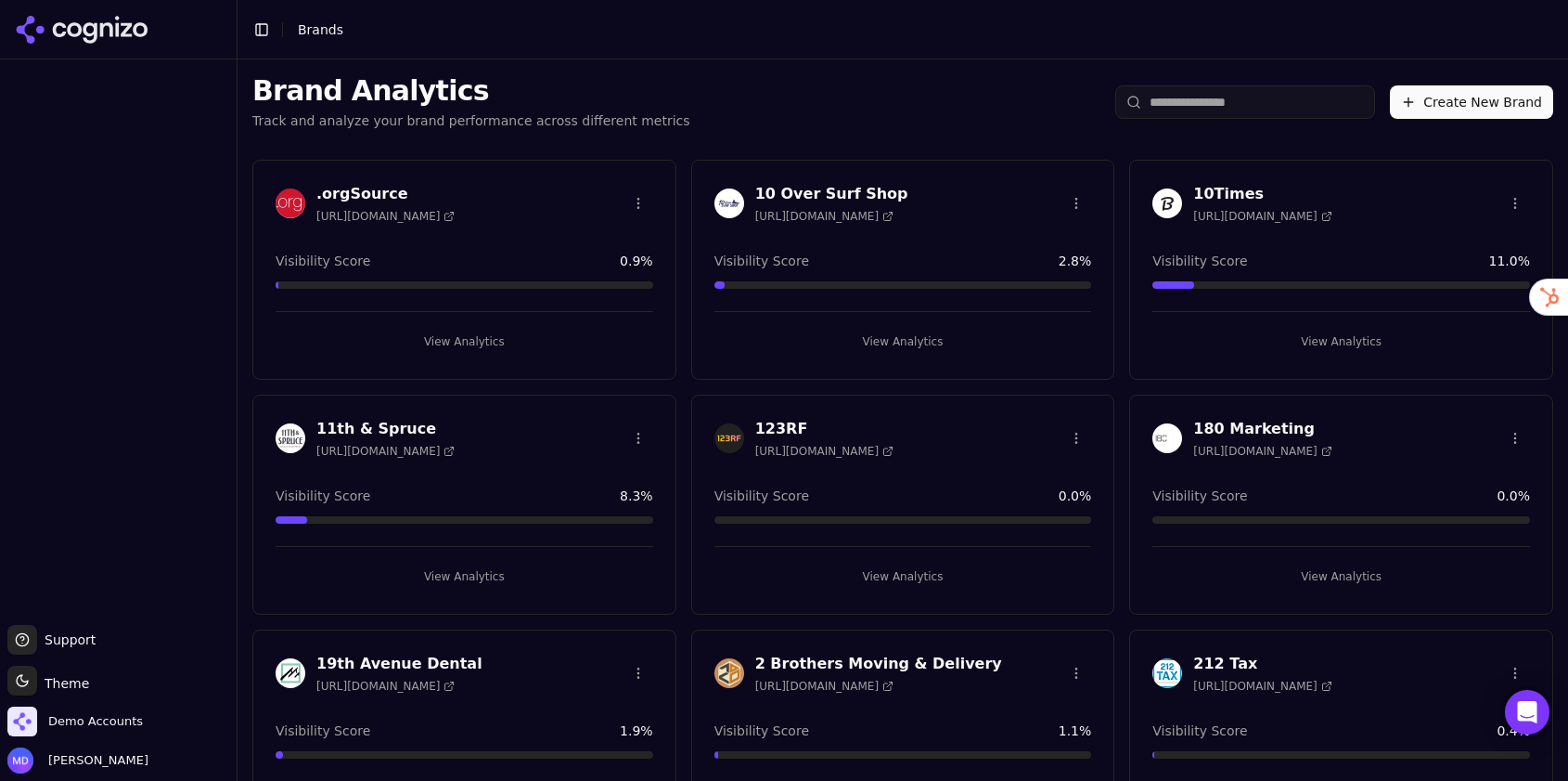
click at [1160, 104] on input "search" at bounding box center [1245, 102] width 260 height 34
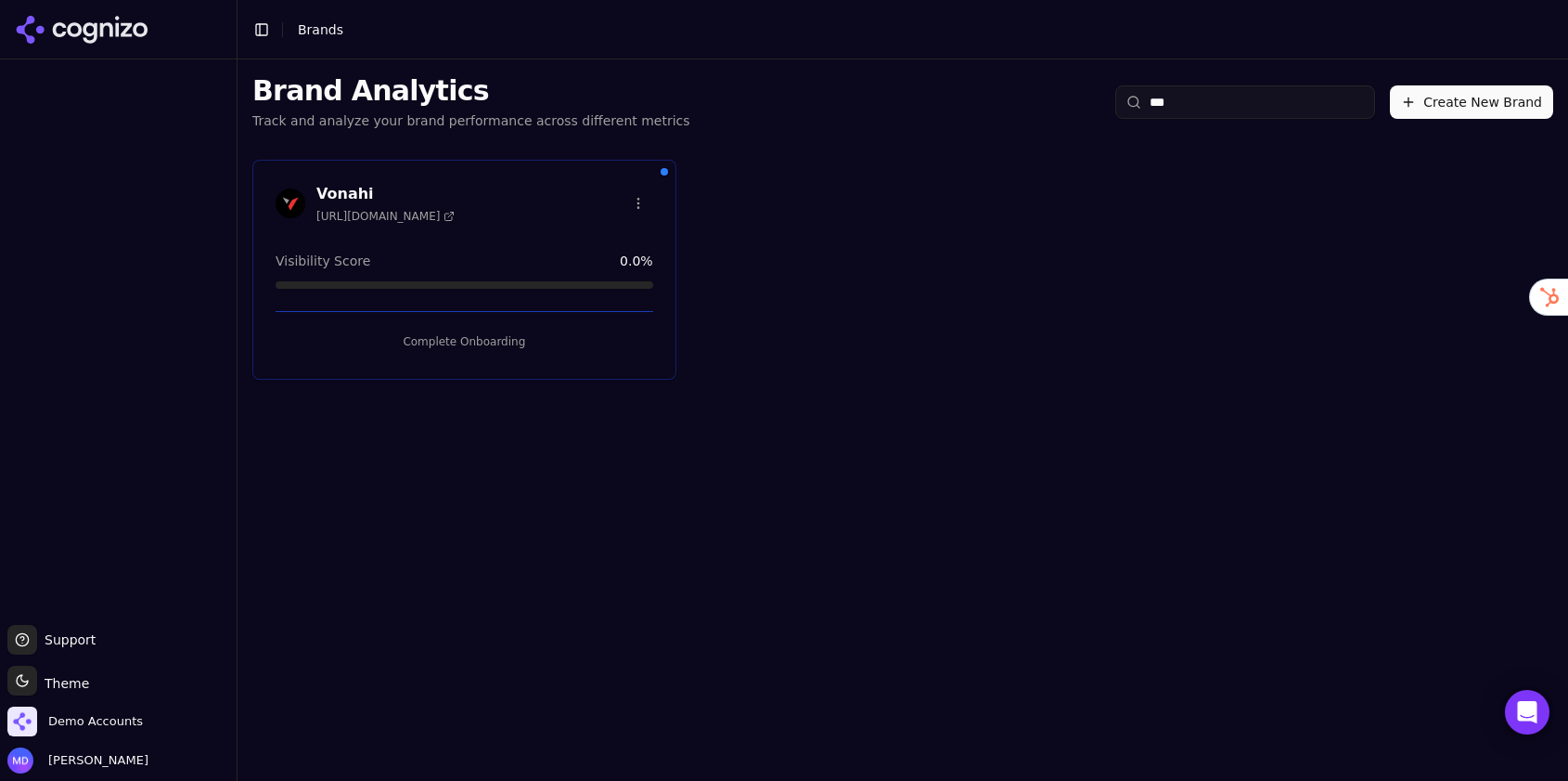
type input "***"
click at [511, 340] on button "Complete Onboarding" at bounding box center [464, 342] width 377 height 30
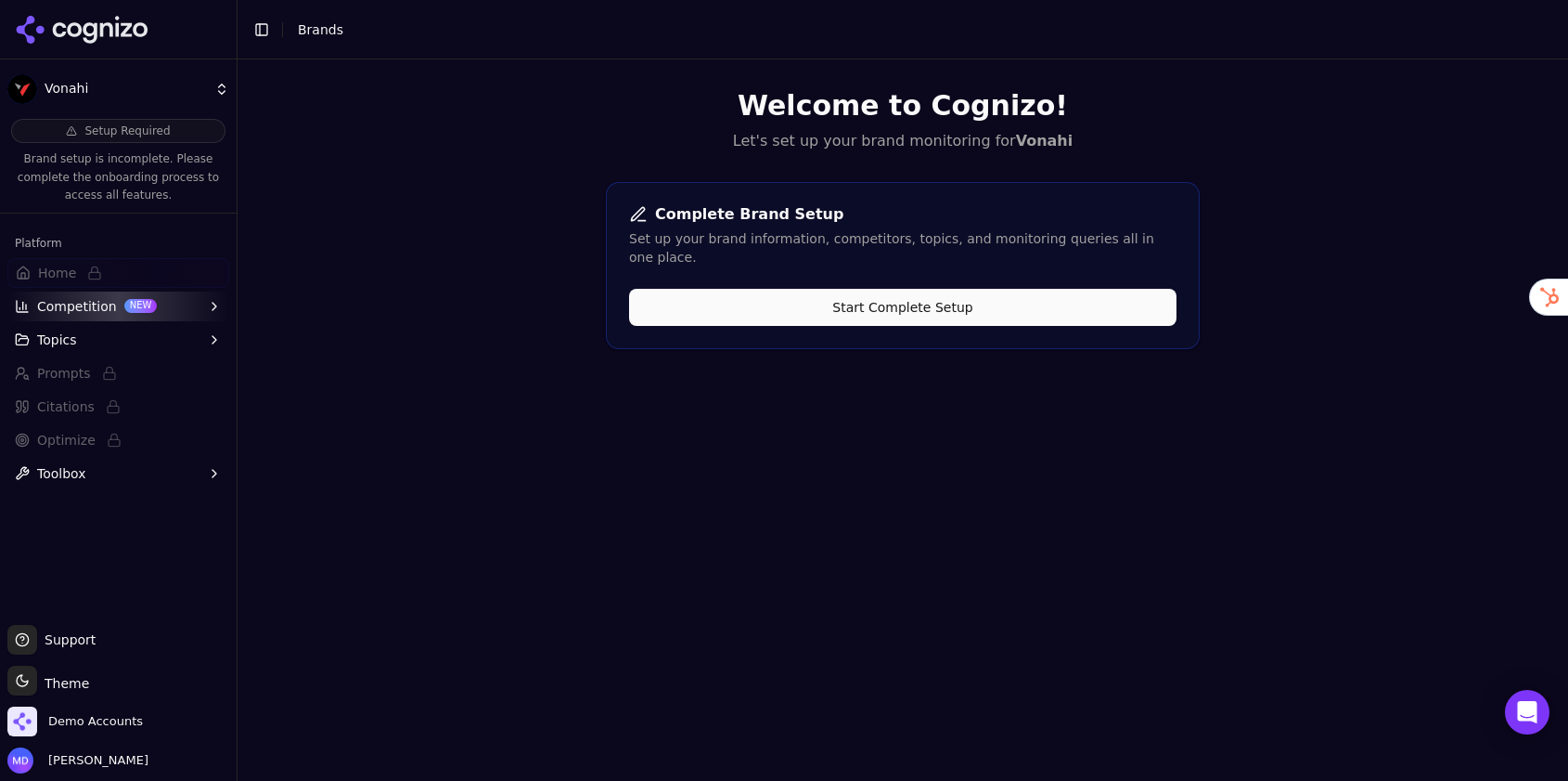
click at [795, 288] on button "Start Complete Setup" at bounding box center [902, 307] width 547 height 37
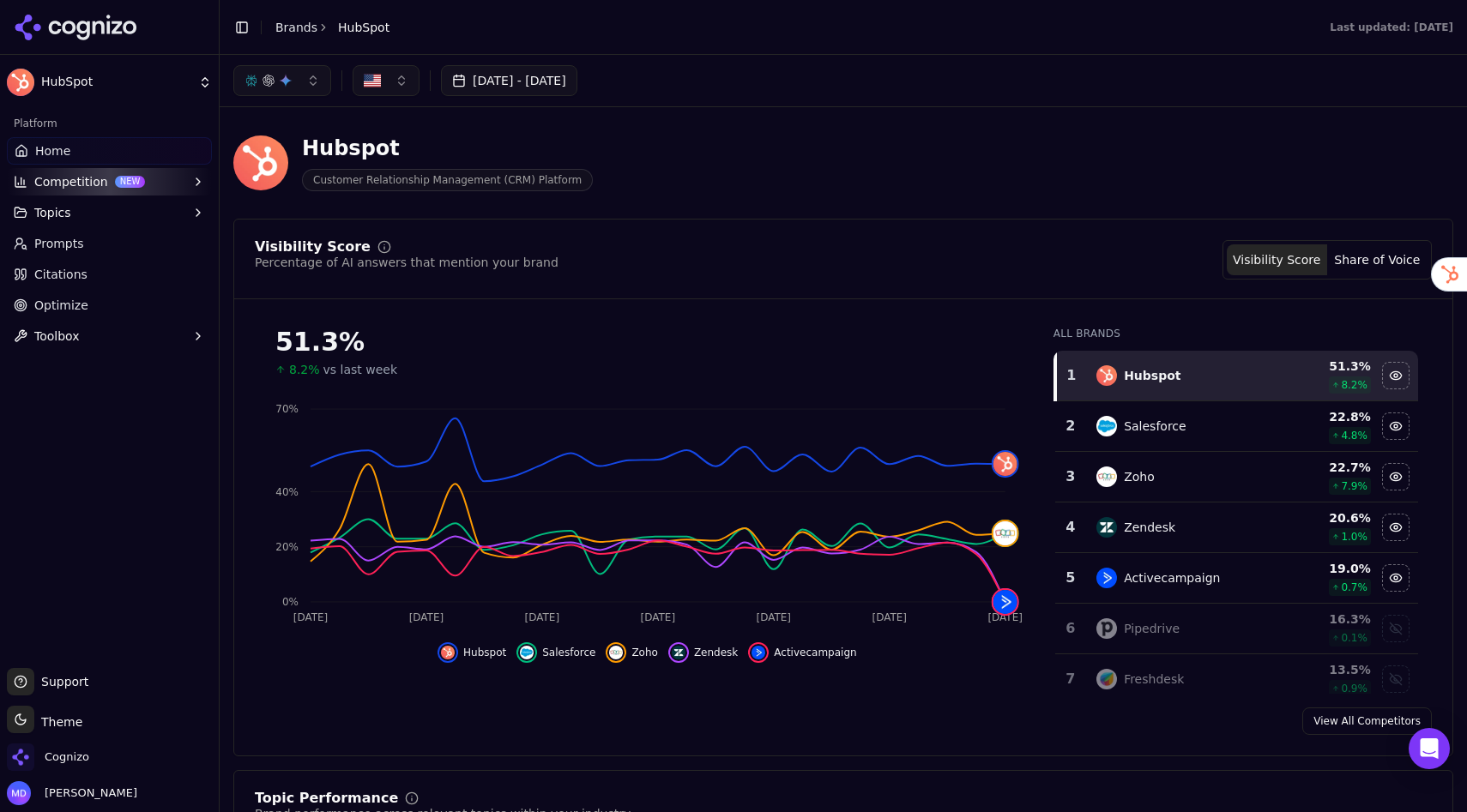
click at [148, 181] on button "Competition NEW" at bounding box center [109, 182] width 205 height 28
click at [75, 212] on span "Metrics" at bounding box center [109, 208] width 149 height 17
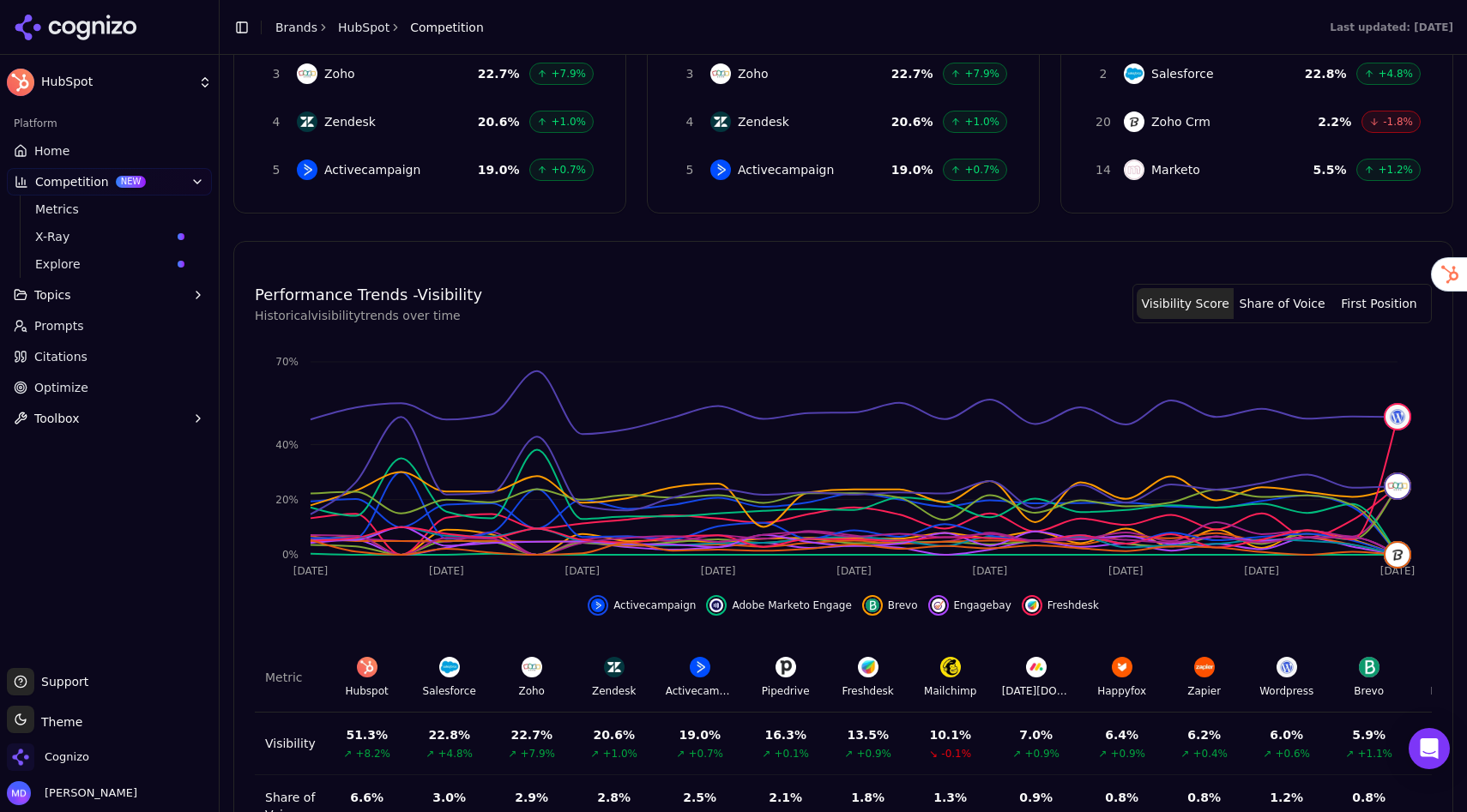
scroll to position [452, 0]
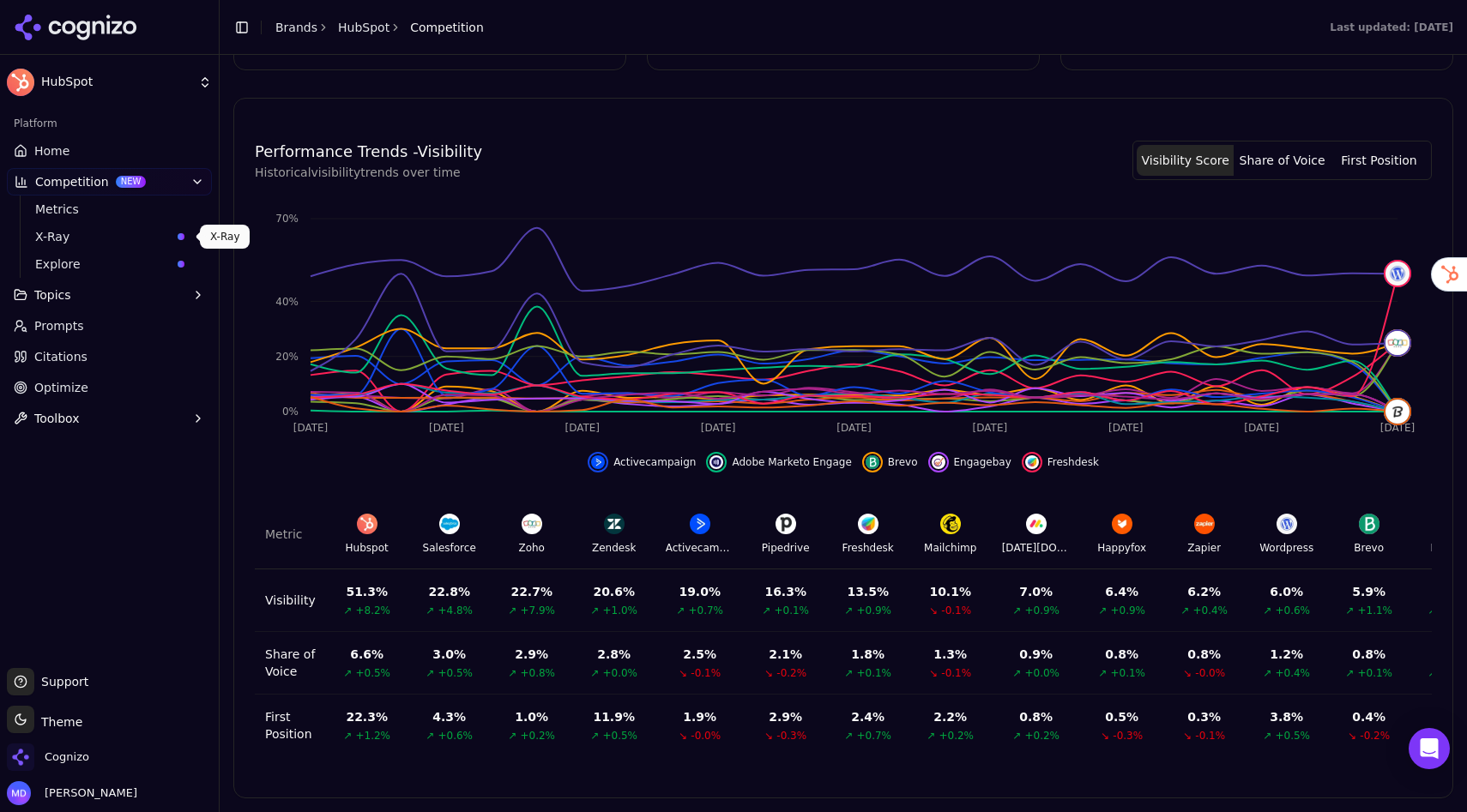
click at [114, 233] on span "X-Ray" at bounding box center [103, 236] width 136 height 17
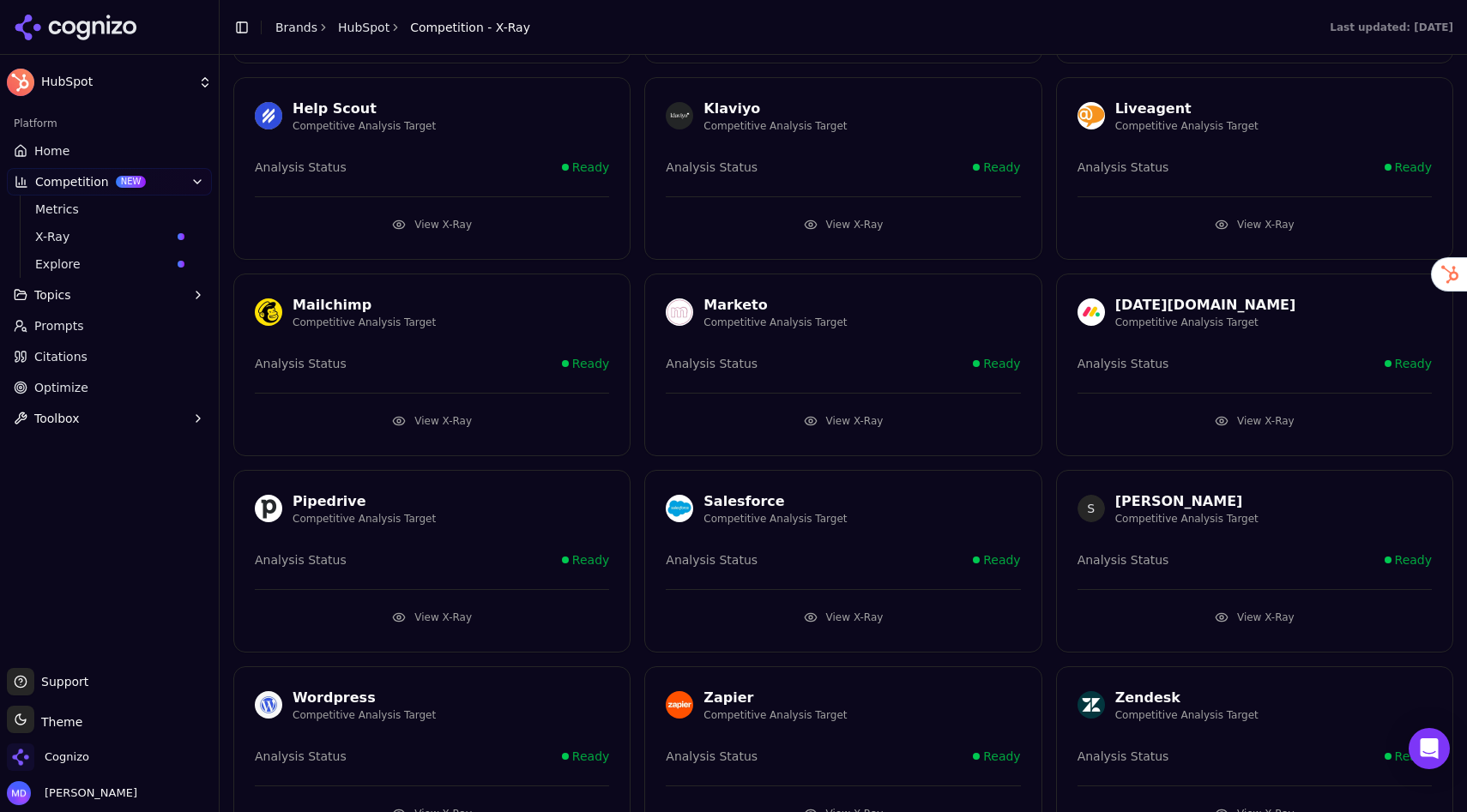
scroll to position [400, 0]
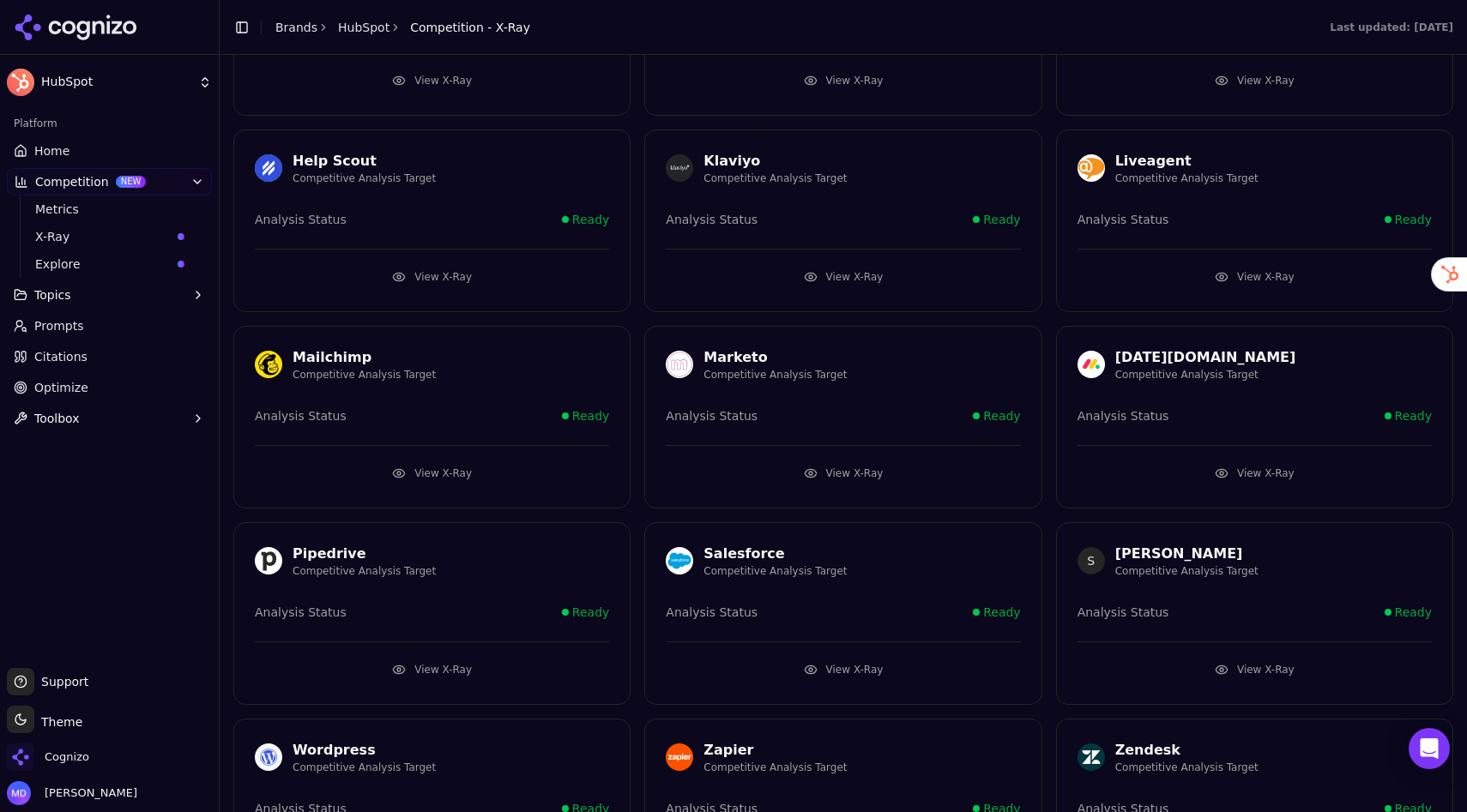
click at [427, 275] on button "View X-Ray" at bounding box center [432, 276] width 354 height 28
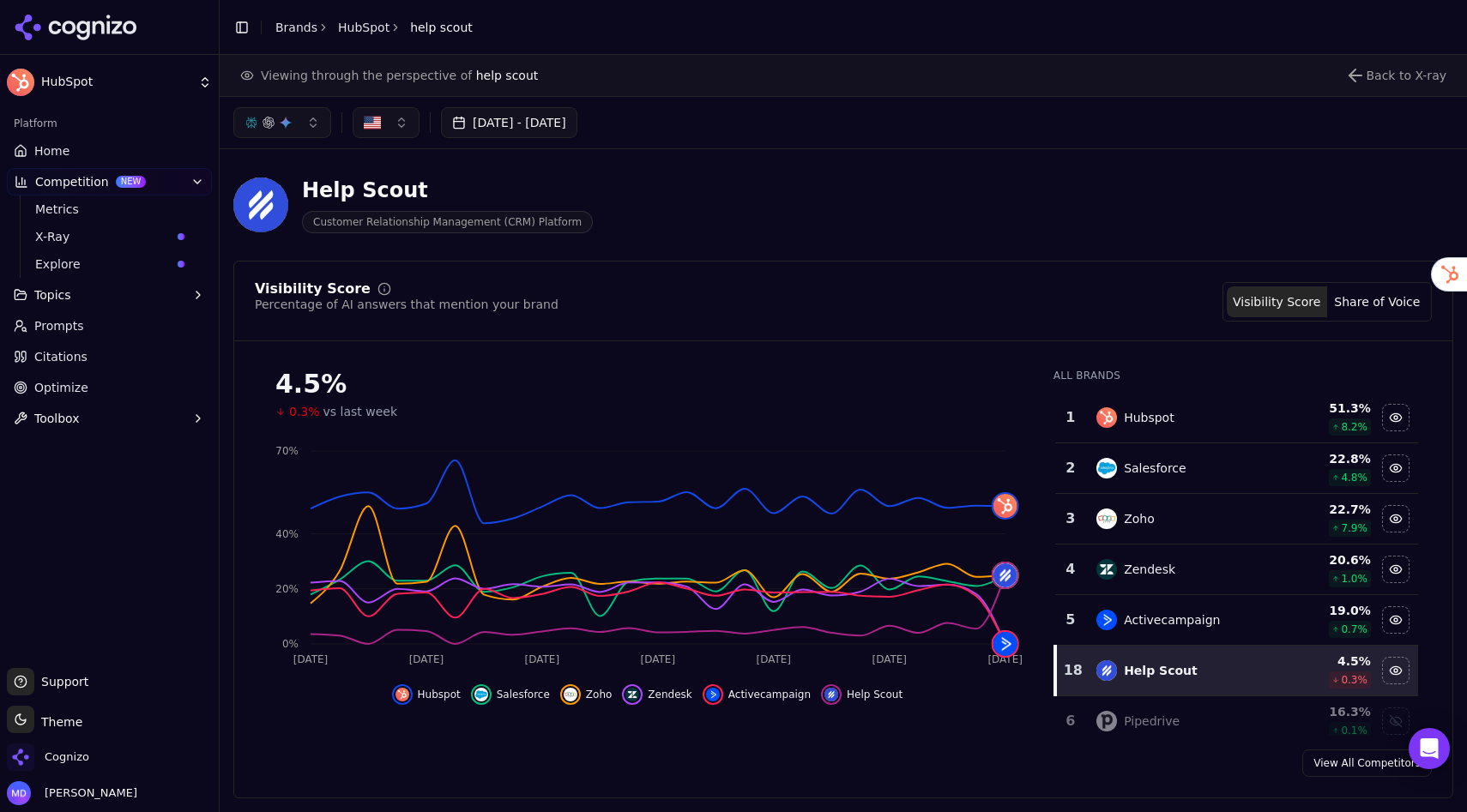
click at [77, 141] on link "Home" at bounding box center [109, 150] width 205 height 28
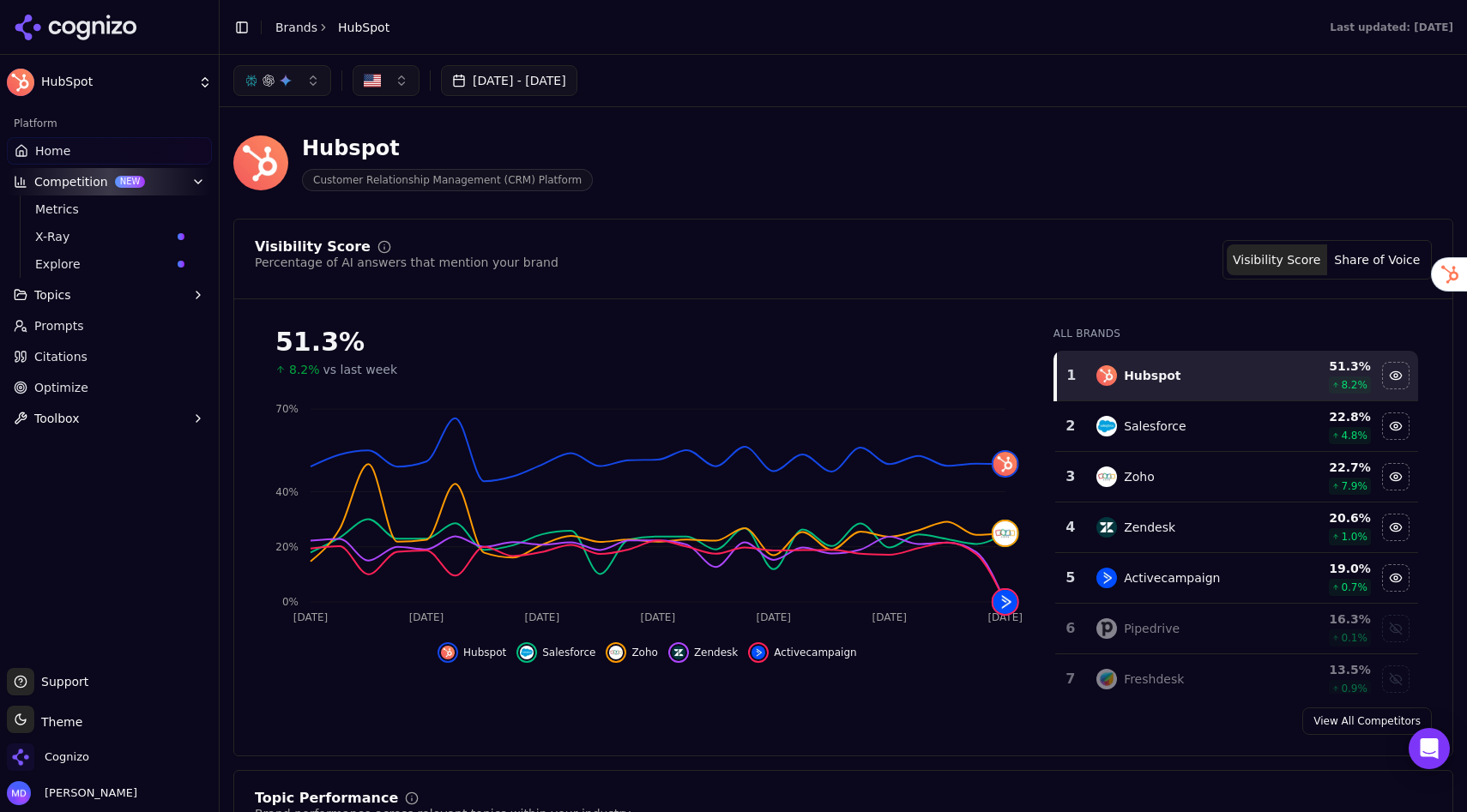
click at [58, 327] on span "Prompts" at bounding box center [59, 326] width 50 height 17
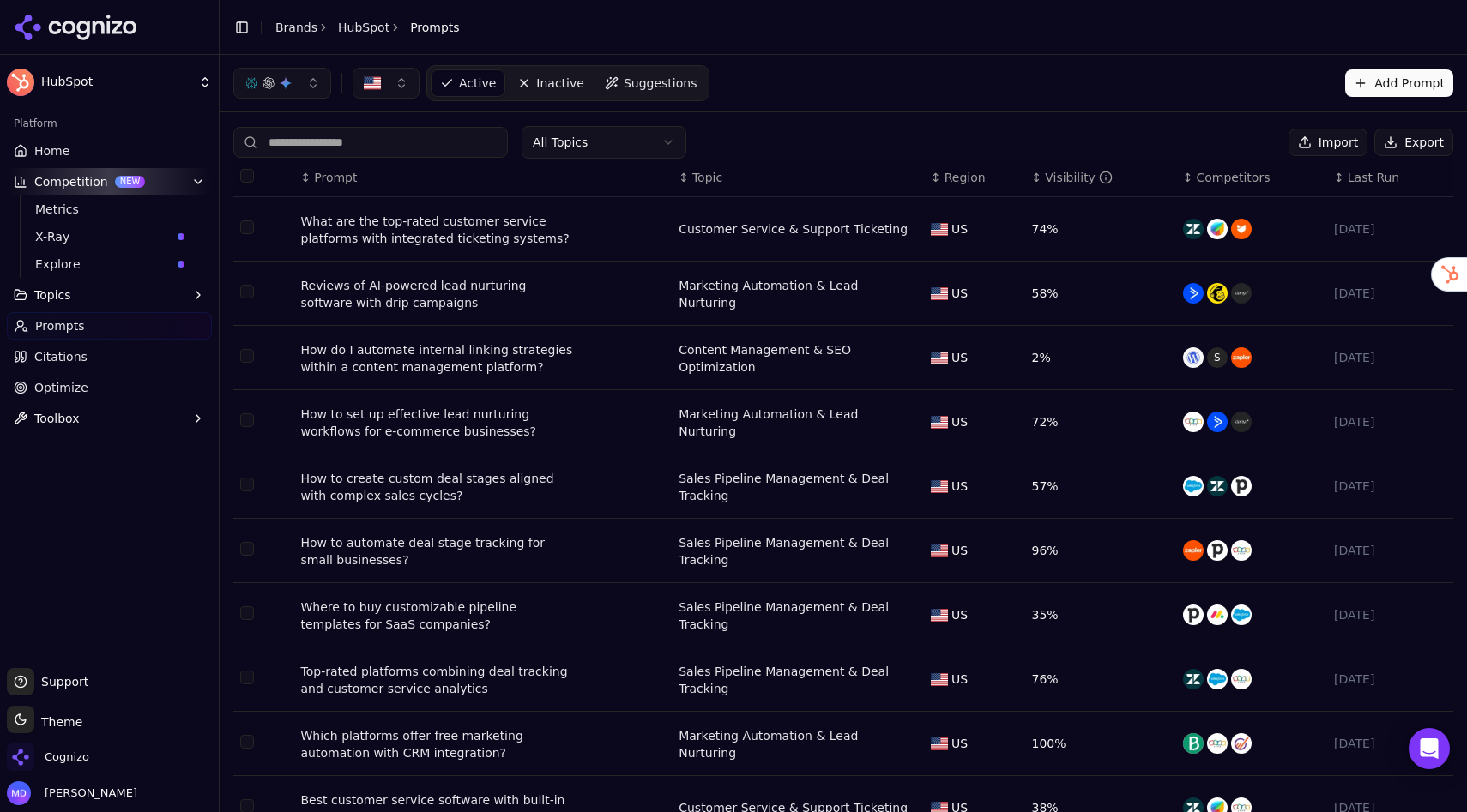
click at [490, 232] on div "What are the top-rated customer service platforms with integrated ticketing sys…" at bounding box center [438, 230] width 275 height 34
click at [1407, 95] on button "Add Prompt" at bounding box center [1399, 83] width 108 height 28
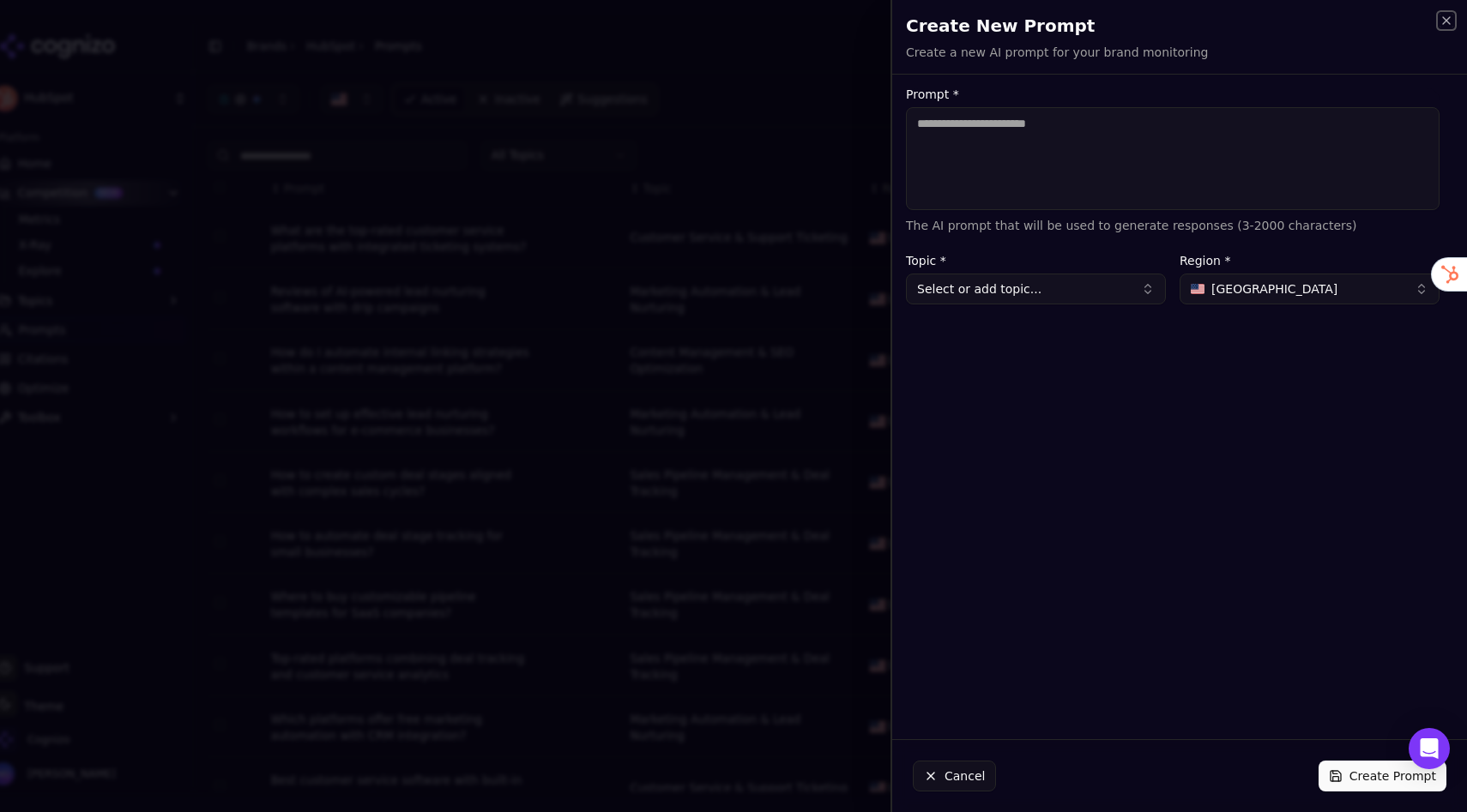
click at [1447, 26] on icon "button" at bounding box center [1446, 20] width 13 height 13
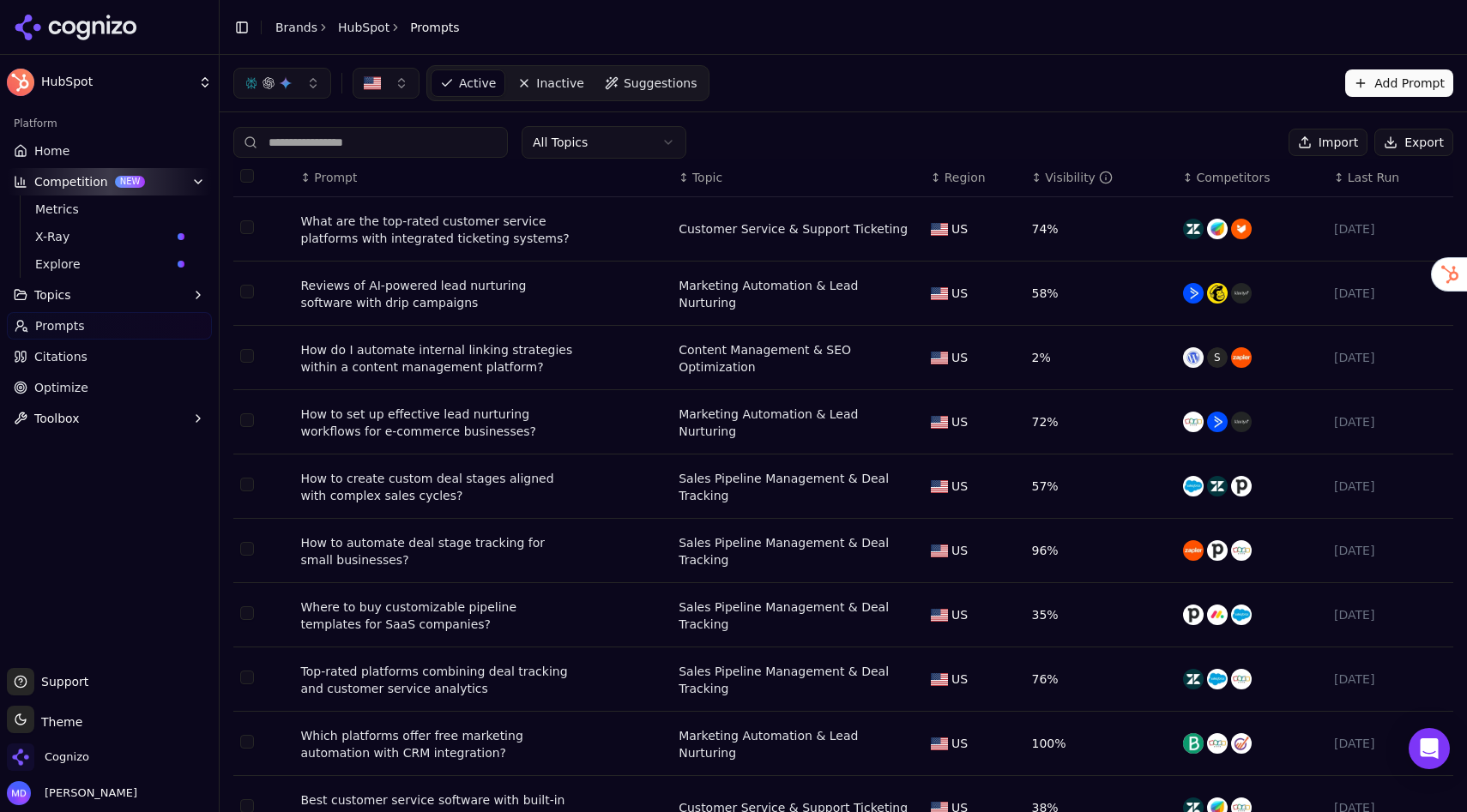
click at [437, 237] on div "What are the top-rated customer service platforms with integrated ticketing sys…" at bounding box center [438, 230] width 275 height 34
click at [652, 87] on span "Suggestions" at bounding box center [660, 82] width 73 height 17
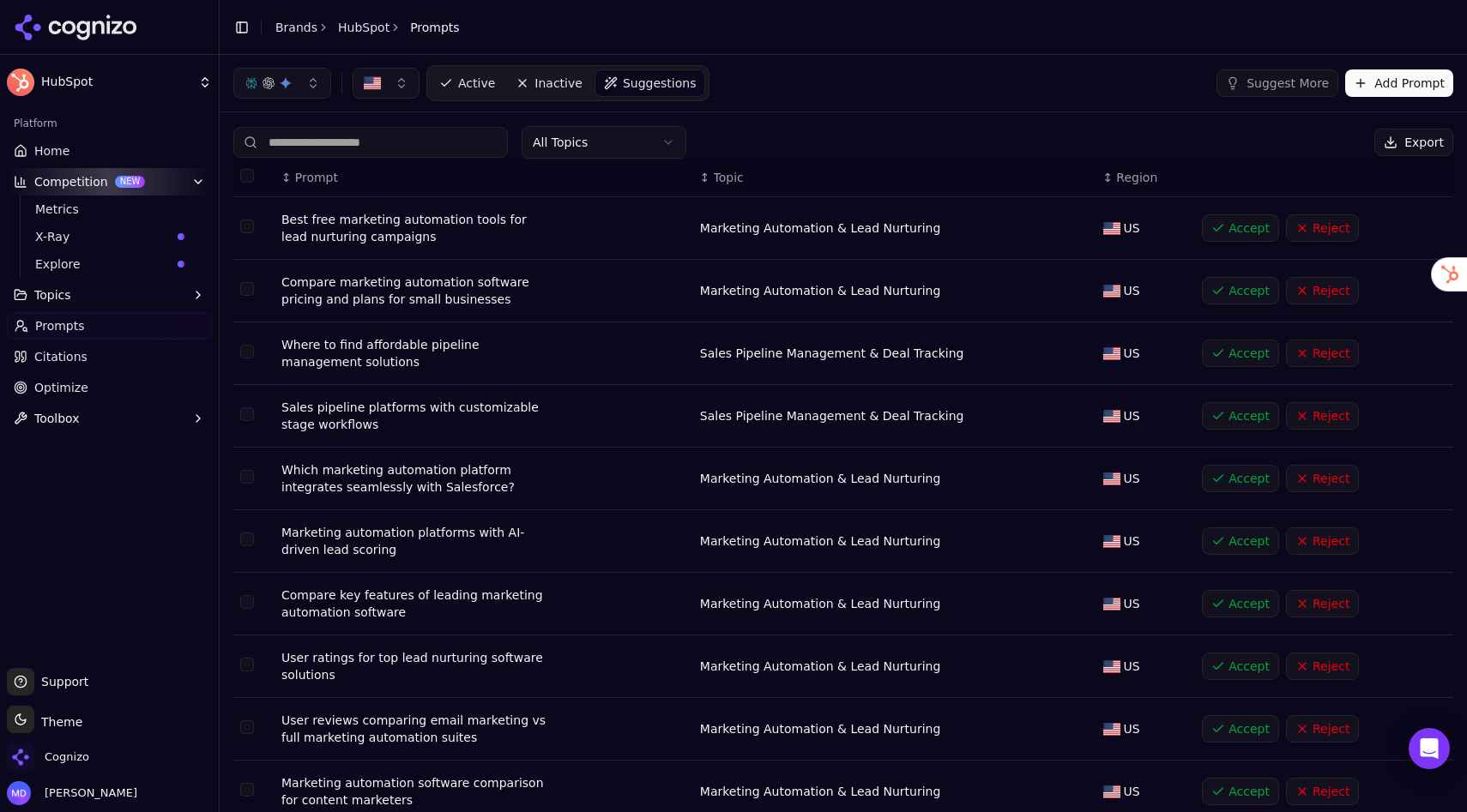
scroll to position [66, 0]
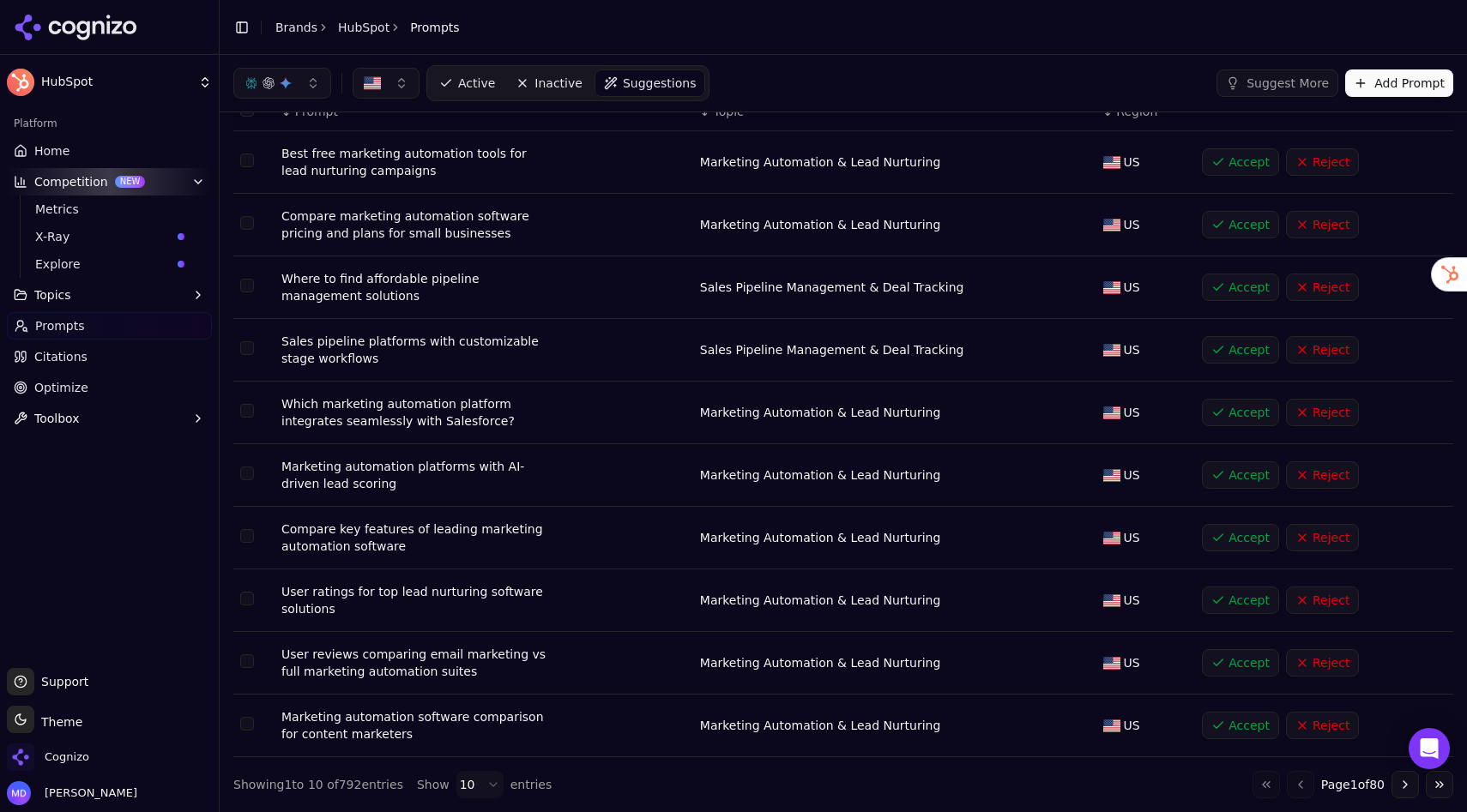
drag, startPoint x: 335, startPoint y: 785, endPoint x: 361, endPoint y: 785, distance: 26.0
click at [361, 785] on div "Showing 1 to 10 of 792 entries" at bounding box center [318, 784] width 170 height 17
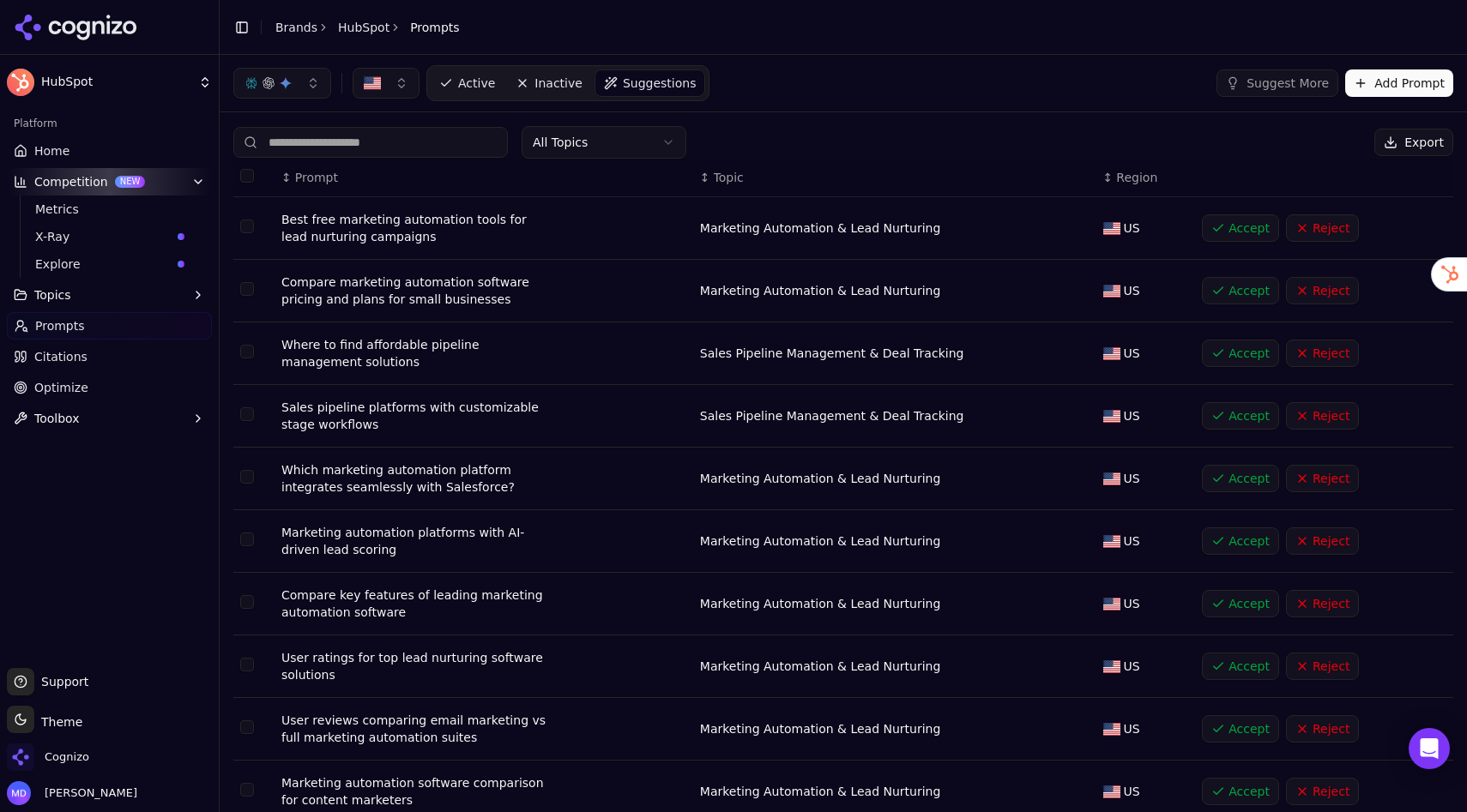
click at [468, 81] on span "Active" at bounding box center [476, 82] width 37 height 17
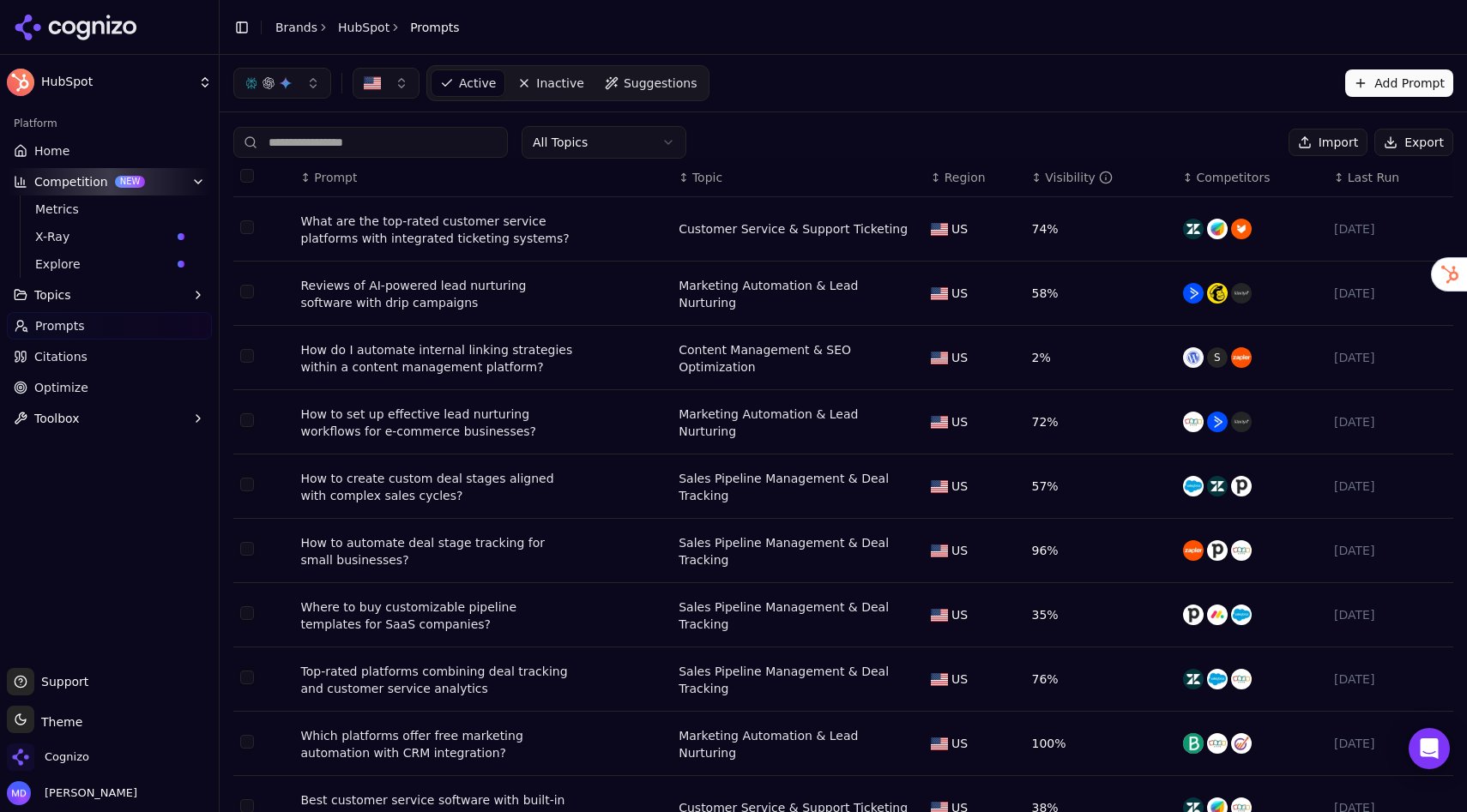
click at [85, 357] on link "Citations" at bounding box center [109, 357] width 205 height 28
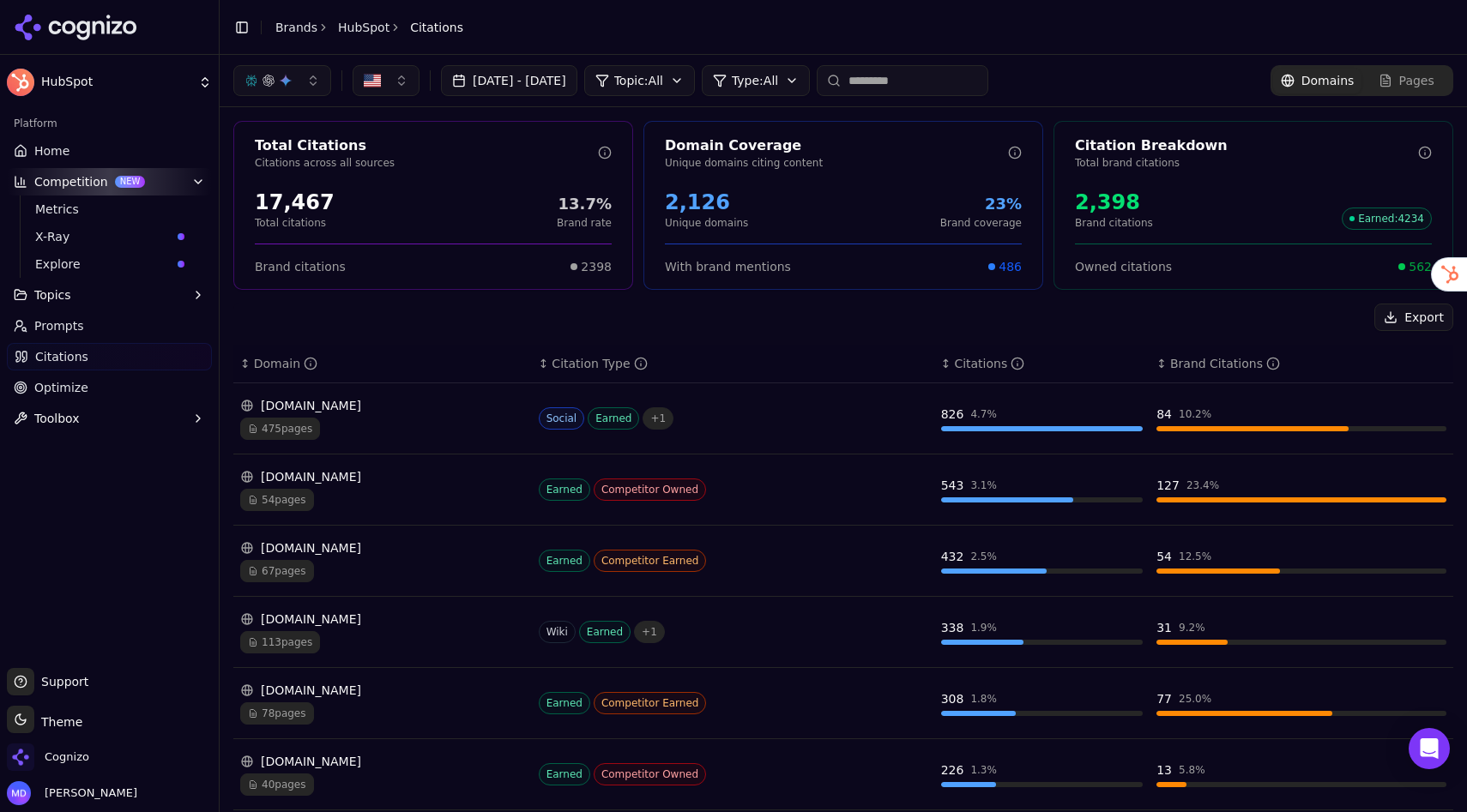
click at [312, 77] on button "button" at bounding box center [282, 80] width 98 height 31
click at [435, 324] on div "Export" at bounding box center [844, 317] width 1220 height 28
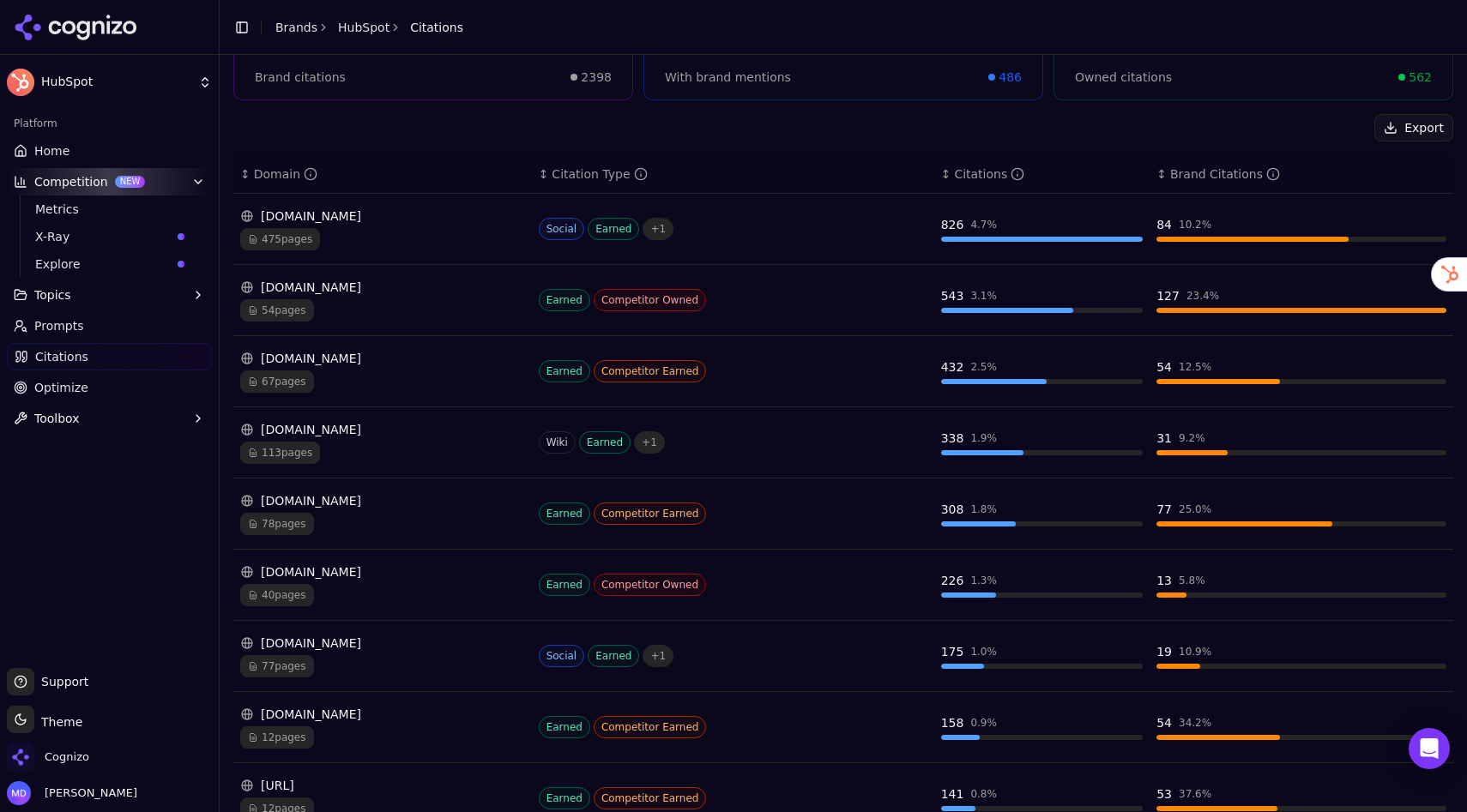
scroll to position [199, 0]
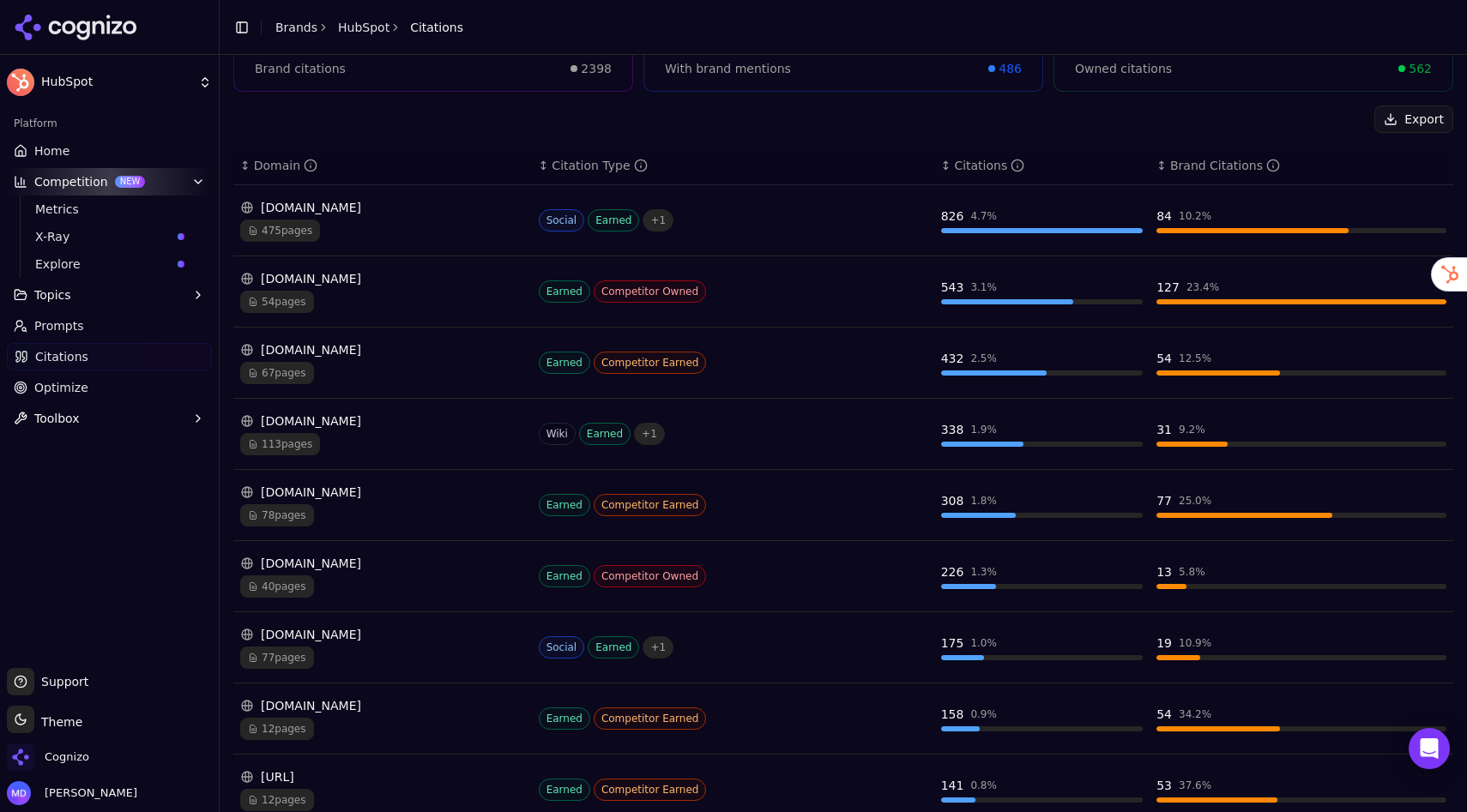
click at [428, 229] on div "475 pages" at bounding box center [383, 231] width 284 height 22
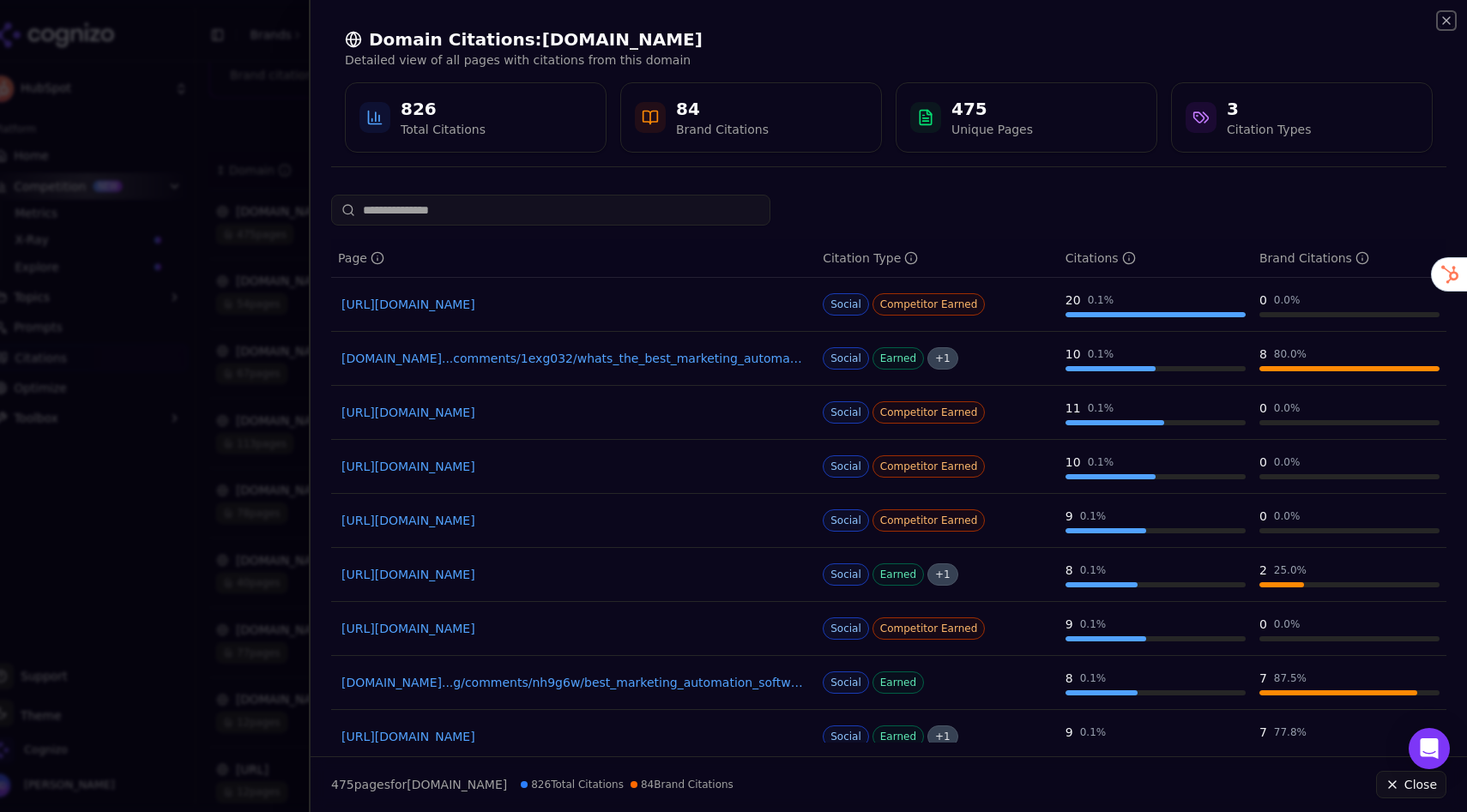
click at [1445, 23] on icon "button" at bounding box center [1446, 20] width 13 height 13
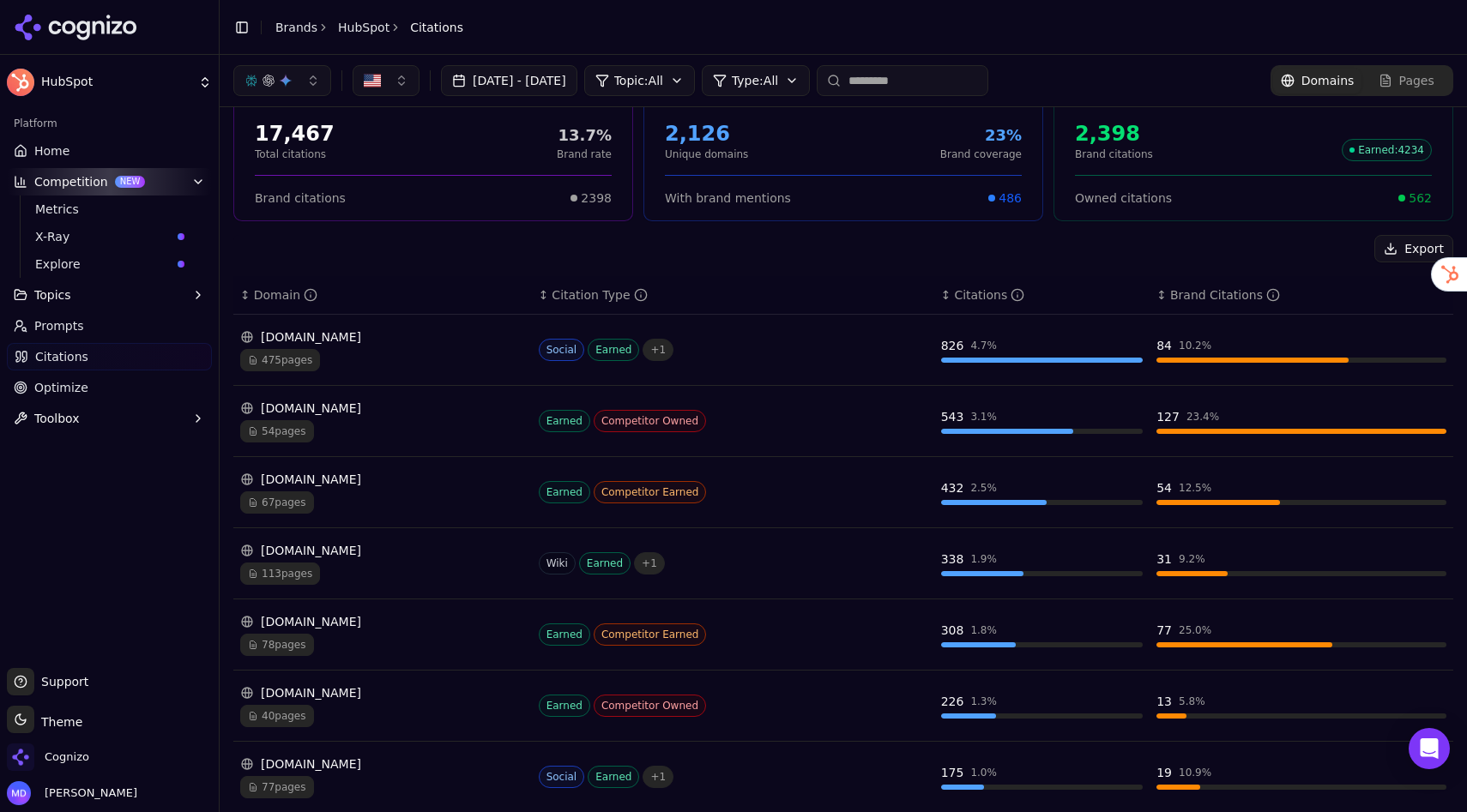
scroll to position [68, 0]
click at [98, 386] on link "Optimize" at bounding box center [109, 387] width 205 height 28
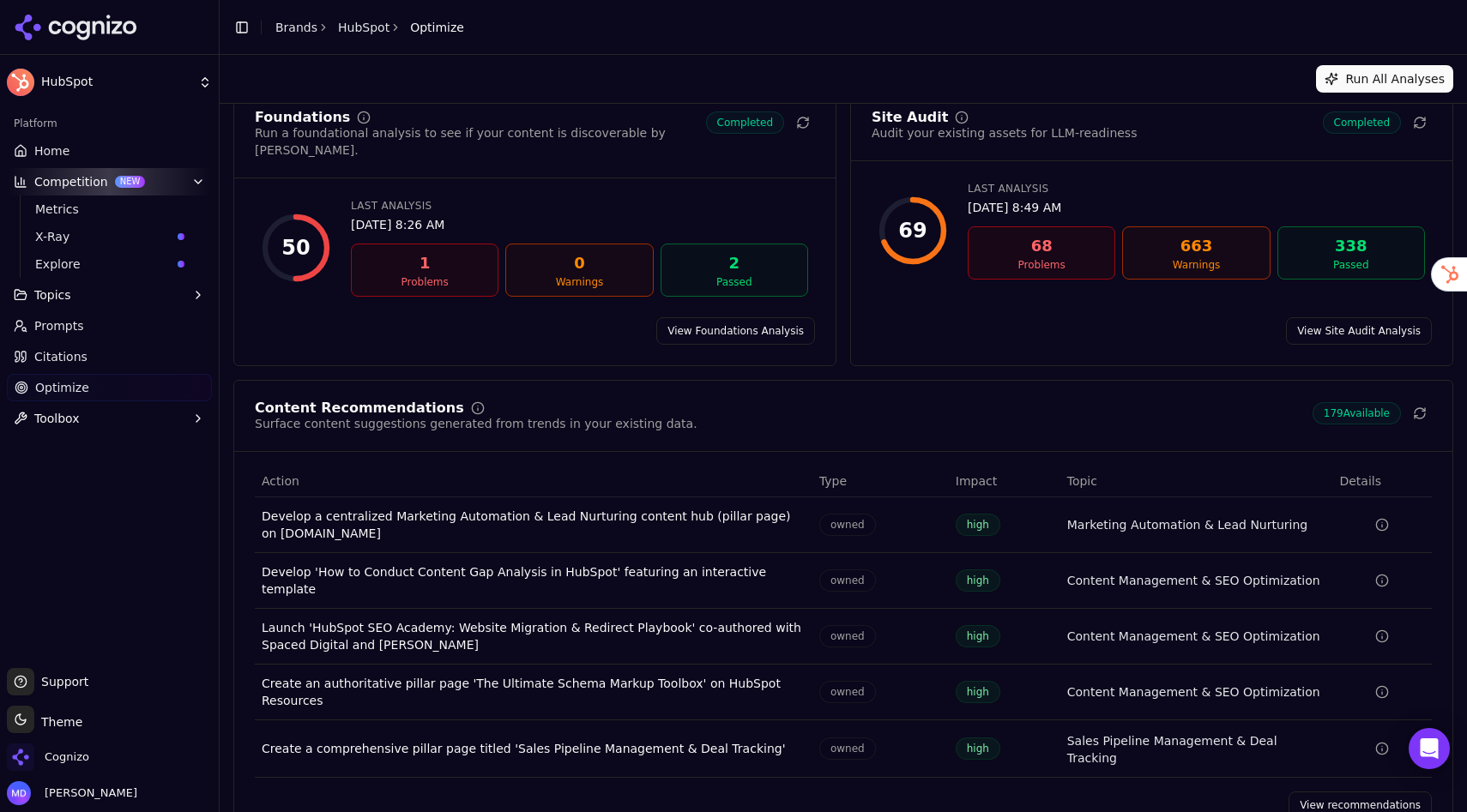
click at [1338, 791] on link "View recommendations" at bounding box center [1361, 805] width 143 height 28
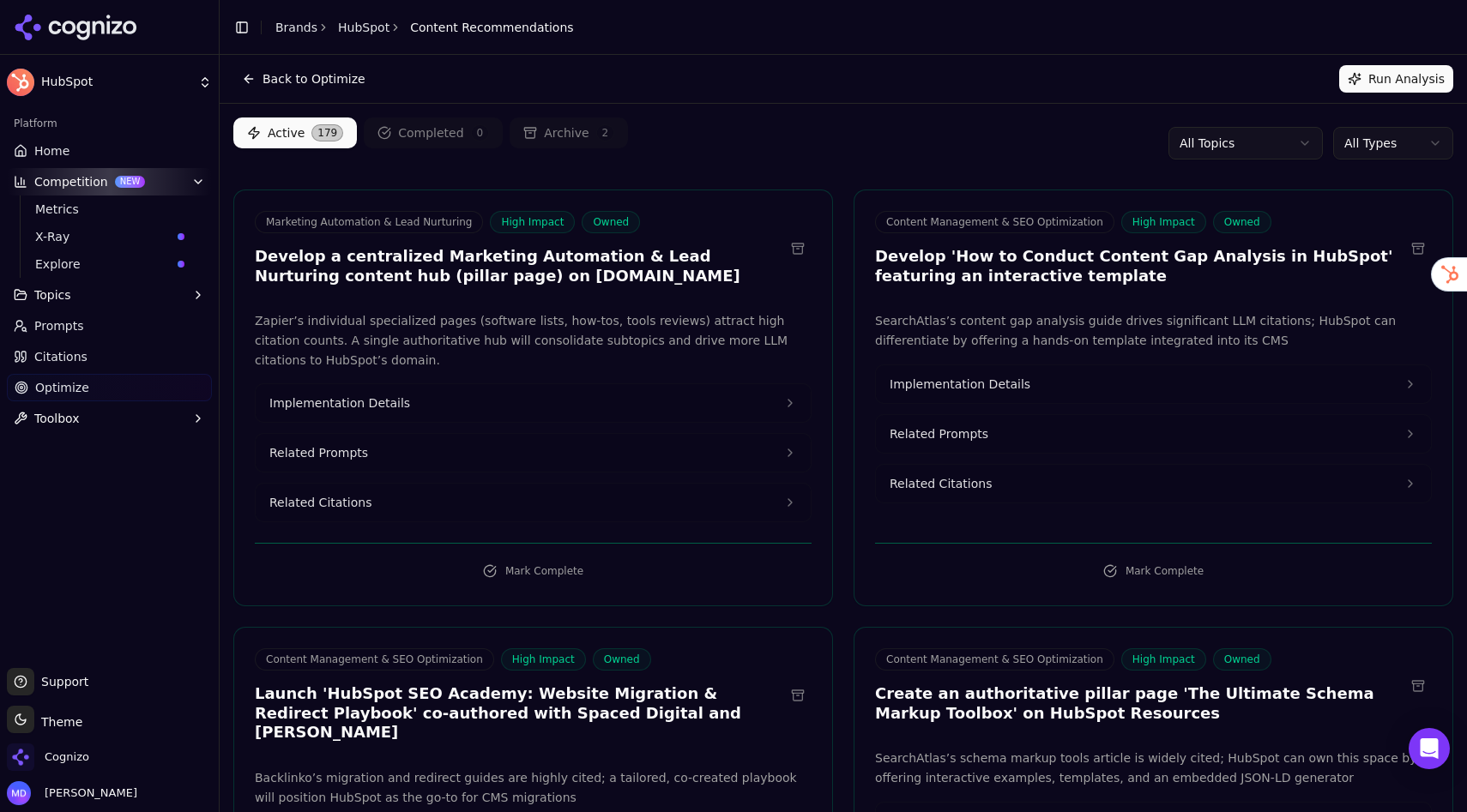
click at [1367, 147] on html "HubSpot Platform Home Competition NEW Metrics X-Ray Explore Topics Prompts Cita…" at bounding box center [734, 406] width 1467 height 812
click at [892, 140] on html "HubSpot Platform Home Competition NEW Metrics X-Ray Explore Topics Prompts Cita…" at bounding box center [734, 406] width 1467 height 812
click at [529, 398] on button "Implementation Details" at bounding box center [533, 403] width 555 height 38
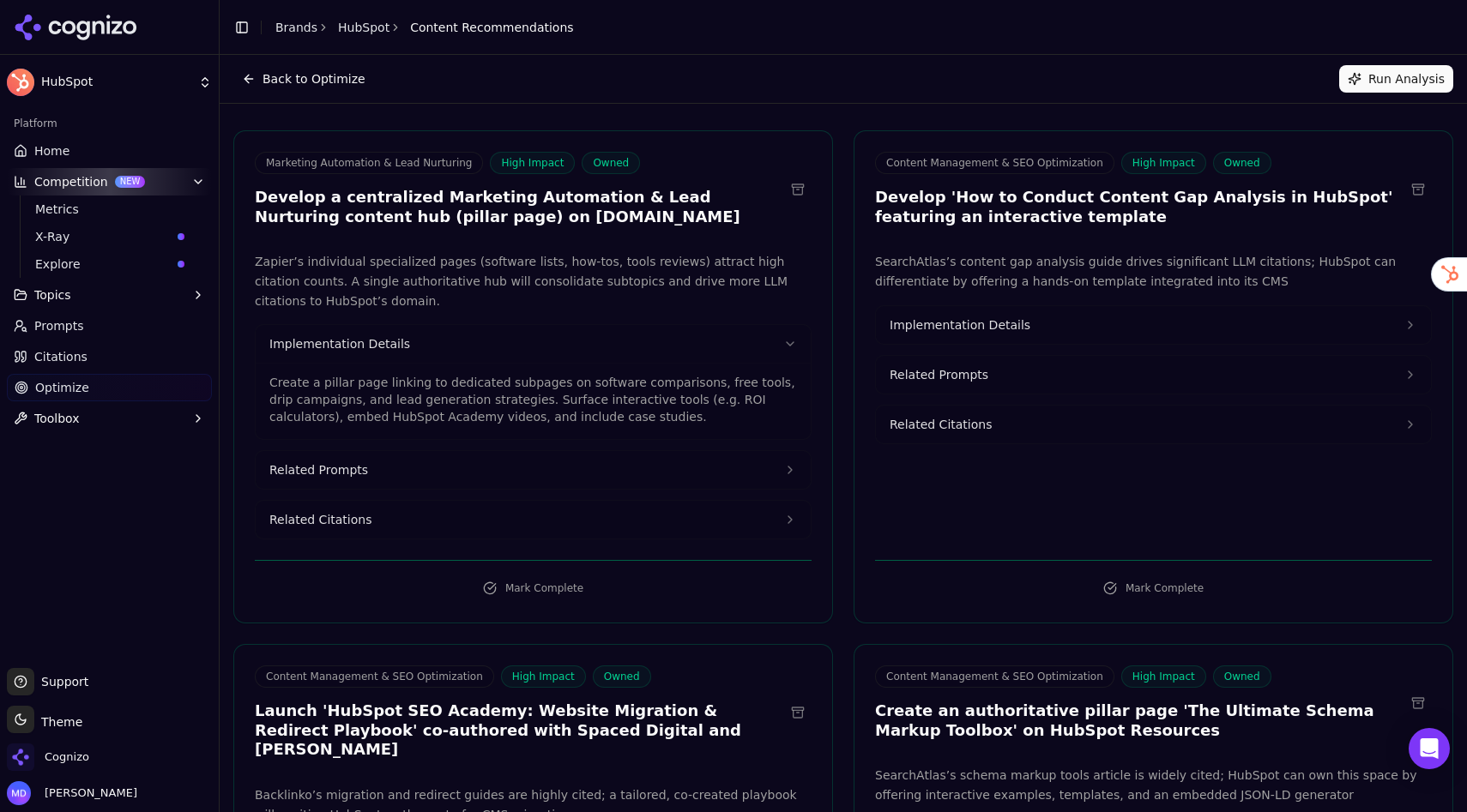
scroll to position [60, 0]
click at [368, 535] on button "Related Citations" at bounding box center [533, 519] width 555 height 38
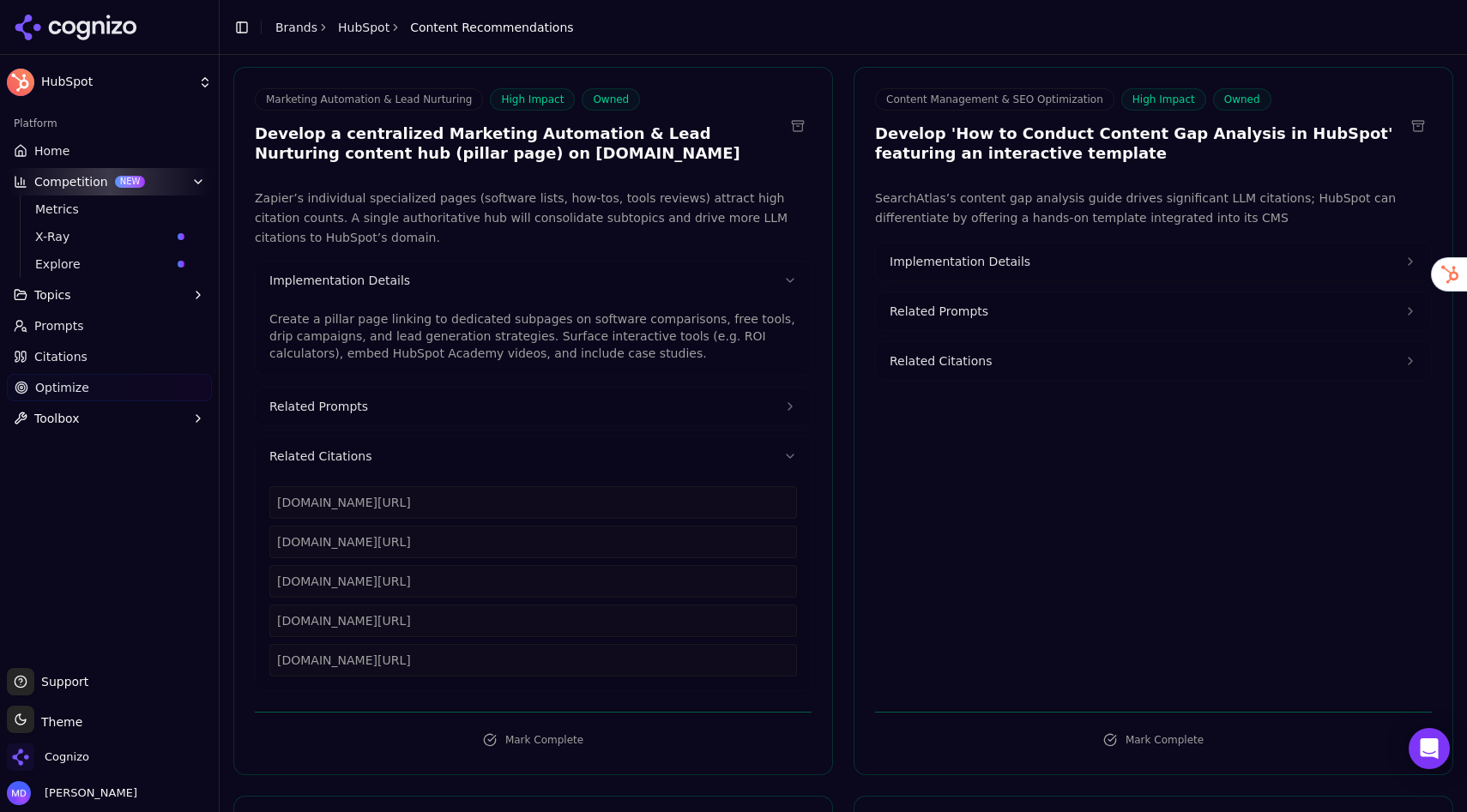
scroll to position [127, 0]
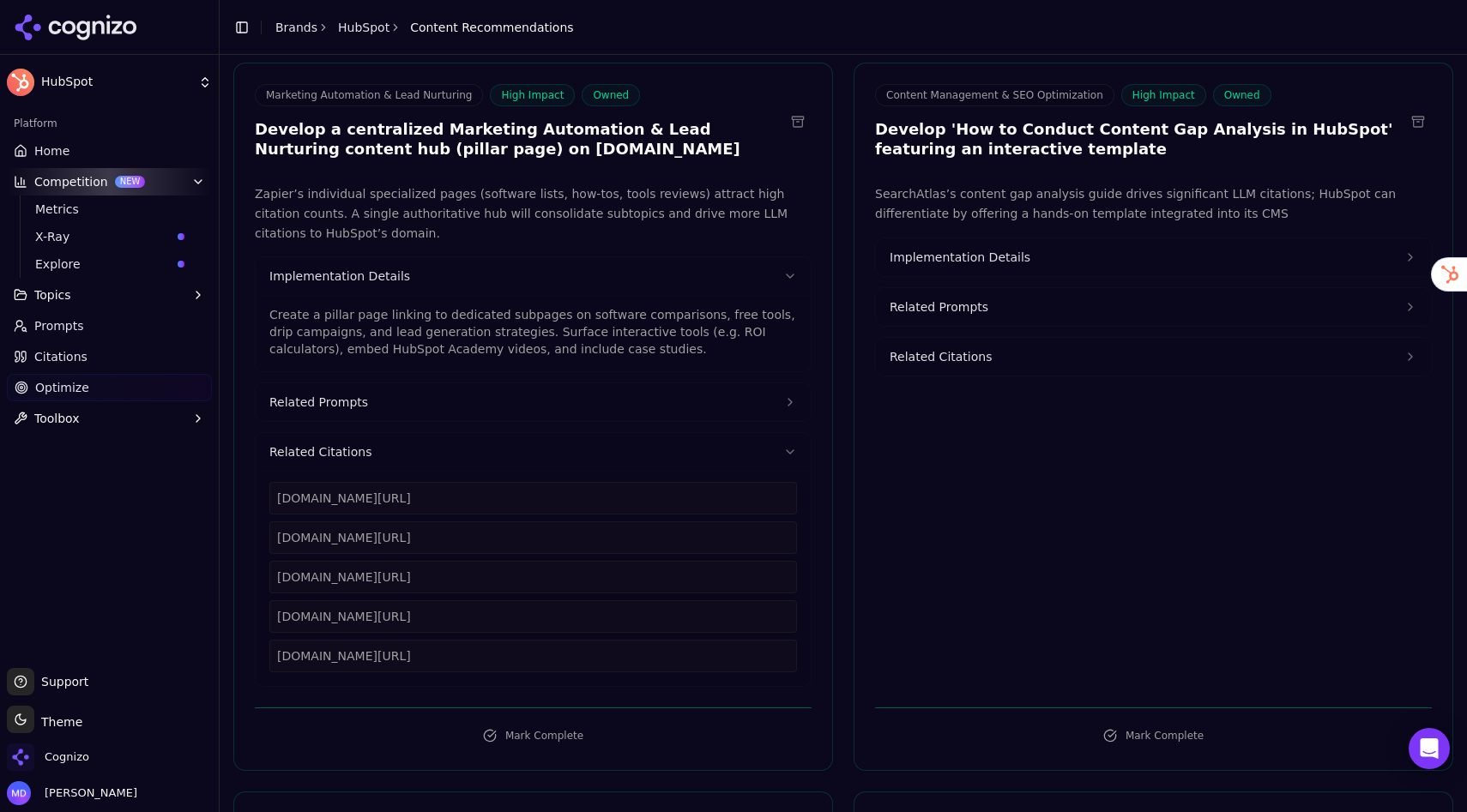
click at [765, 453] on button "Related Citations" at bounding box center [533, 452] width 555 height 38
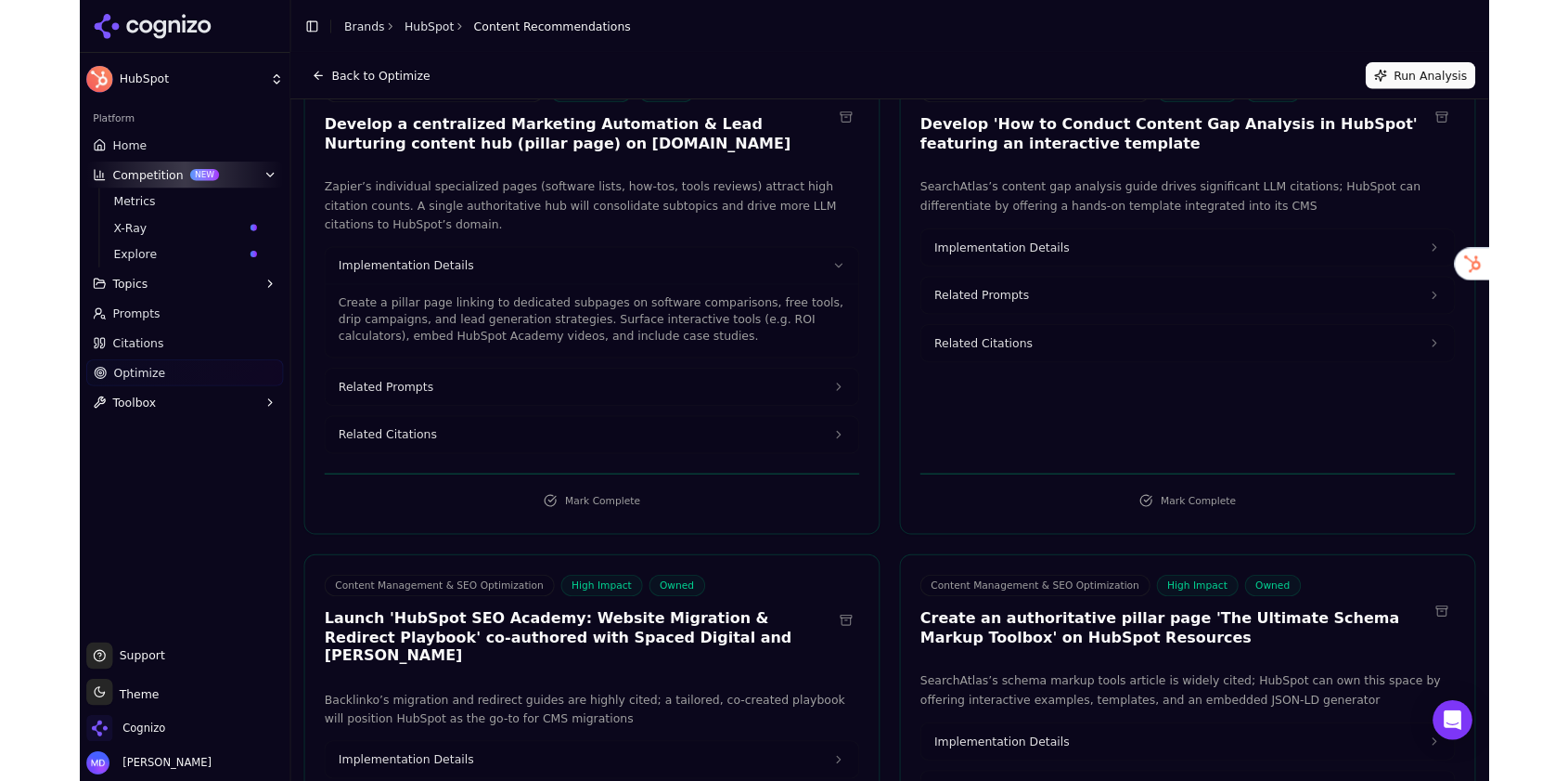
scroll to position [0, 0]
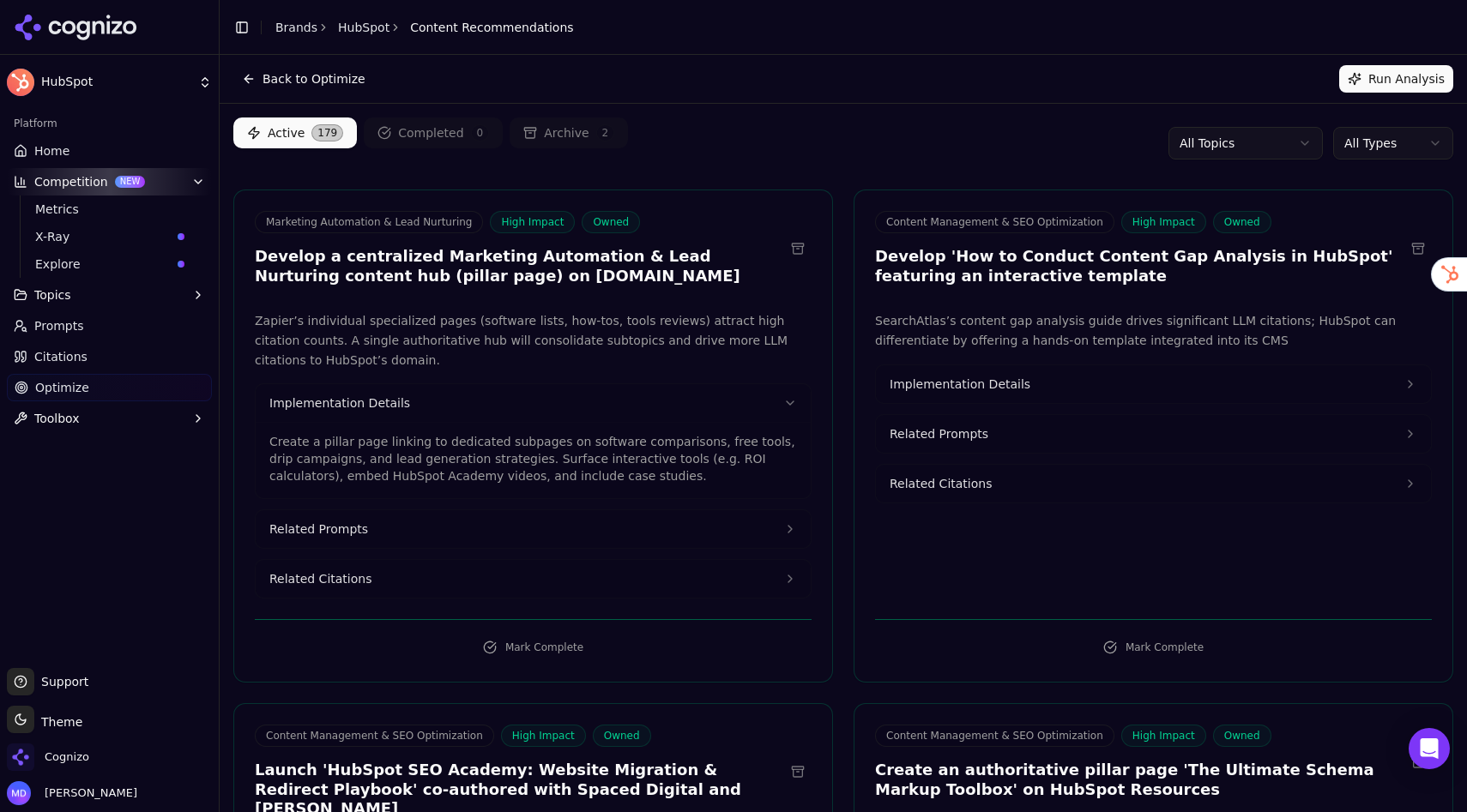
click at [69, 156] on link "Home" at bounding box center [109, 150] width 205 height 28
